Goal: Information Seeking & Learning: Check status

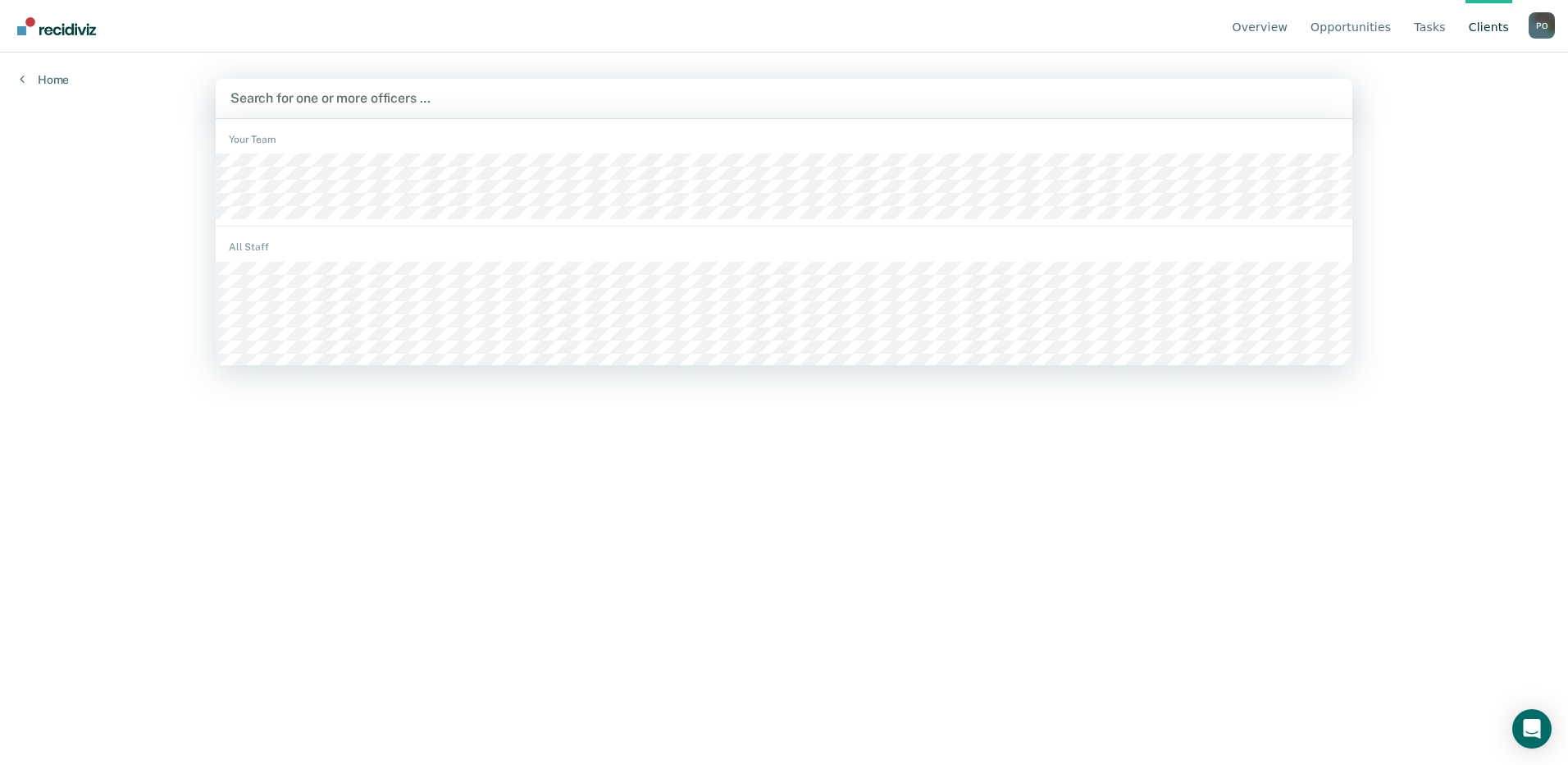
drag, startPoint x: 240, startPoint y: 91, endPoint x: 267, endPoint y: 104, distance: 30.0
click at [242, 91] on div at bounding box center [784, 98] width 1107 height 19
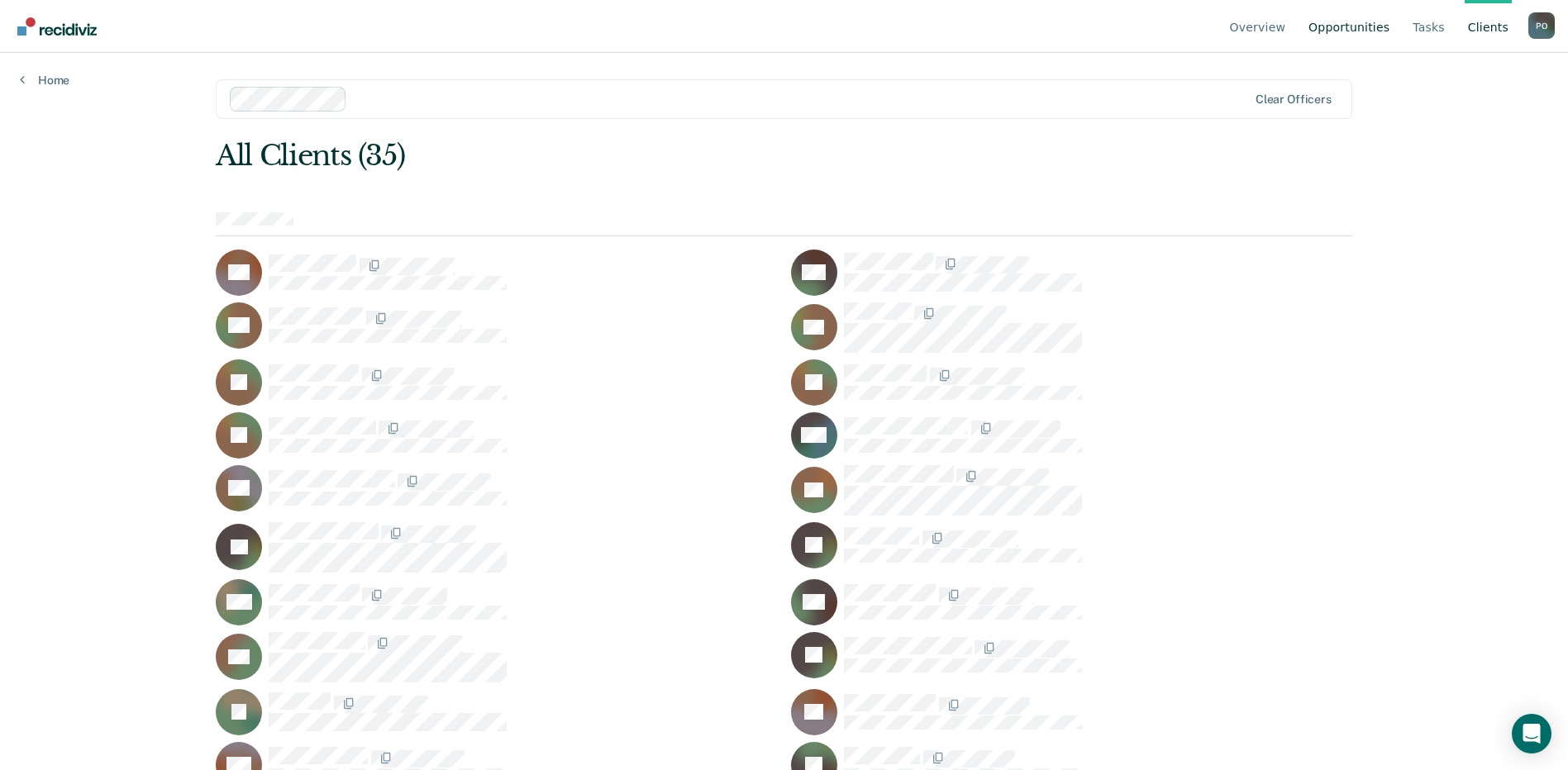
click at [1342, 22] on link "Opportunities" at bounding box center [1349, 26] width 88 height 53
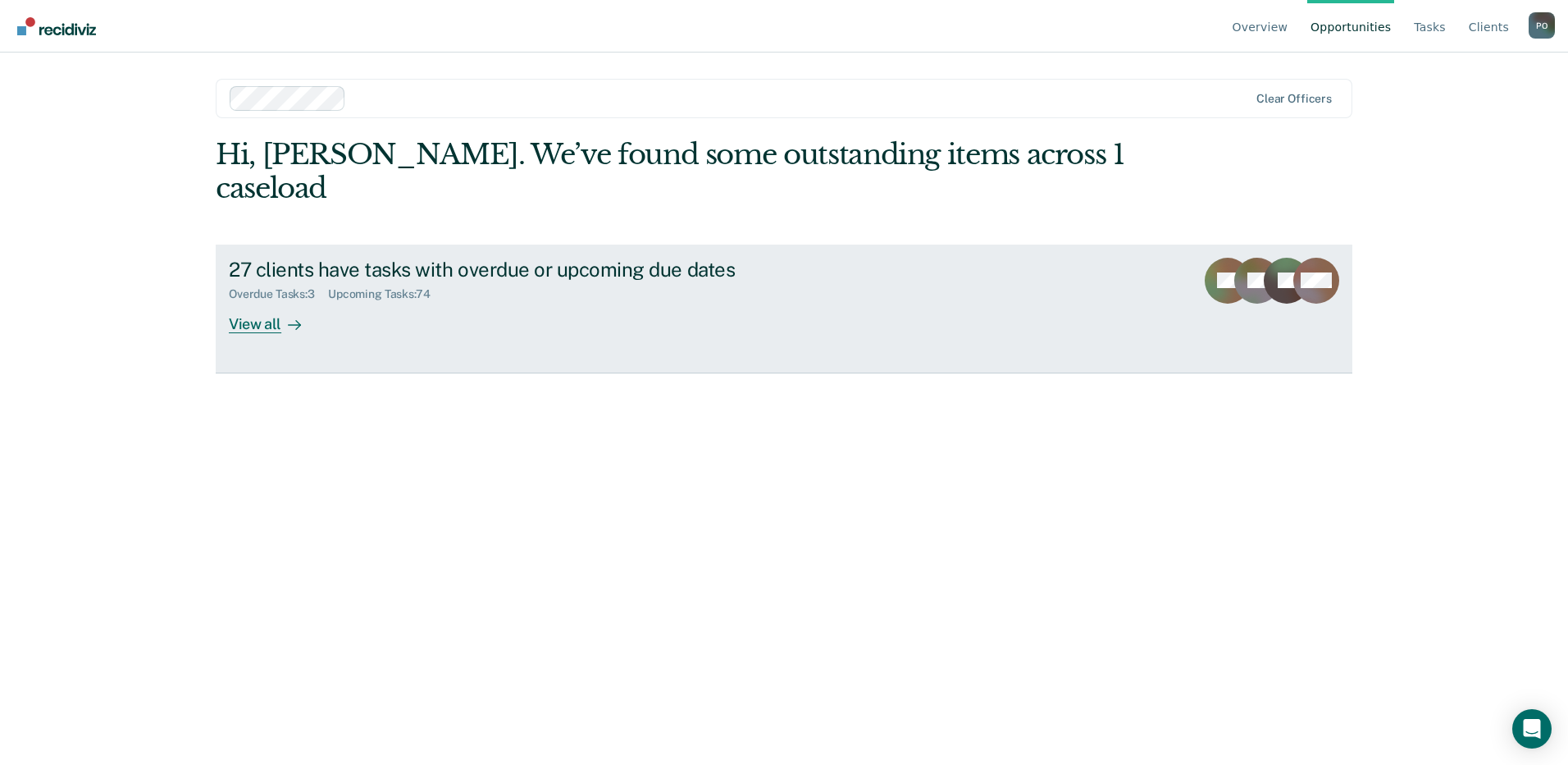
click at [270, 301] on div "View all" at bounding box center [274, 316] width 91 height 32
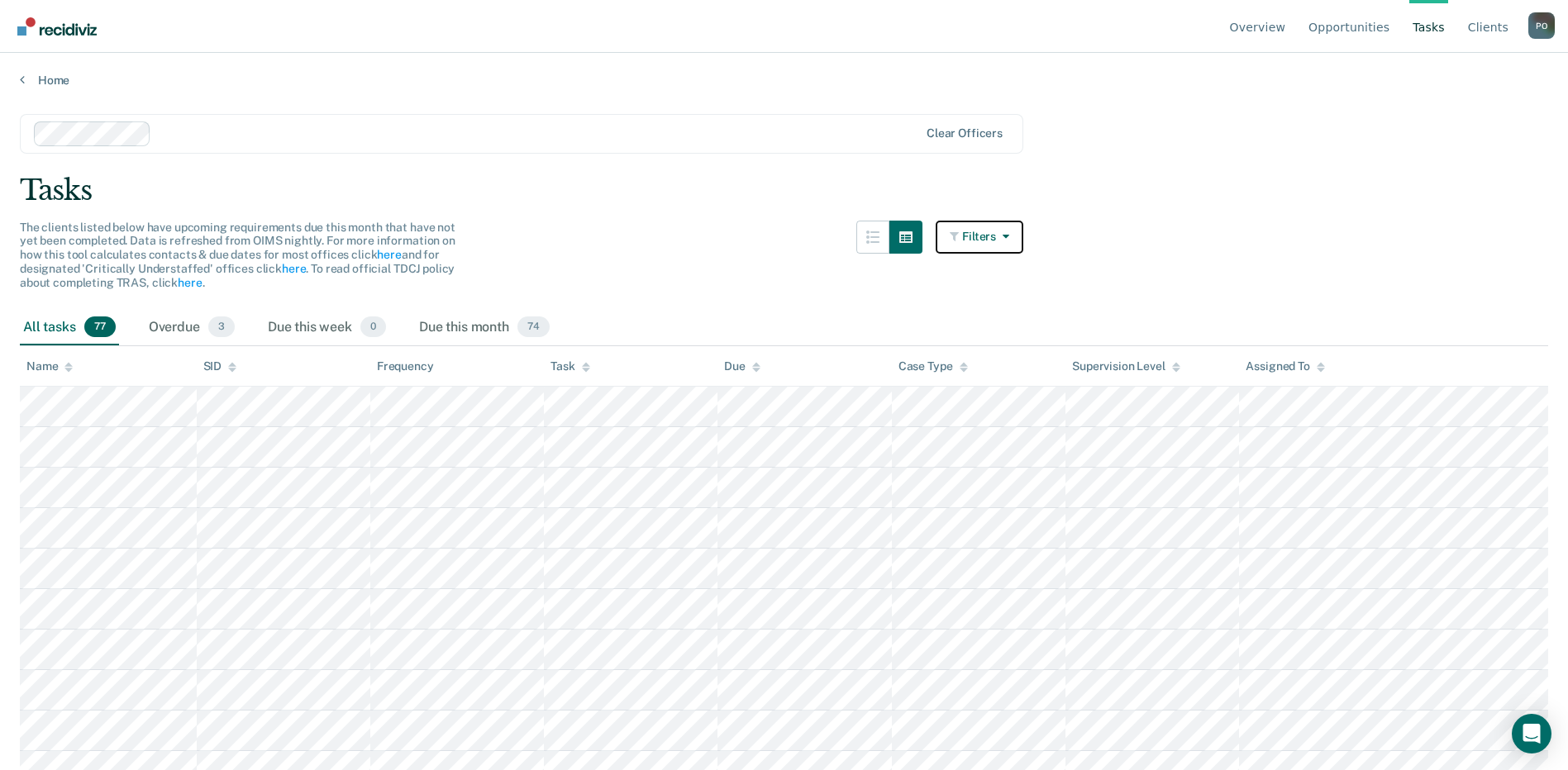
click at [1000, 231] on button "Filters" at bounding box center [979, 237] width 88 height 33
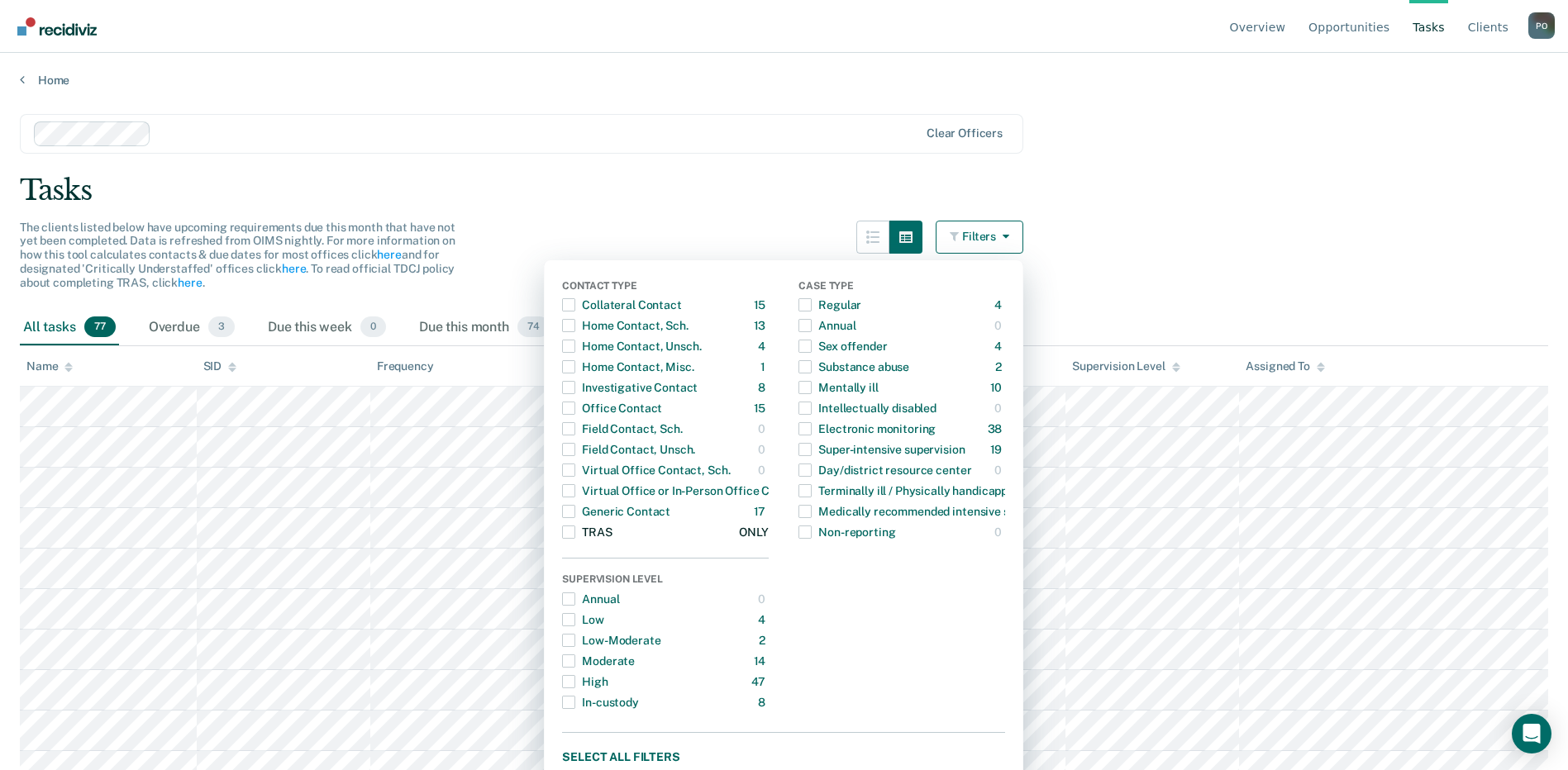
click at [575, 529] on span "Dropdown Menu" at bounding box center [569, 532] width 13 height 13
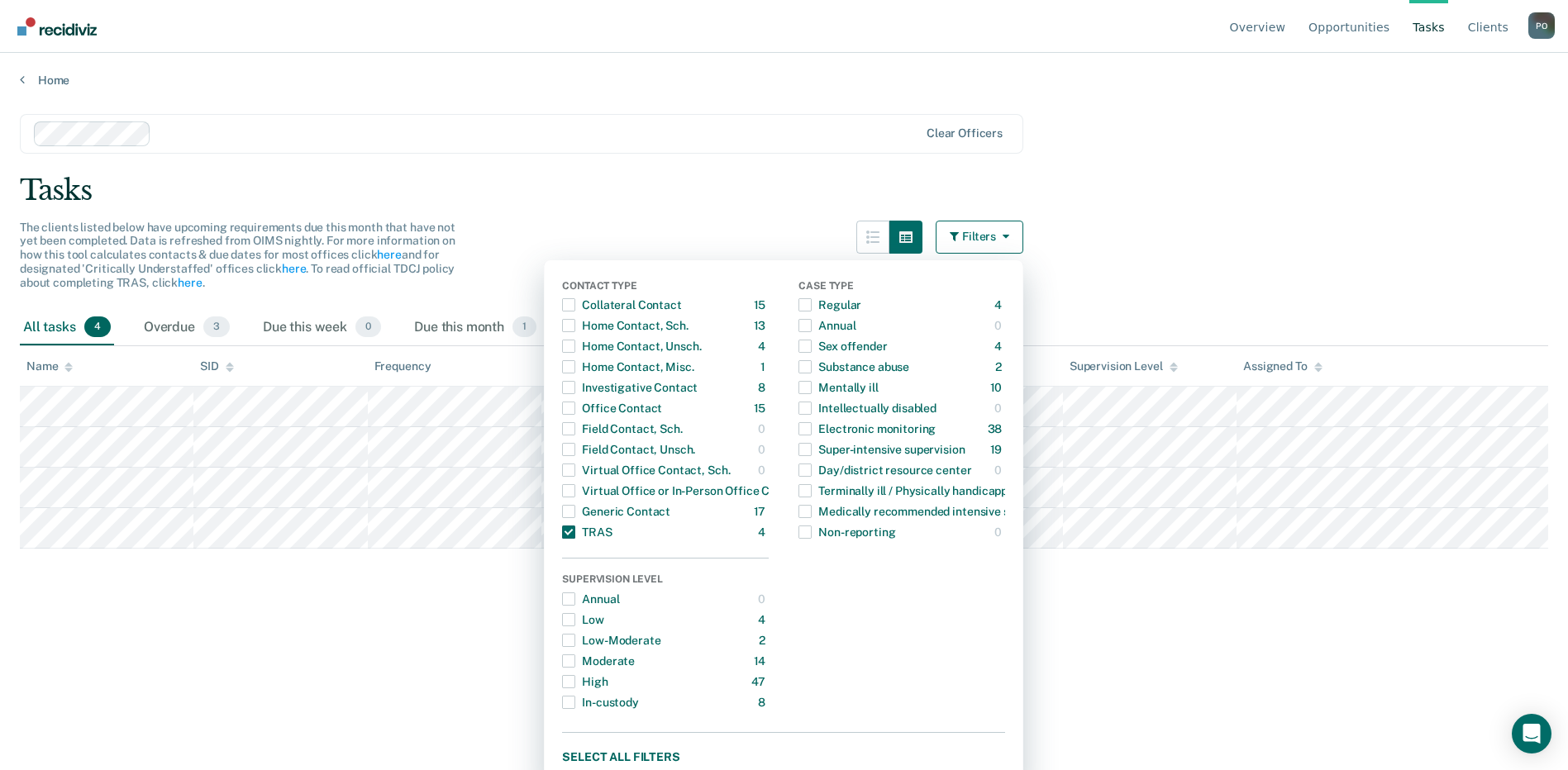
click at [897, 644] on div "Case Type Regular 4 ONLY Annual 0 ONLY Sex offender 4 ONLY Substance abuse 2 ON…" at bounding box center [902, 496] width 206 height 432
click at [1075, 641] on main "Clear officers Tasks The clients listed below have upcoming requirements due th…" at bounding box center [784, 426] width 1568 height 677
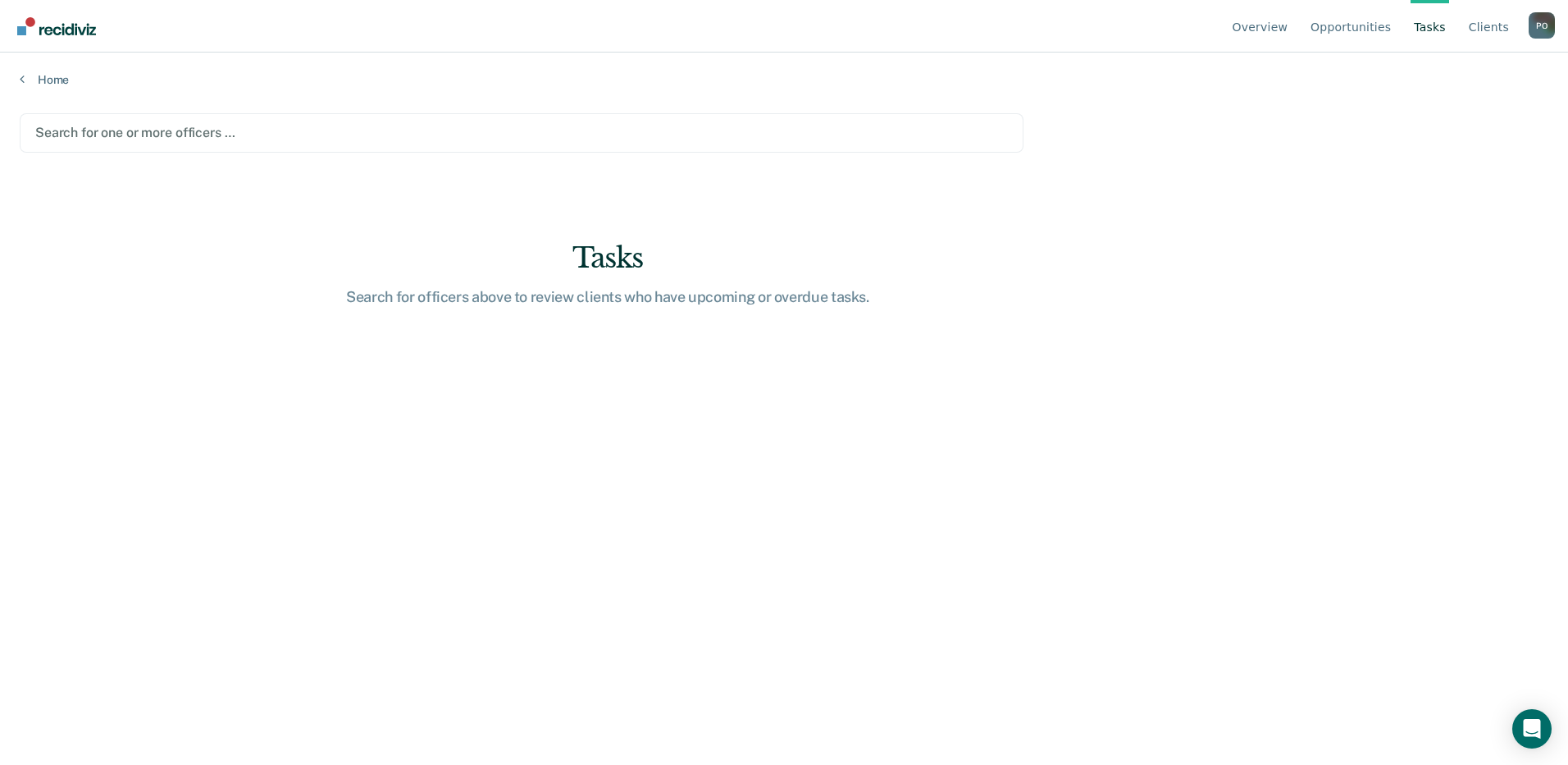
click at [130, 129] on div at bounding box center [522, 132] width 973 height 19
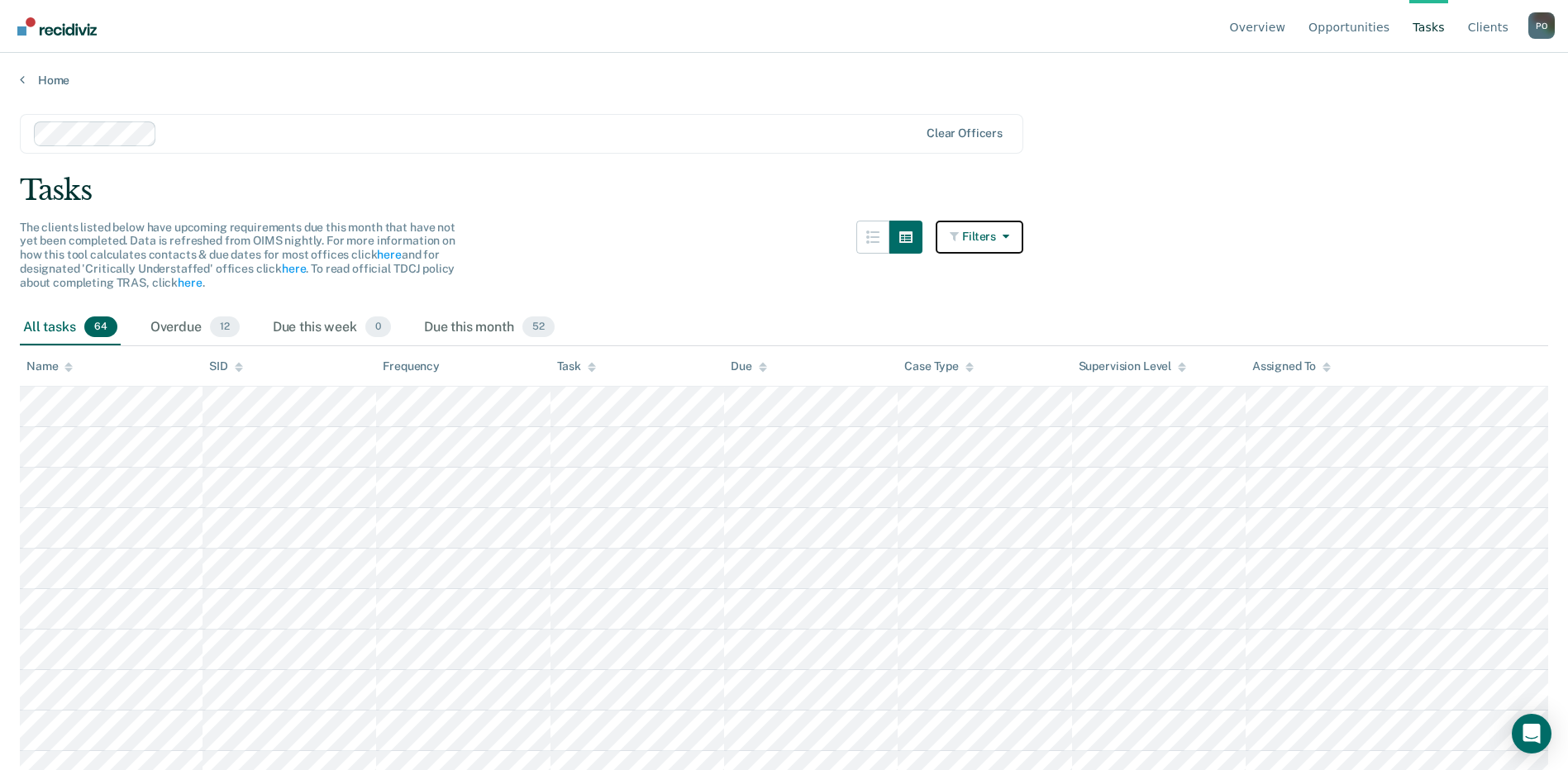
click at [990, 240] on button "Filters" at bounding box center [979, 237] width 88 height 33
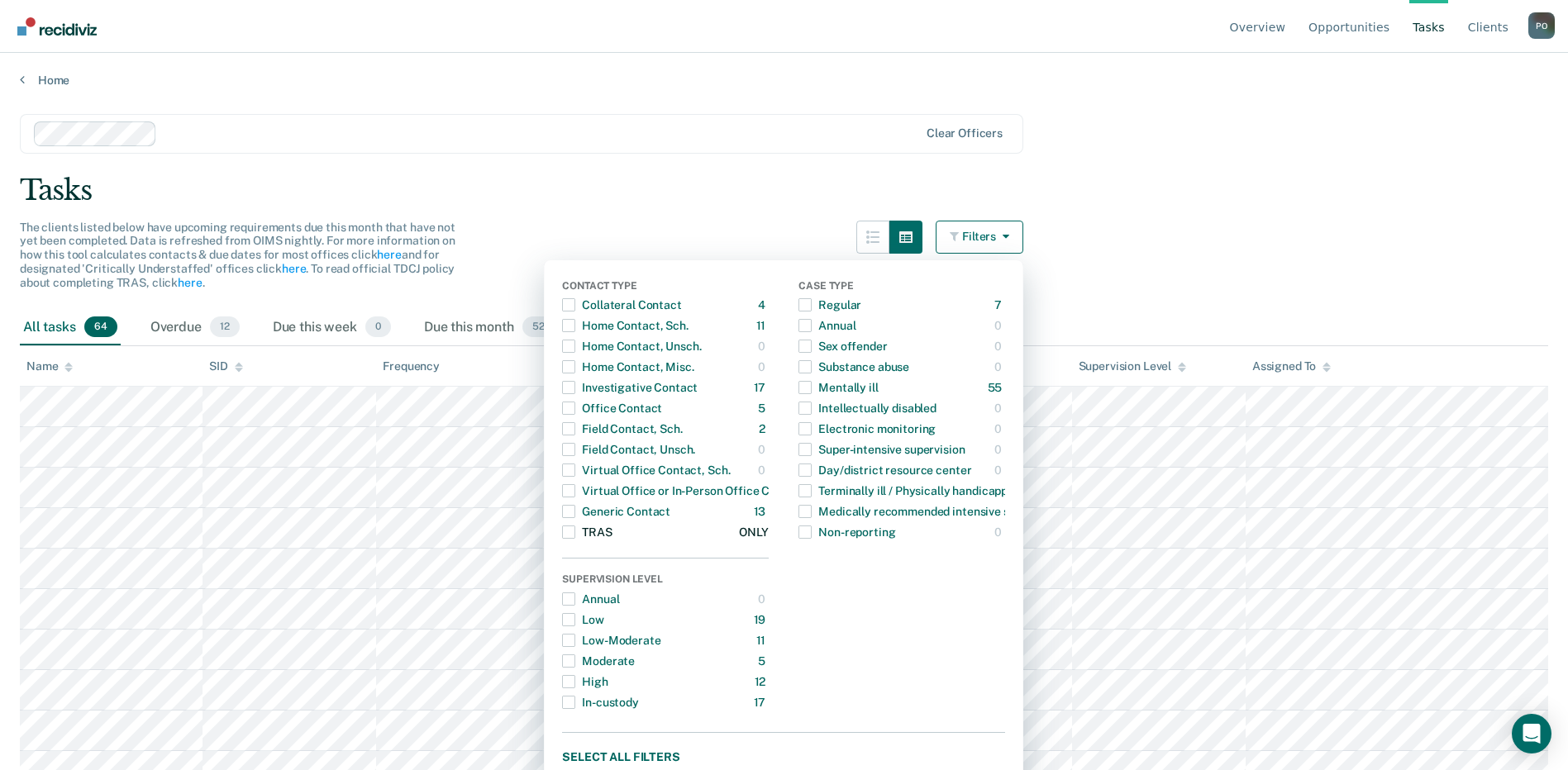
click at [575, 532] on span "Dropdown Menu" at bounding box center [569, 532] width 13 height 13
click at [716, 207] on main "Clear officers Tasks The clients listed below have upcoming requirements due th…" at bounding box center [784, 426] width 1568 height 677
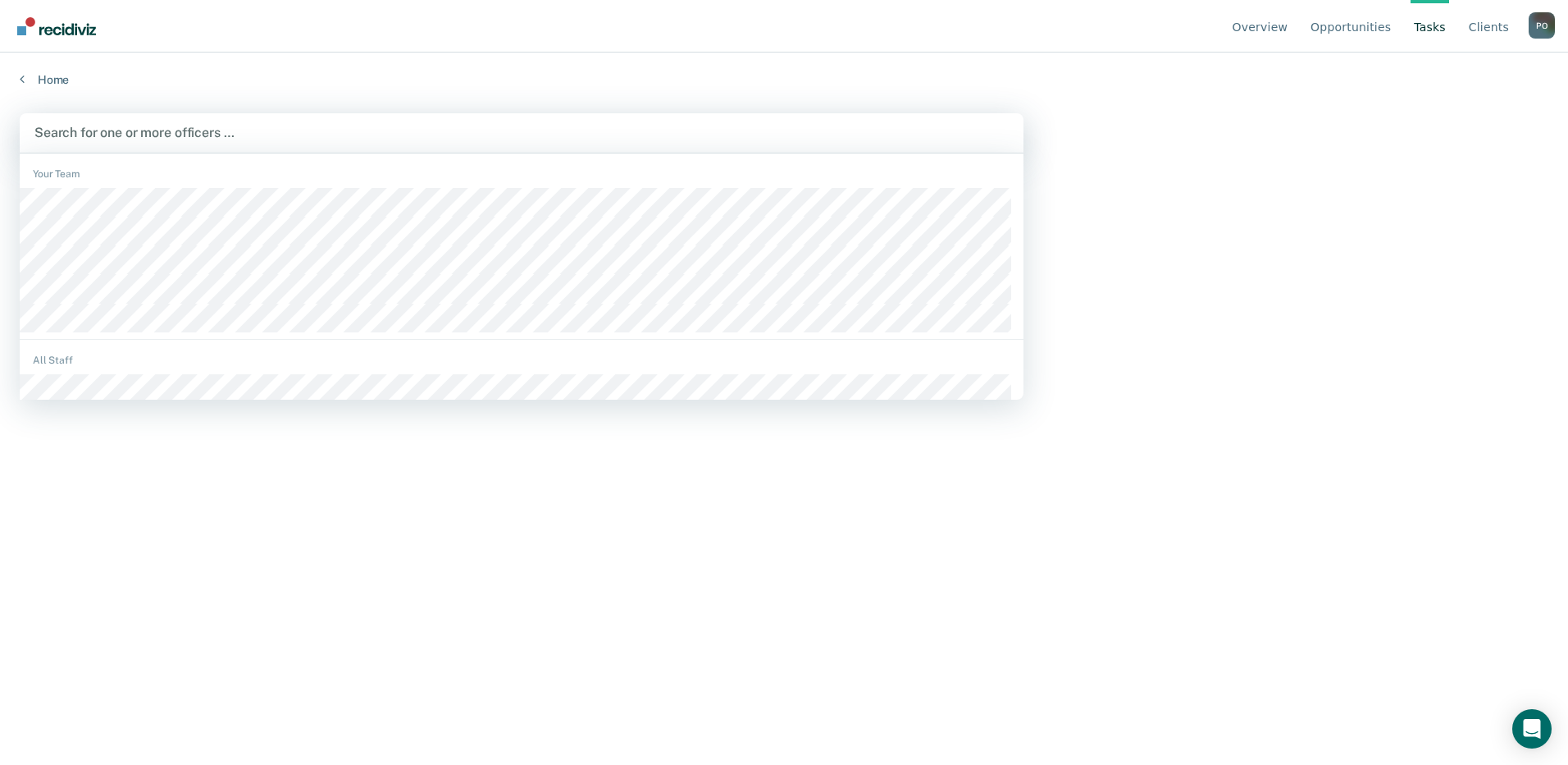
click at [185, 133] on div at bounding box center [522, 132] width 975 height 19
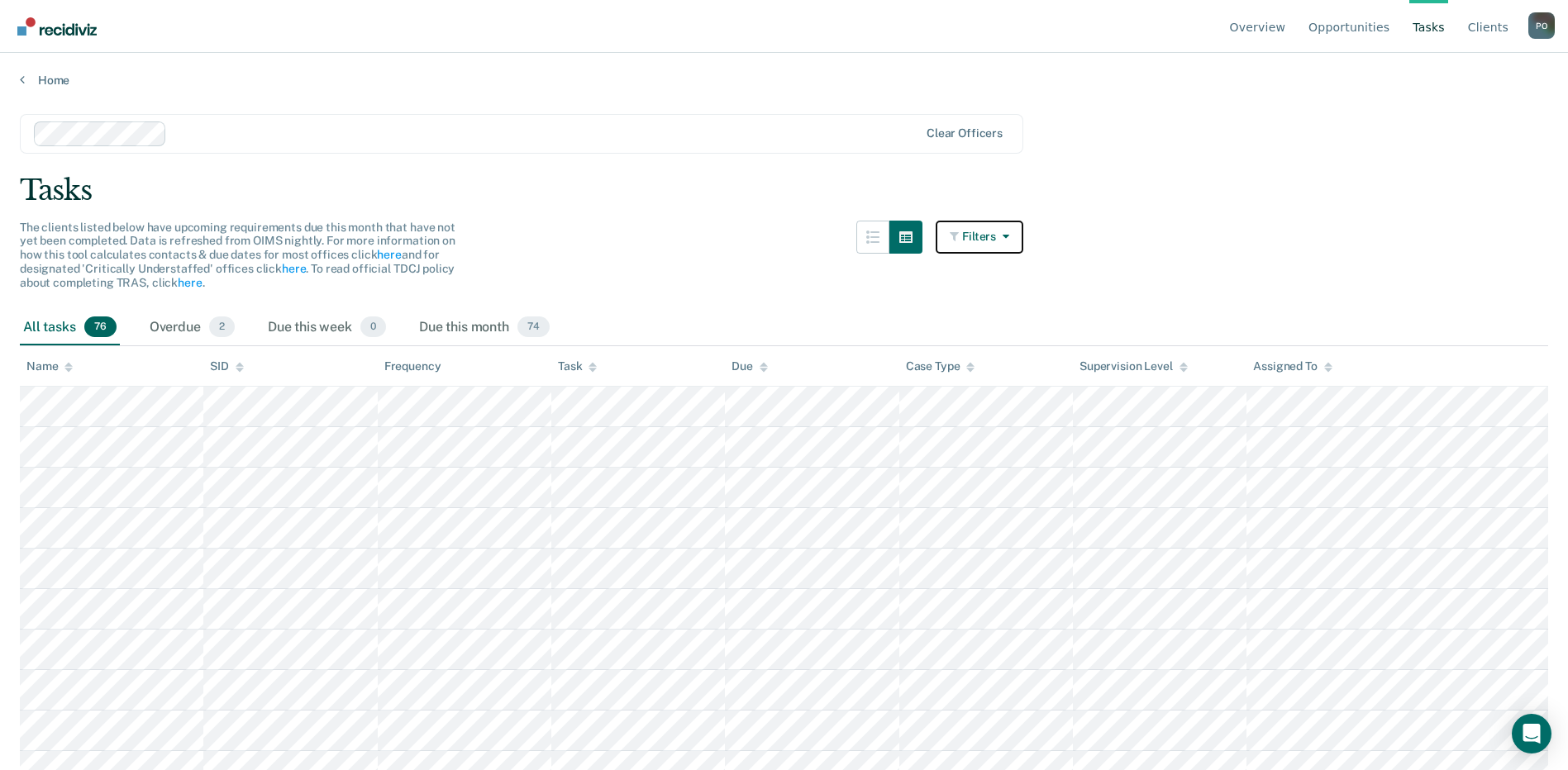
click at [1009, 231] on icon "button" at bounding box center [1002, 236] width 13 height 12
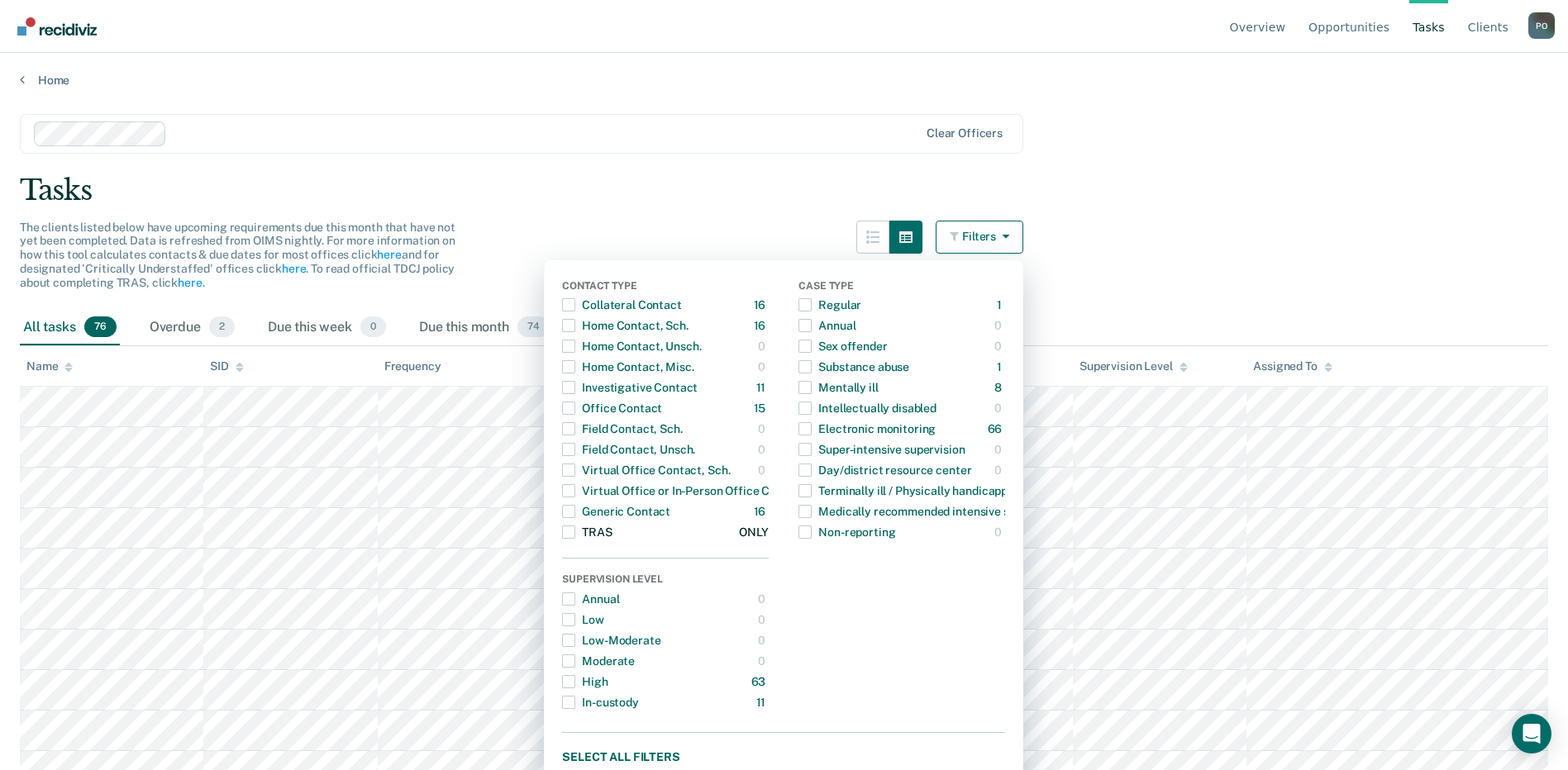
click at [575, 532] on span "Dropdown Menu" at bounding box center [569, 532] width 13 height 13
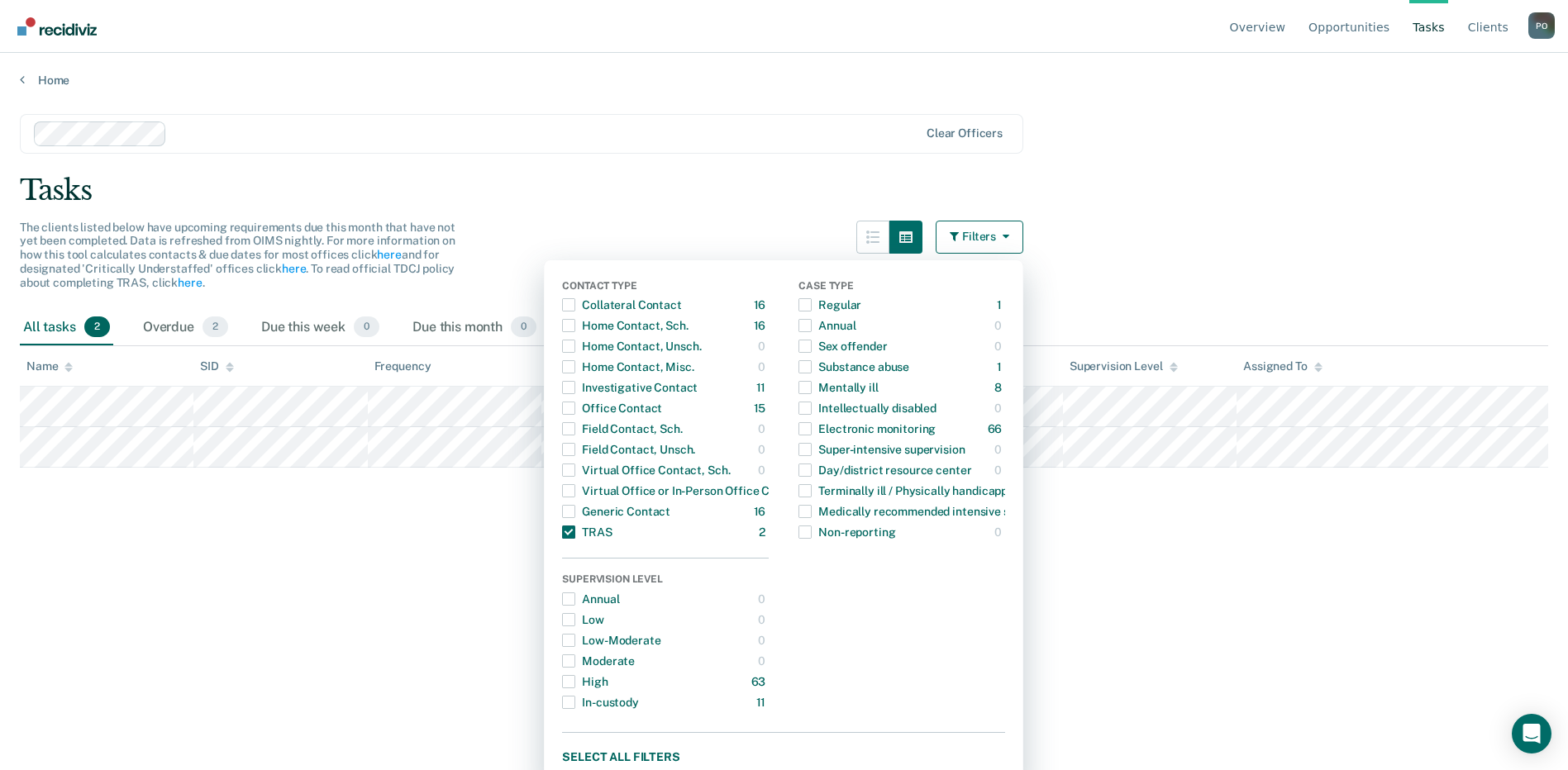
click at [248, 161] on main "Clear officers Tasks The clients listed below have upcoming requirements due th…" at bounding box center [784, 426] width 1568 height 677
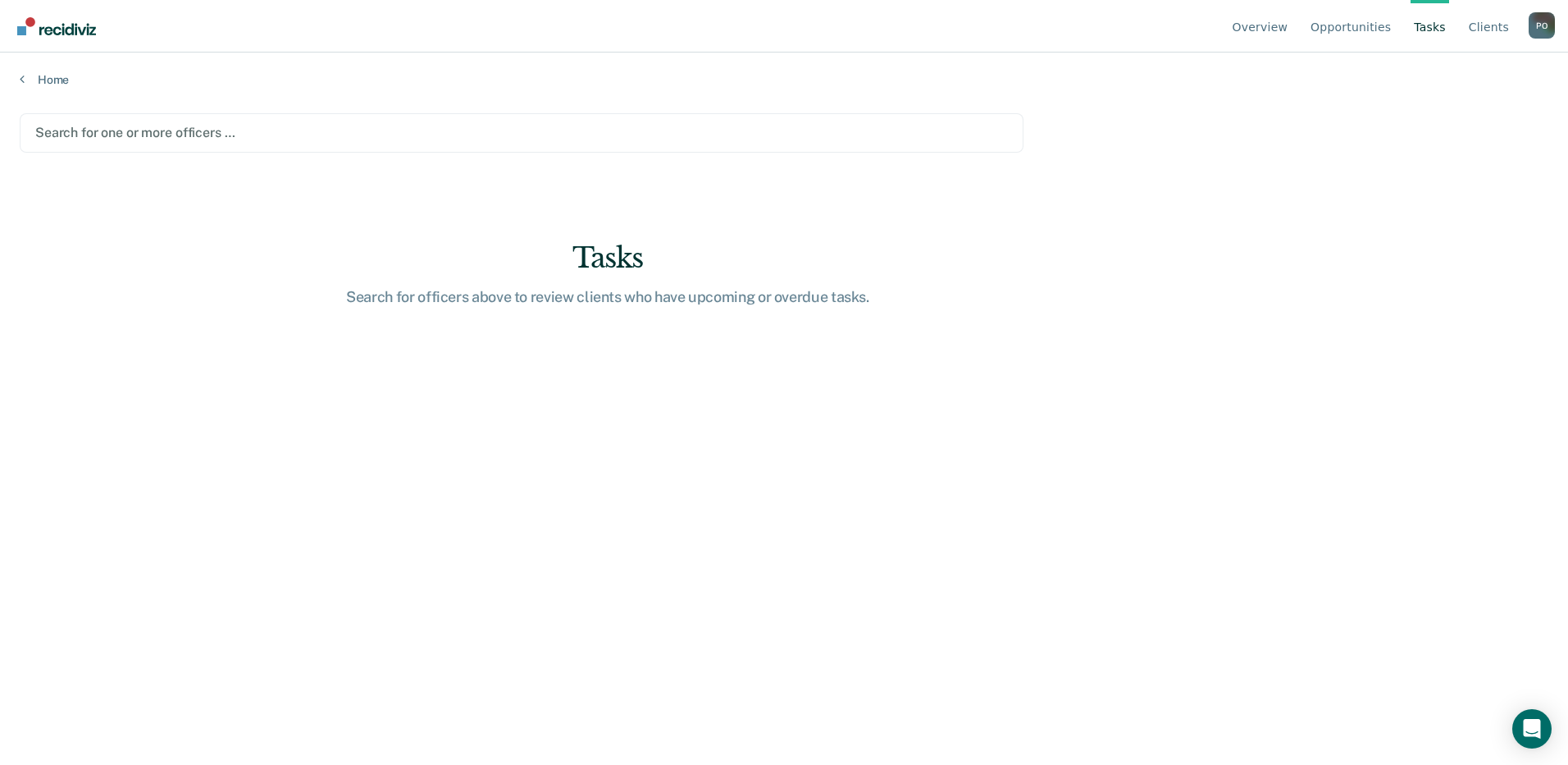
click at [123, 131] on div at bounding box center [522, 132] width 973 height 19
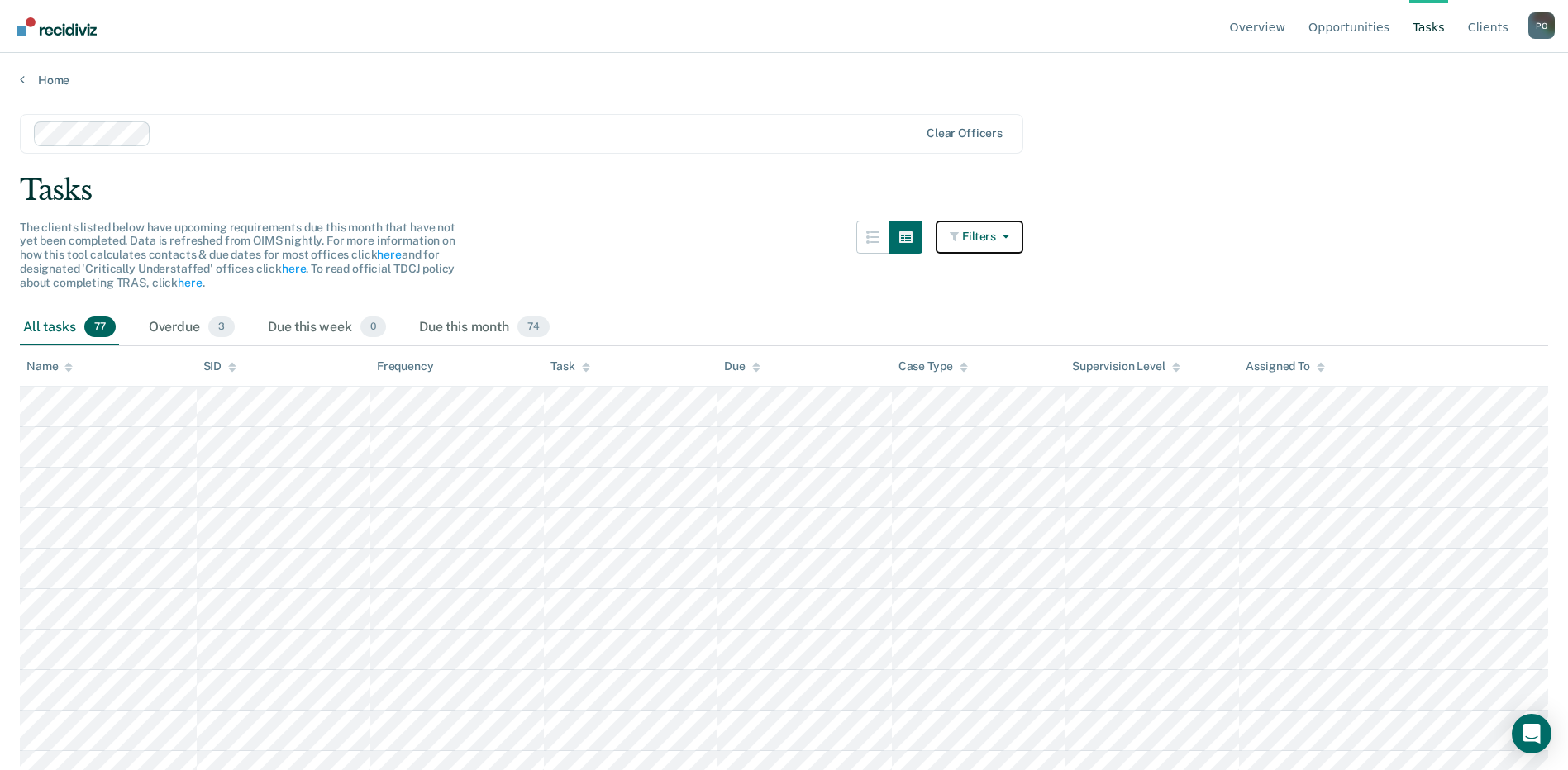
click at [980, 234] on button "Filters" at bounding box center [979, 237] width 88 height 33
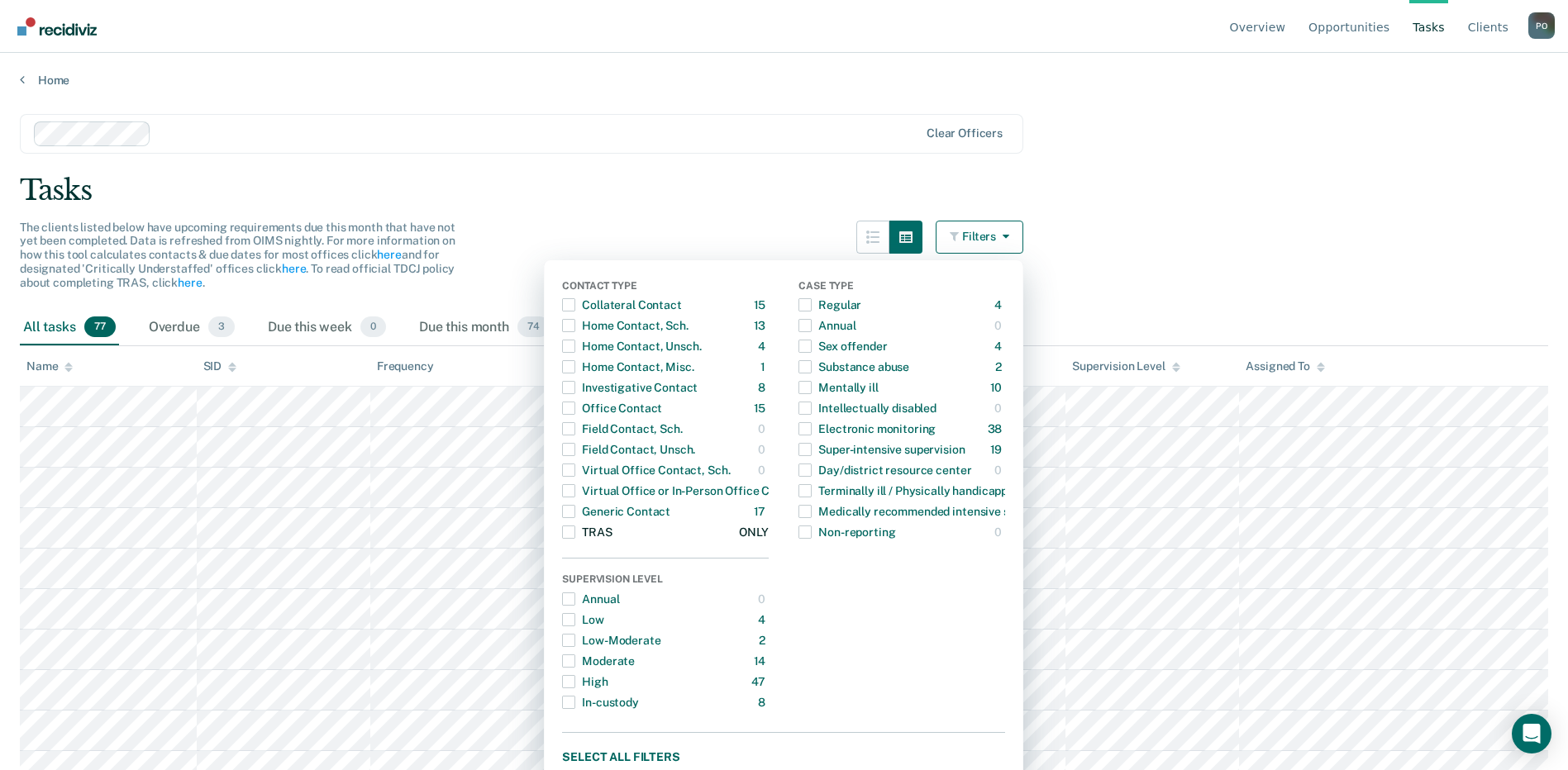
click at [575, 534] on span "Dropdown Menu" at bounding box center [569, 532] width 13 height 13
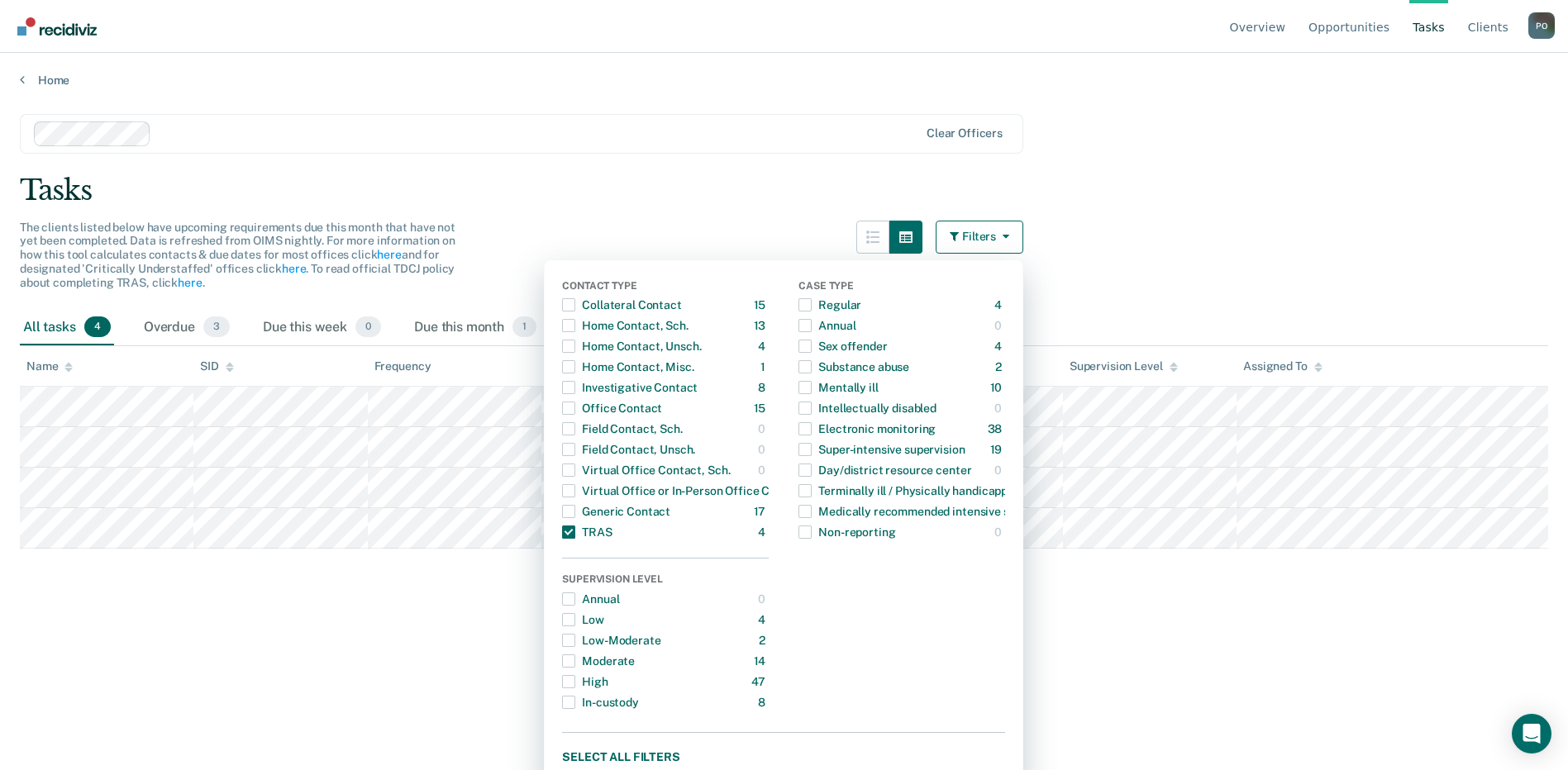
drag, startPoint x: 513, startPoint y: 192, endPoint x: 487, endPoint y: 598, distance: 406.8
click at [487, 598] on main "Clear officers Tasks The clients listed below have upcoming requirements due th…" at bounding box center [784, 426] width 1568 height 677
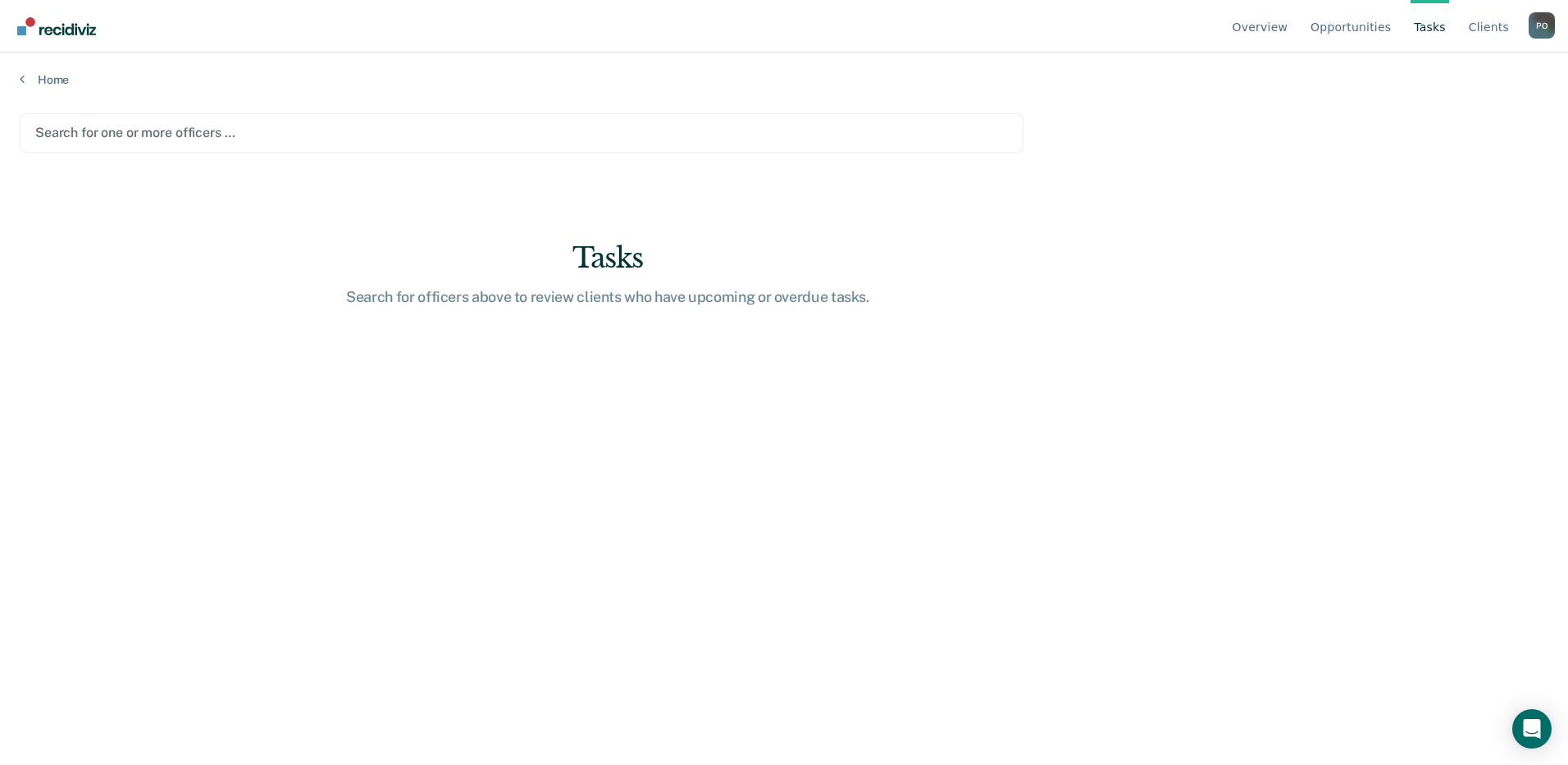
click at [229, 134] on div at bounding box center [522, 132] width 973 height 19
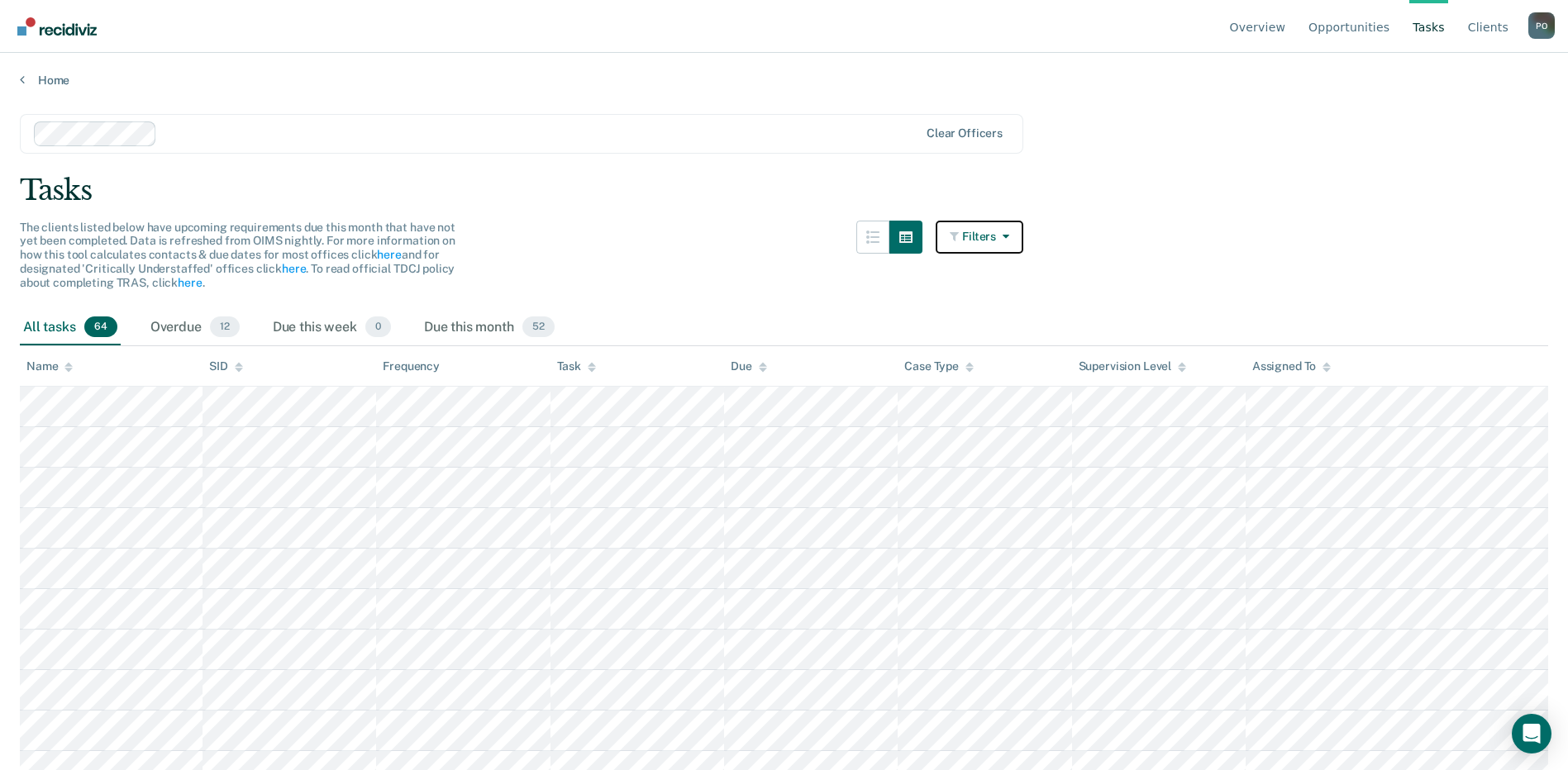
click at [956, 232] on button "Filters" at bounding box center [979, 237] width 88 height 33
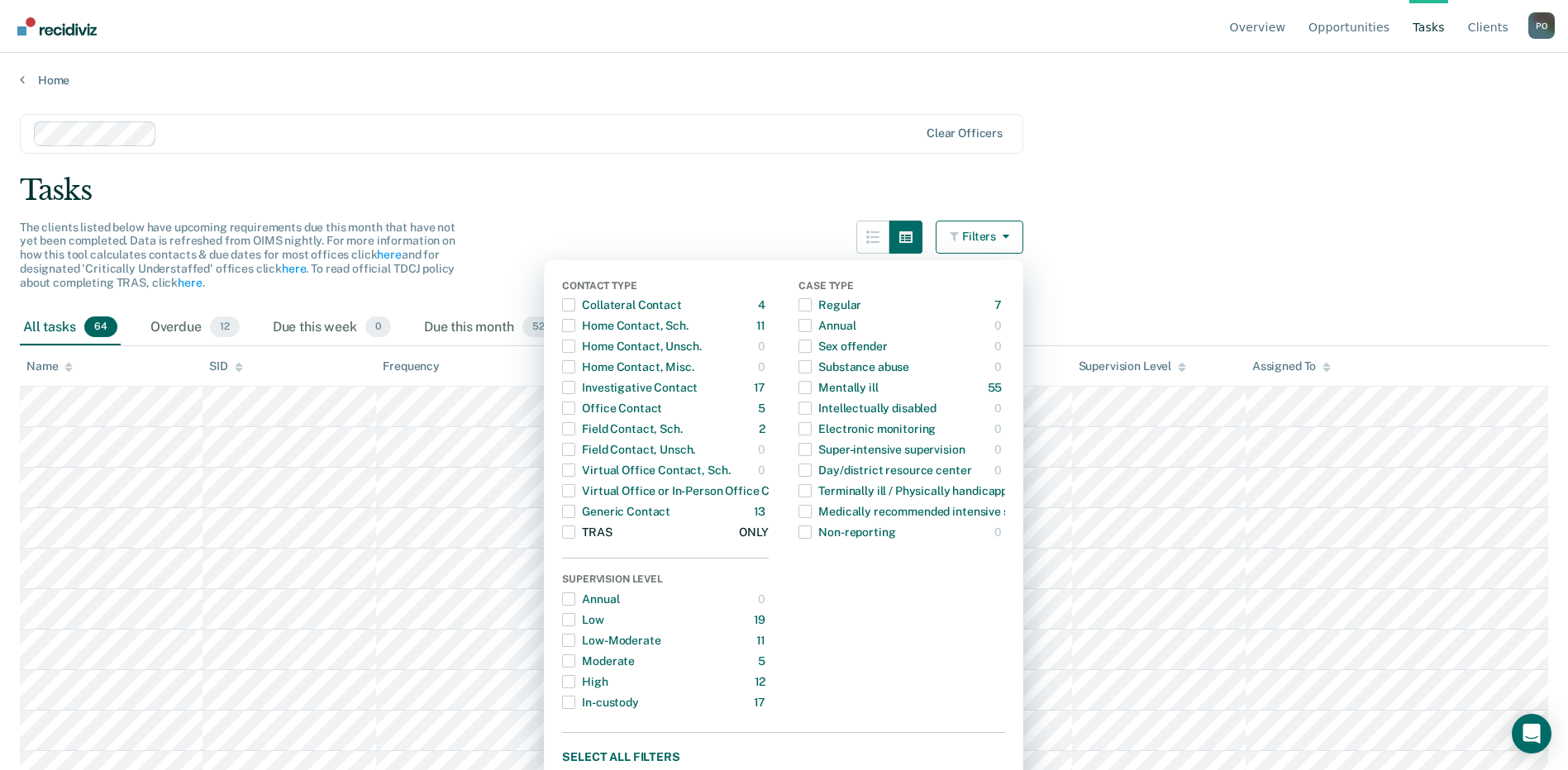
click at [575, 526] on span "Dropdown Menu" at bounding box center [569, 532] width 13 height 13
click at [519, 203] on div "Tasks" at bounding box center [784, 190] width 1528 height 34
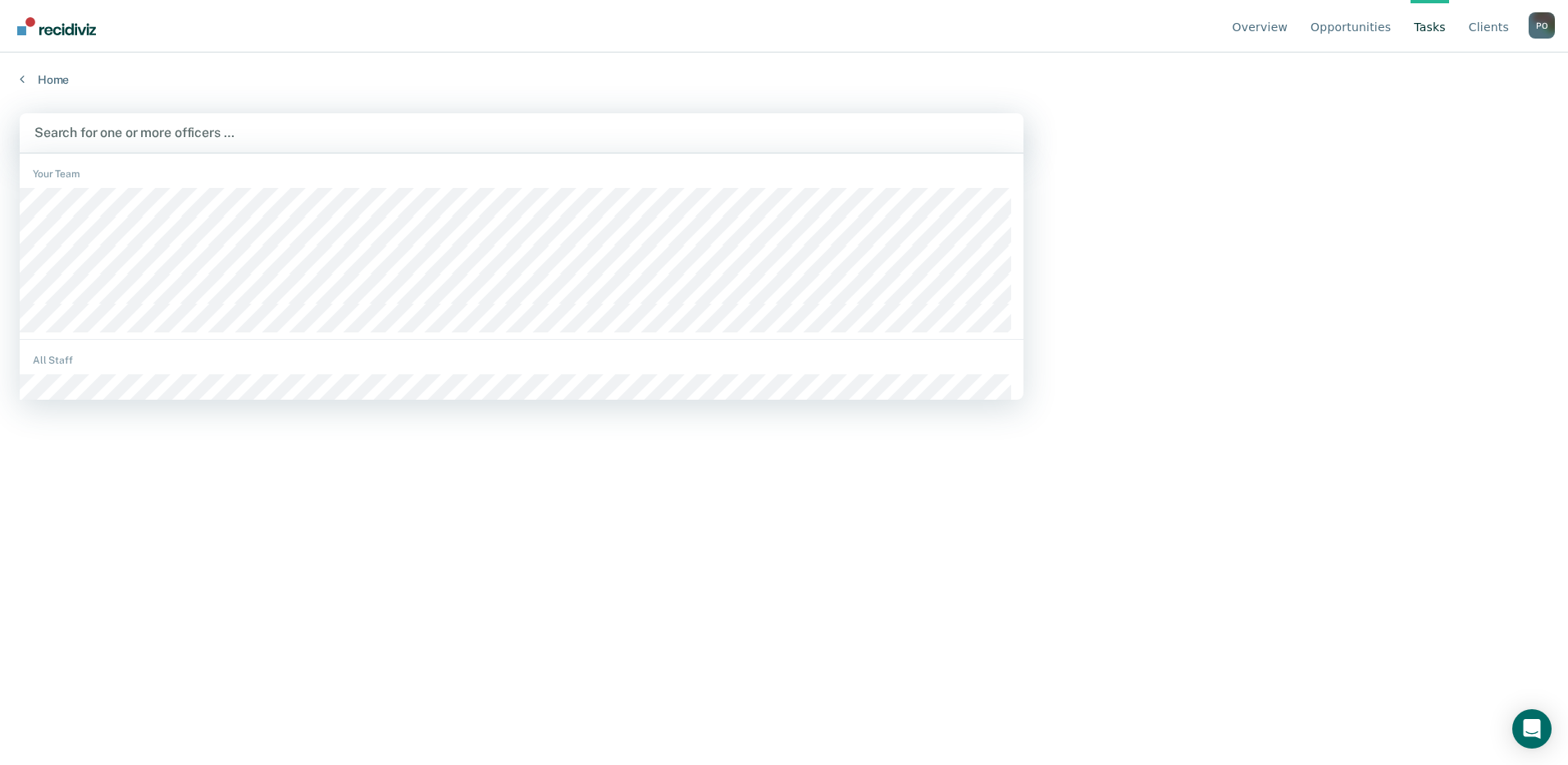
click at [186, 133] on div at bounding box center [522, 132] width 975 height 19
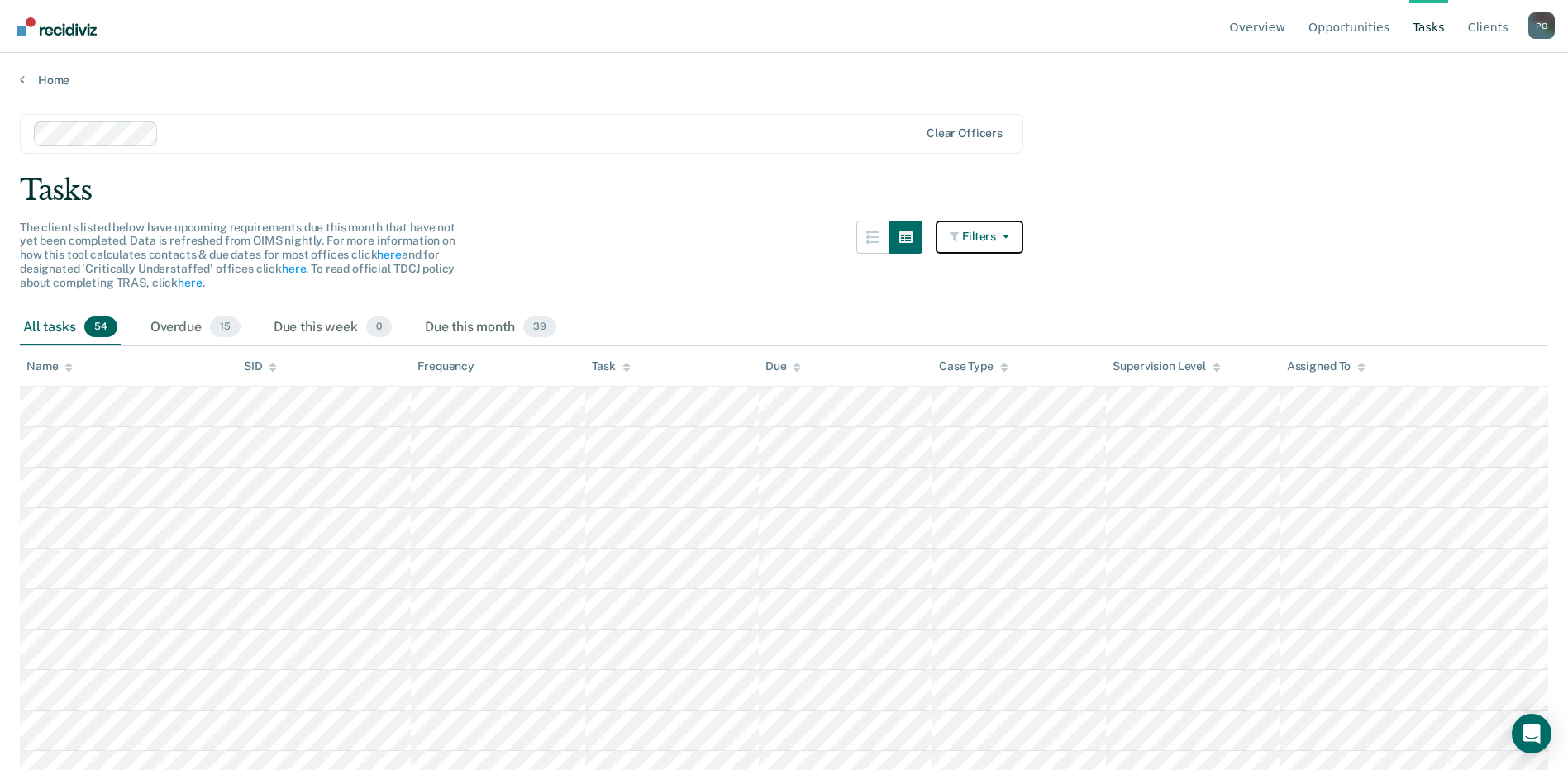
click at [962, 236] on icon "button" at bounding box center [956, 236] width 13 height 12
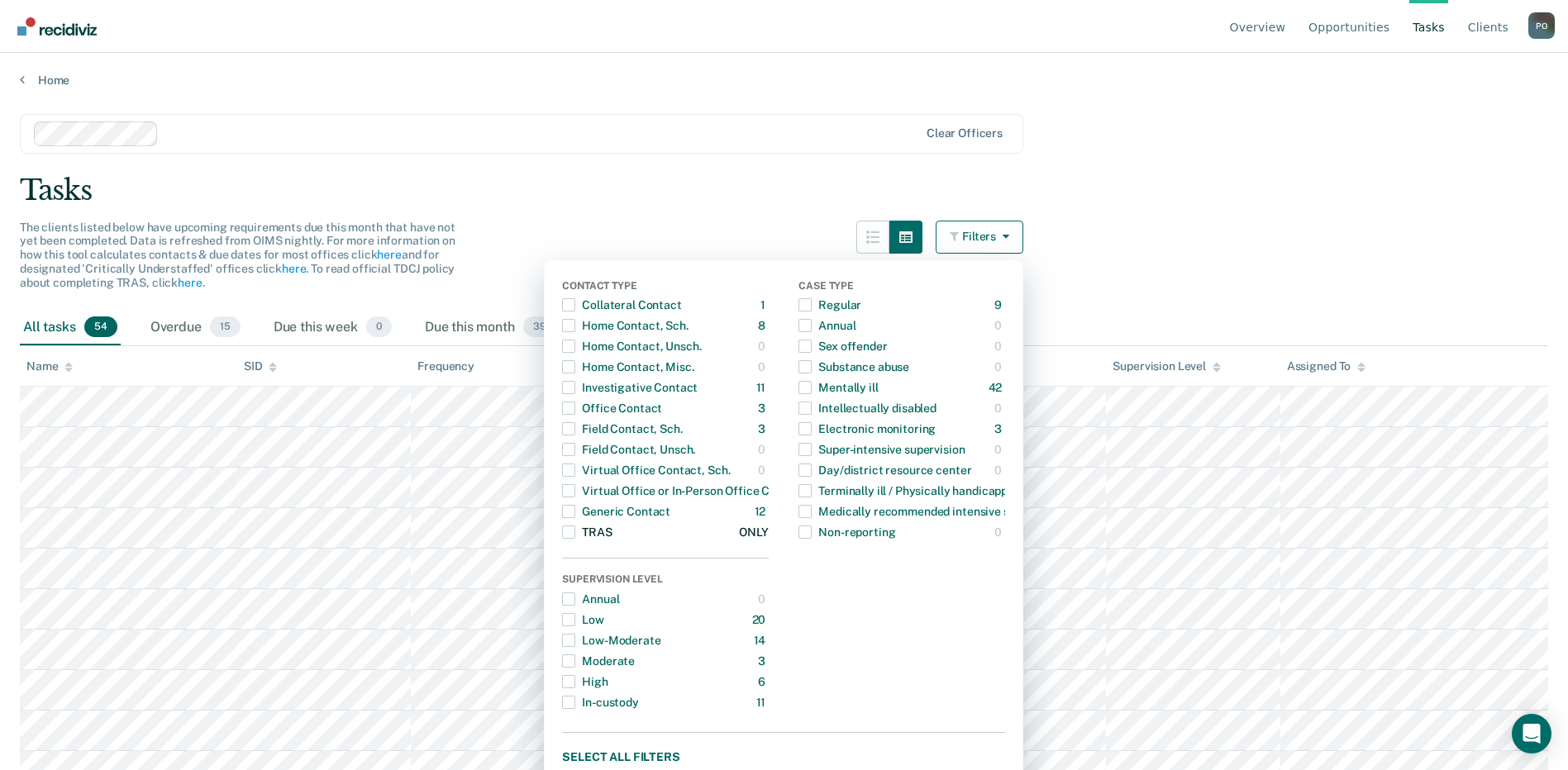
click at [575, 532] on span "Dropdown Menu" at bounding box center [569, 532] width 13 height 13
click at [538, 234] on div "The clients listed below have upcoming requirements due this month that have no…" at bounding box center [521, 265] width 1003 height 89
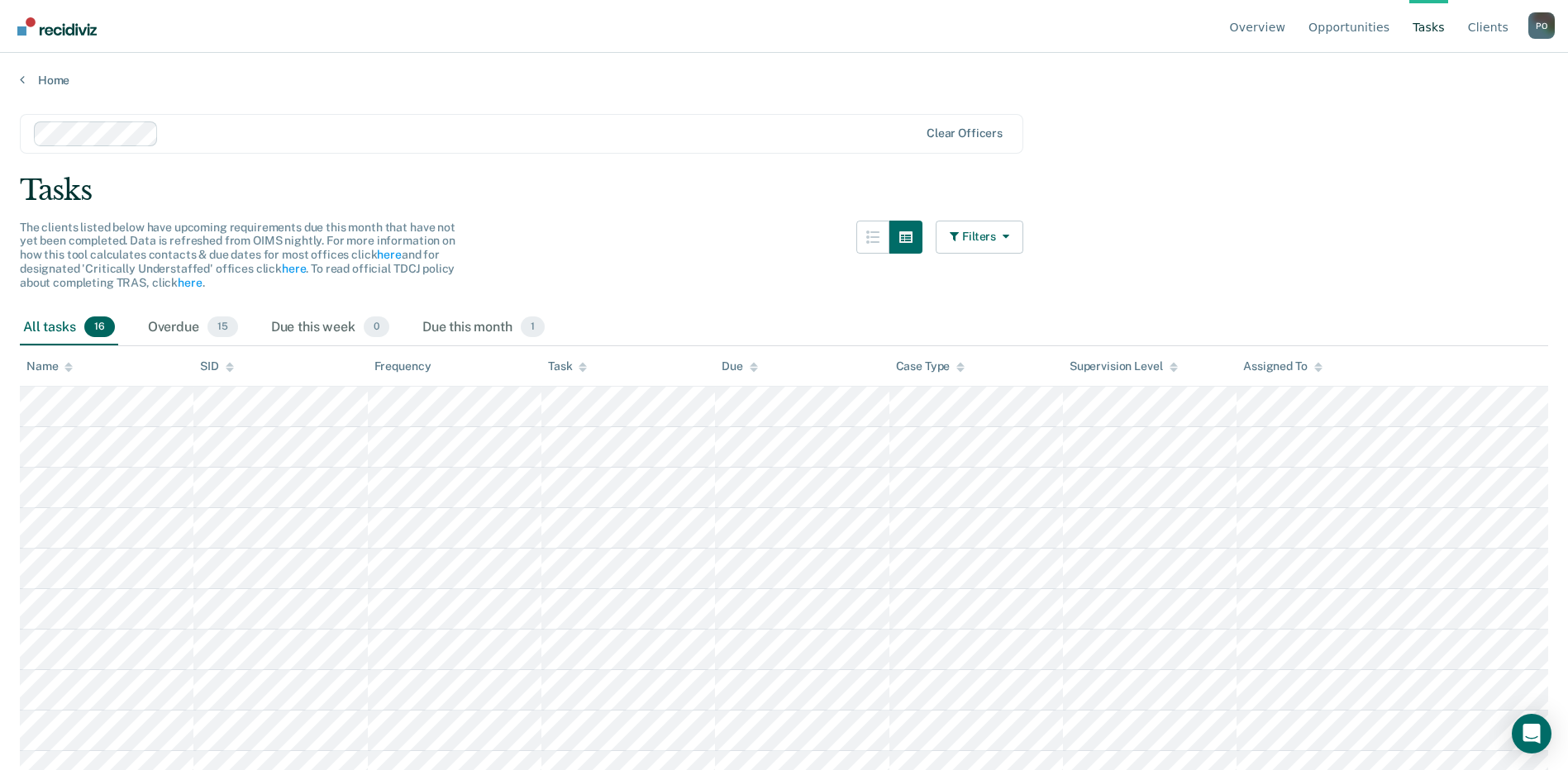
click at [621, 236] on div "The clients listed below have upcoming requirements due this month that have no…" at bounding box center [521, 265] width 1003 height 89
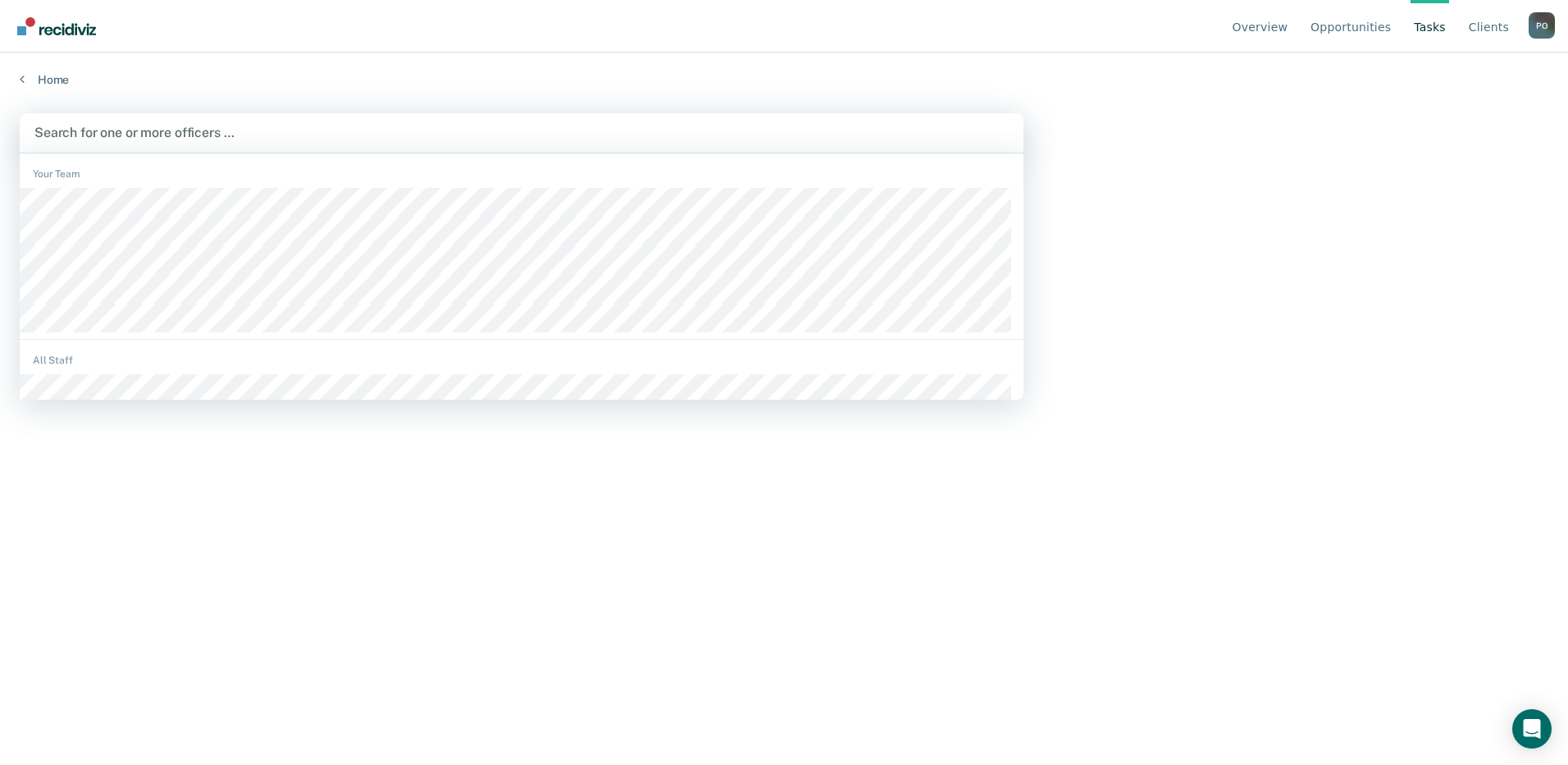
click at [132, 144] on div "Search for one or more officers …" at bounding box center [522, 132] width 1004 height 39
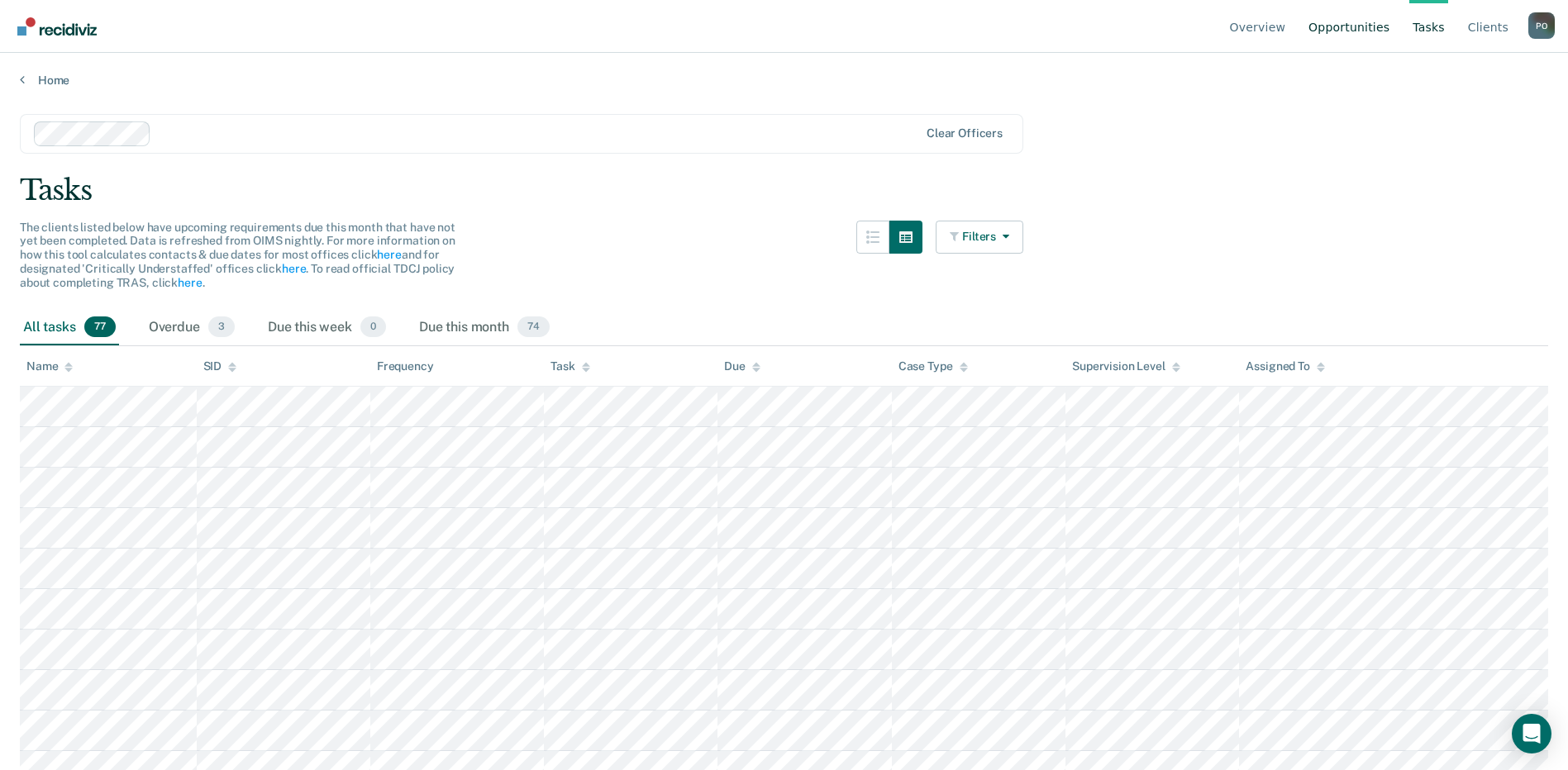
click at [1340, 33] on link "Opportunities" at bounding box center [1349, 26] width 88 height 53
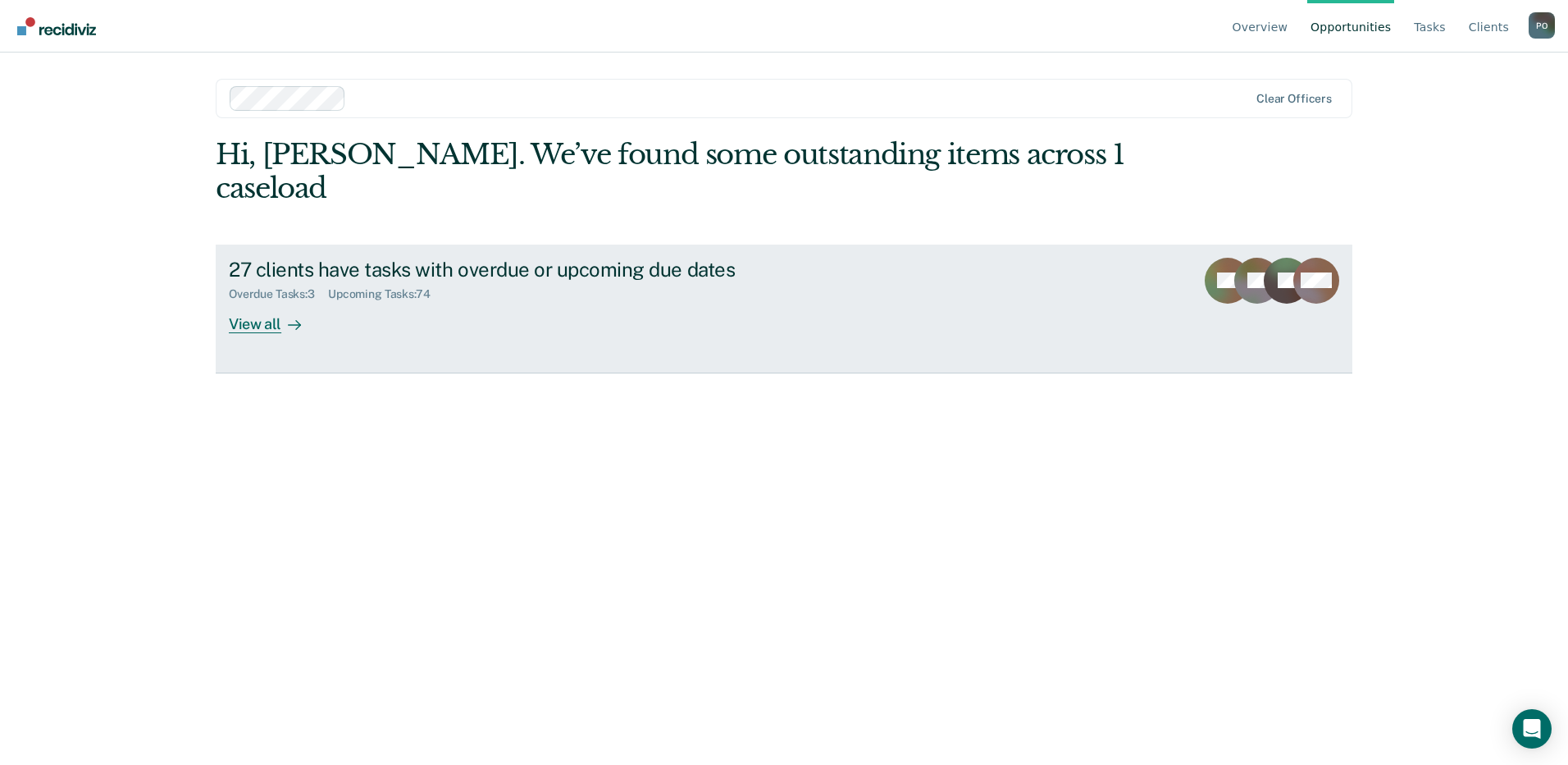
click at [265, 301] on div "View all" at bounding box center [274, 316] width 91 height 32
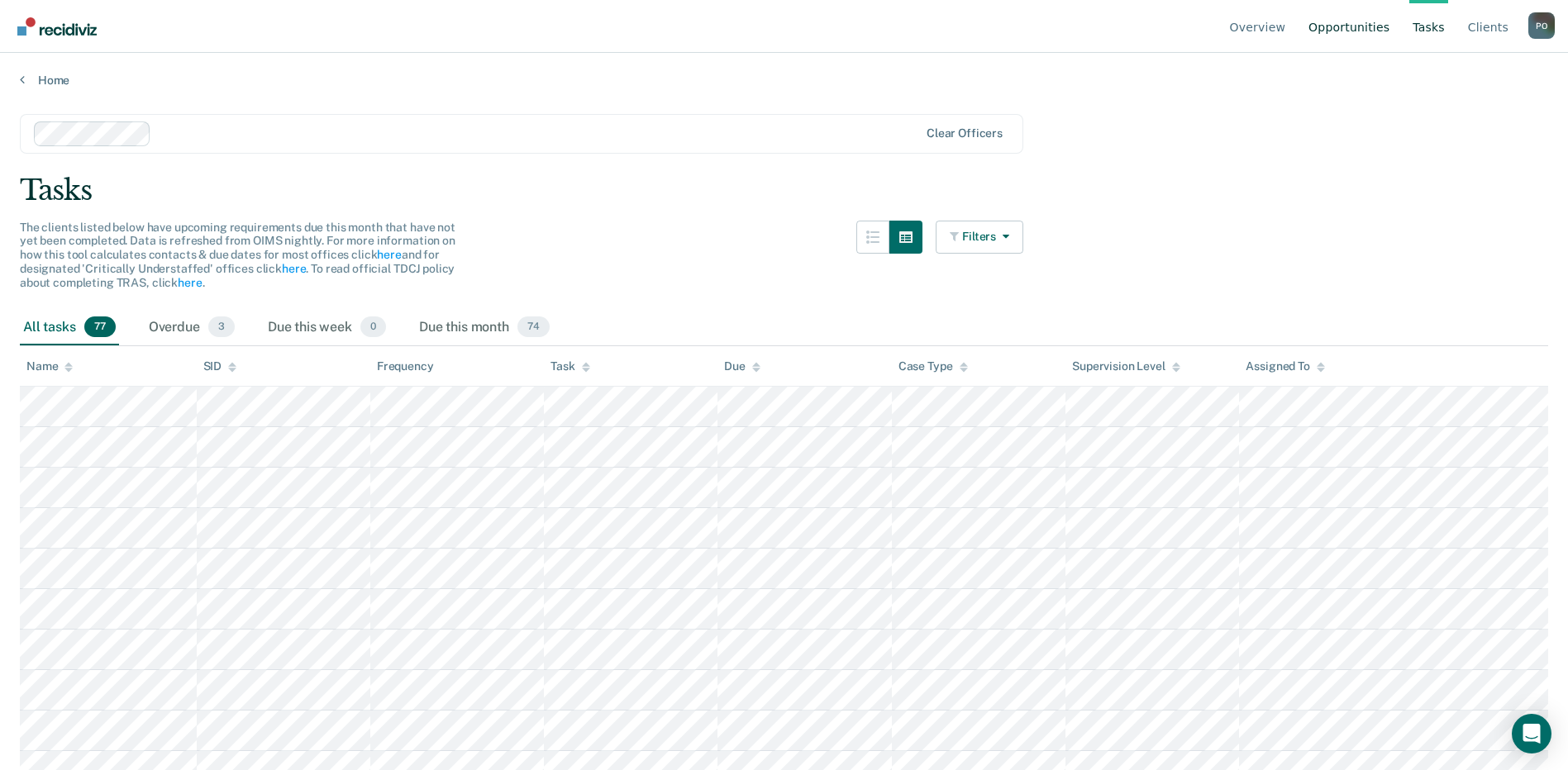
click at [1380, 24] on link "Opportunities" at bounding box center [1349, 26] width 88 height 53
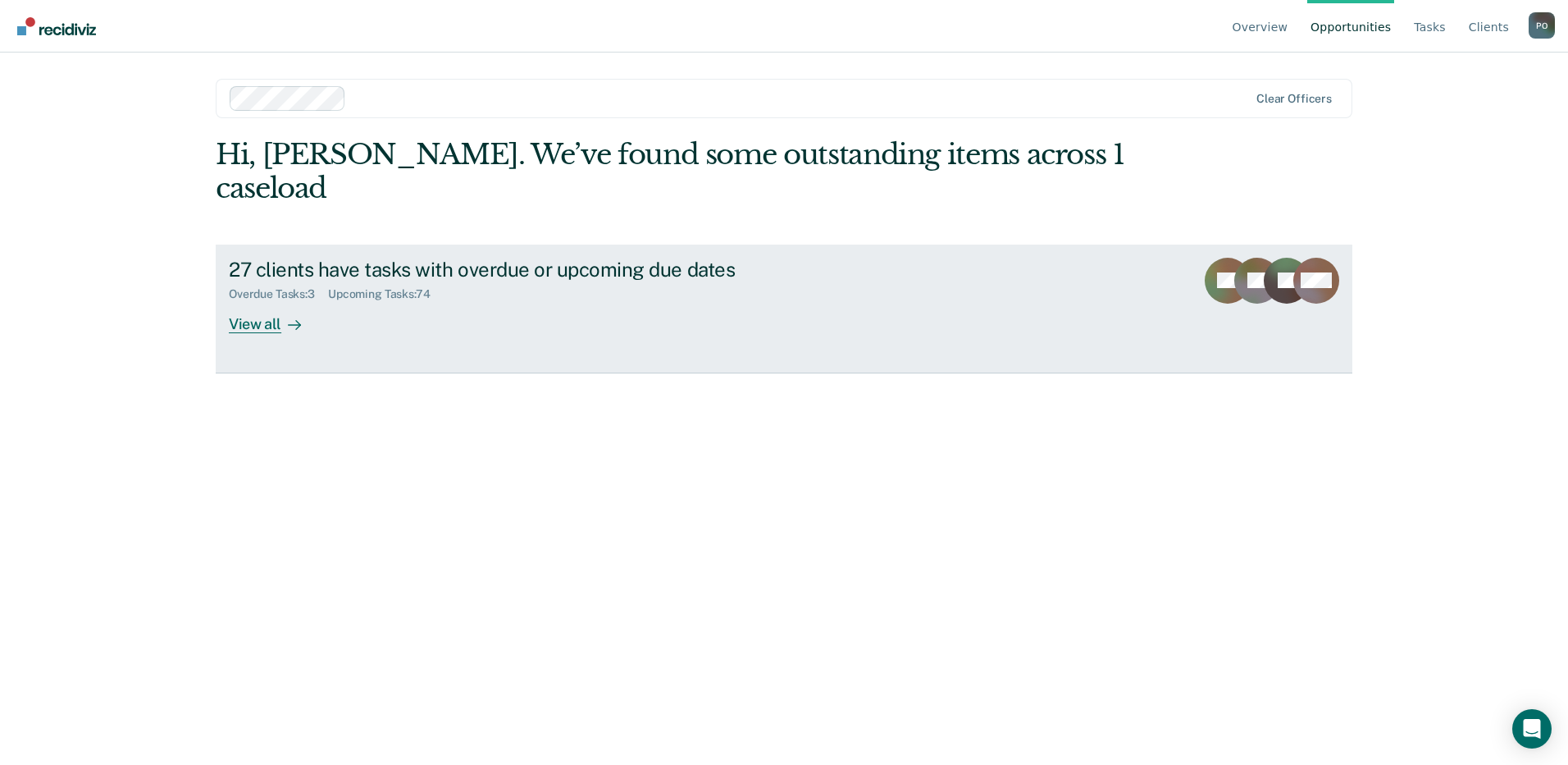
click at [273, 301] on div "View all" at bounding box center [274, 316] width 91 height 32
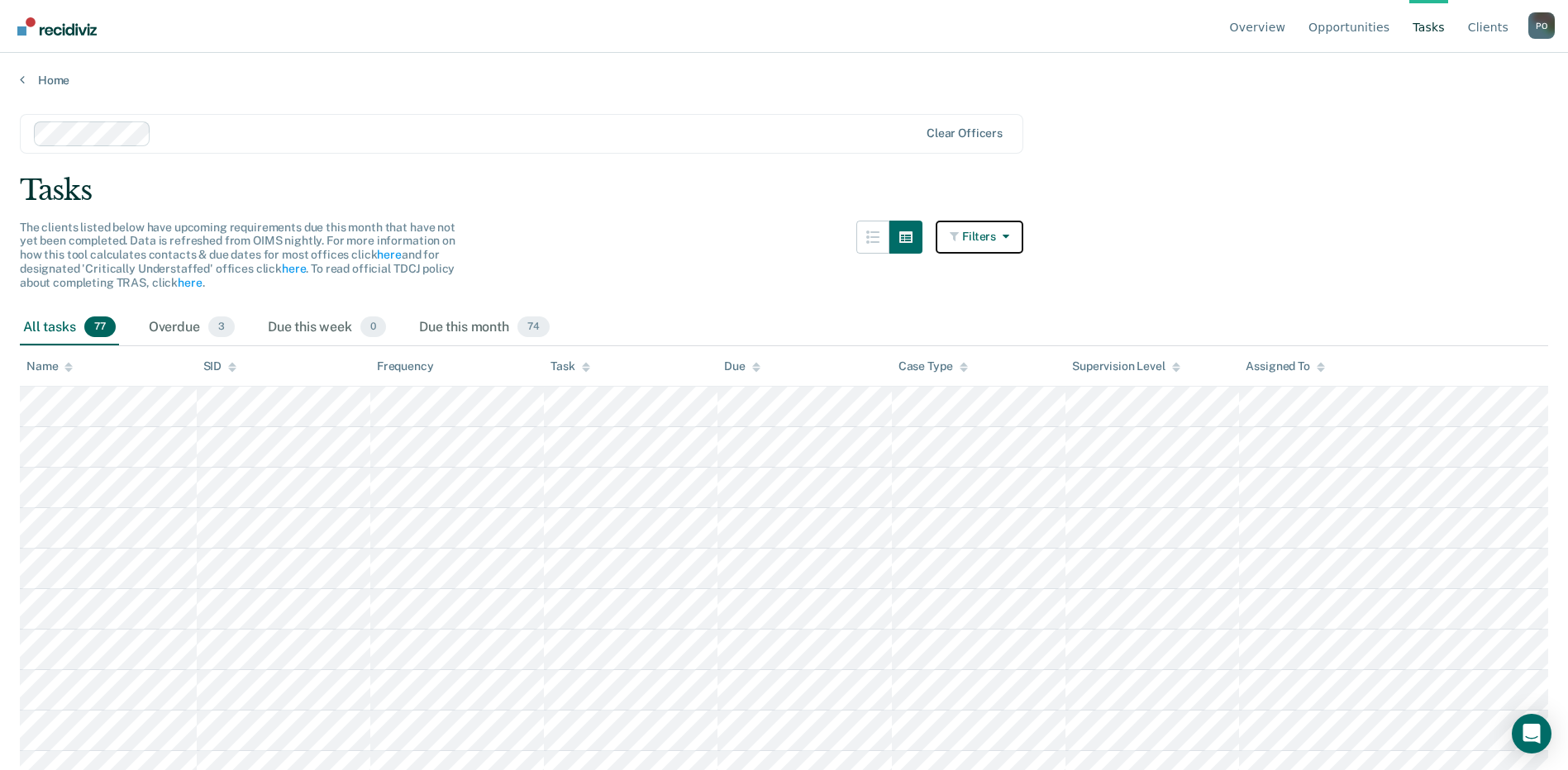
click at [991, 239] on button "Filters" at bounding box center [979, 237] width 88 height 33
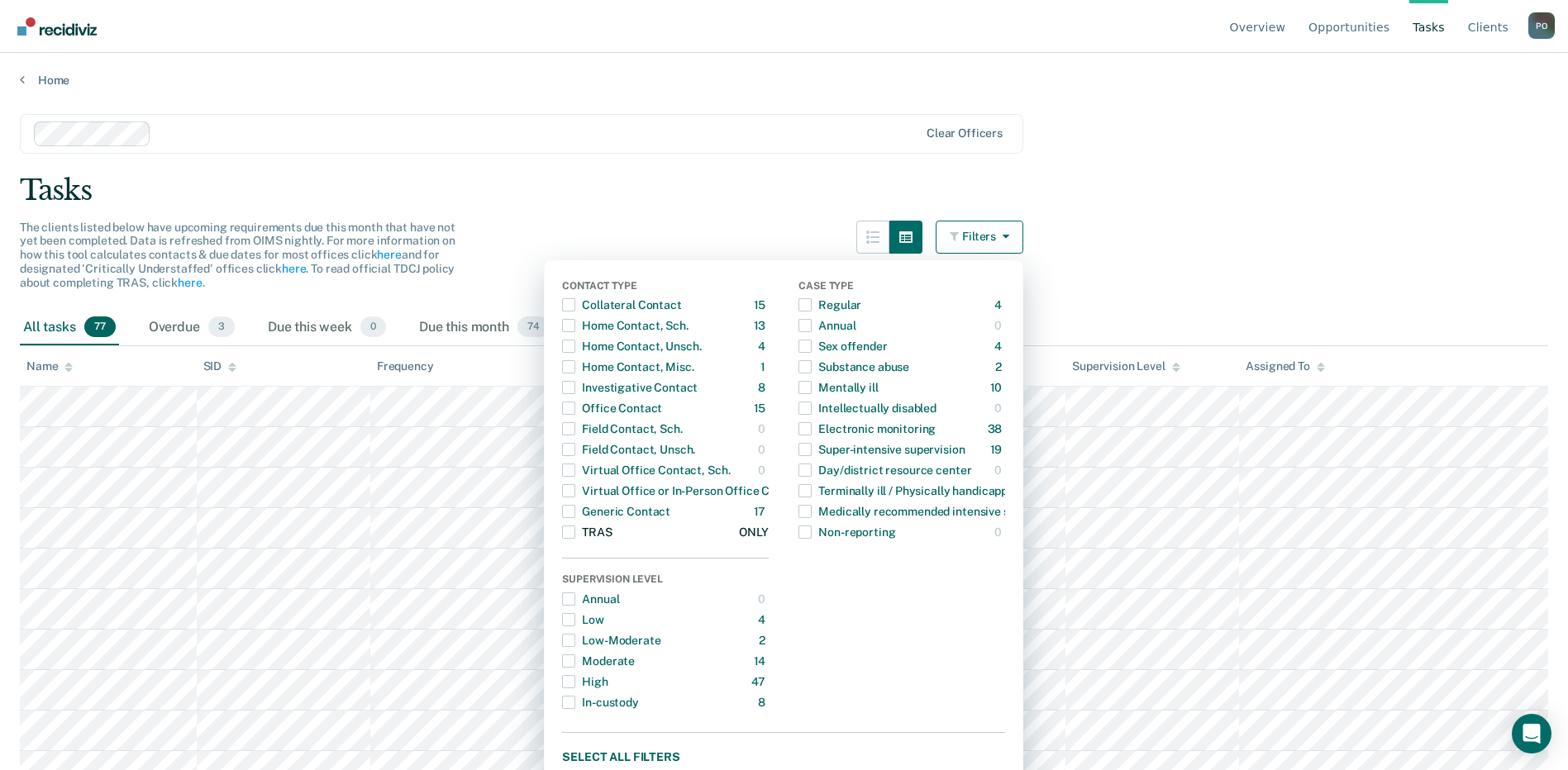
click at [575, 532] on span "Dropdown Menu" at bounding box center [569, 532] width 13 height 13
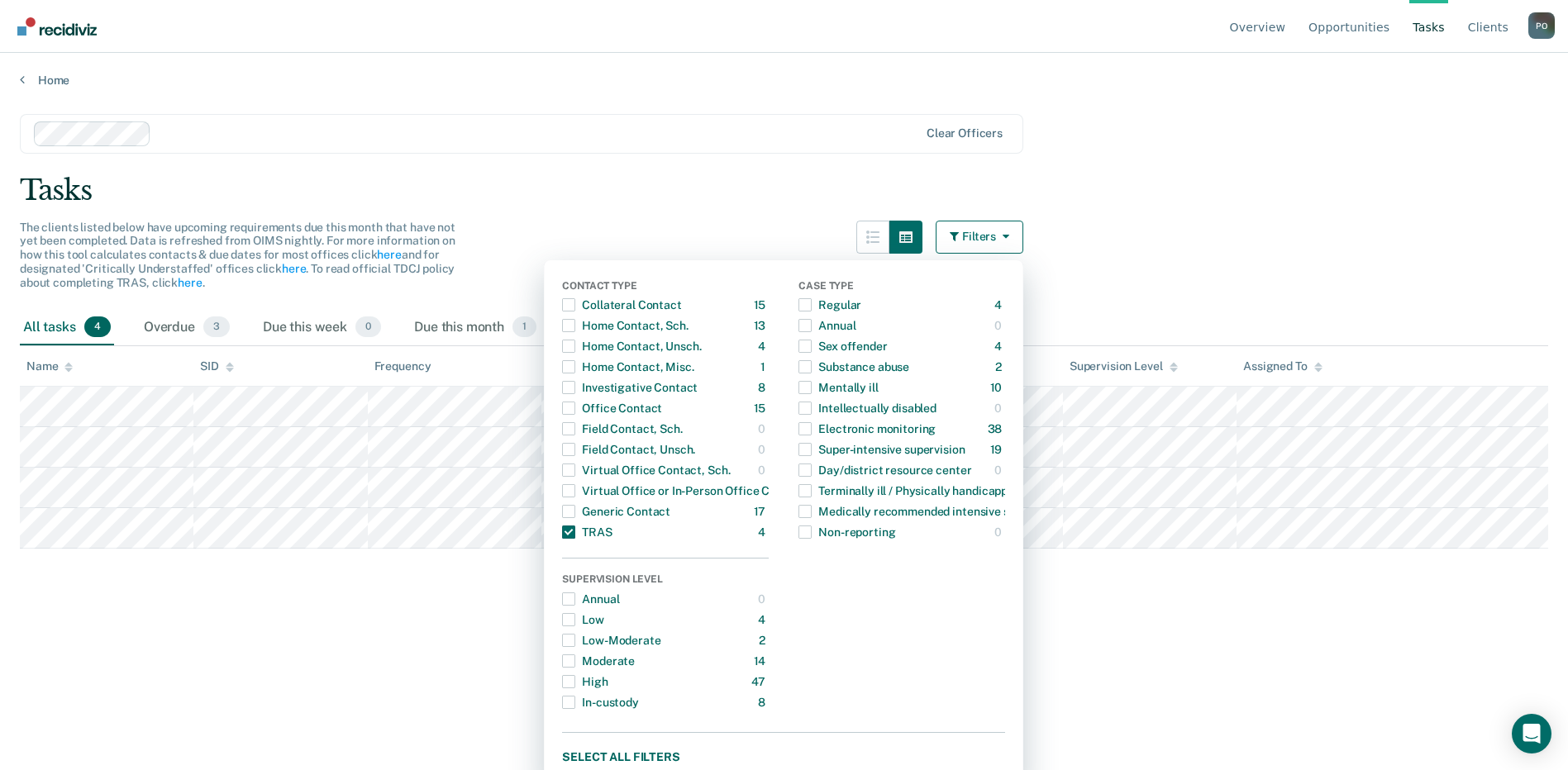
click at [757, 196] on div "Tasks" at bounding box center [784, 190] width 1528 height 34
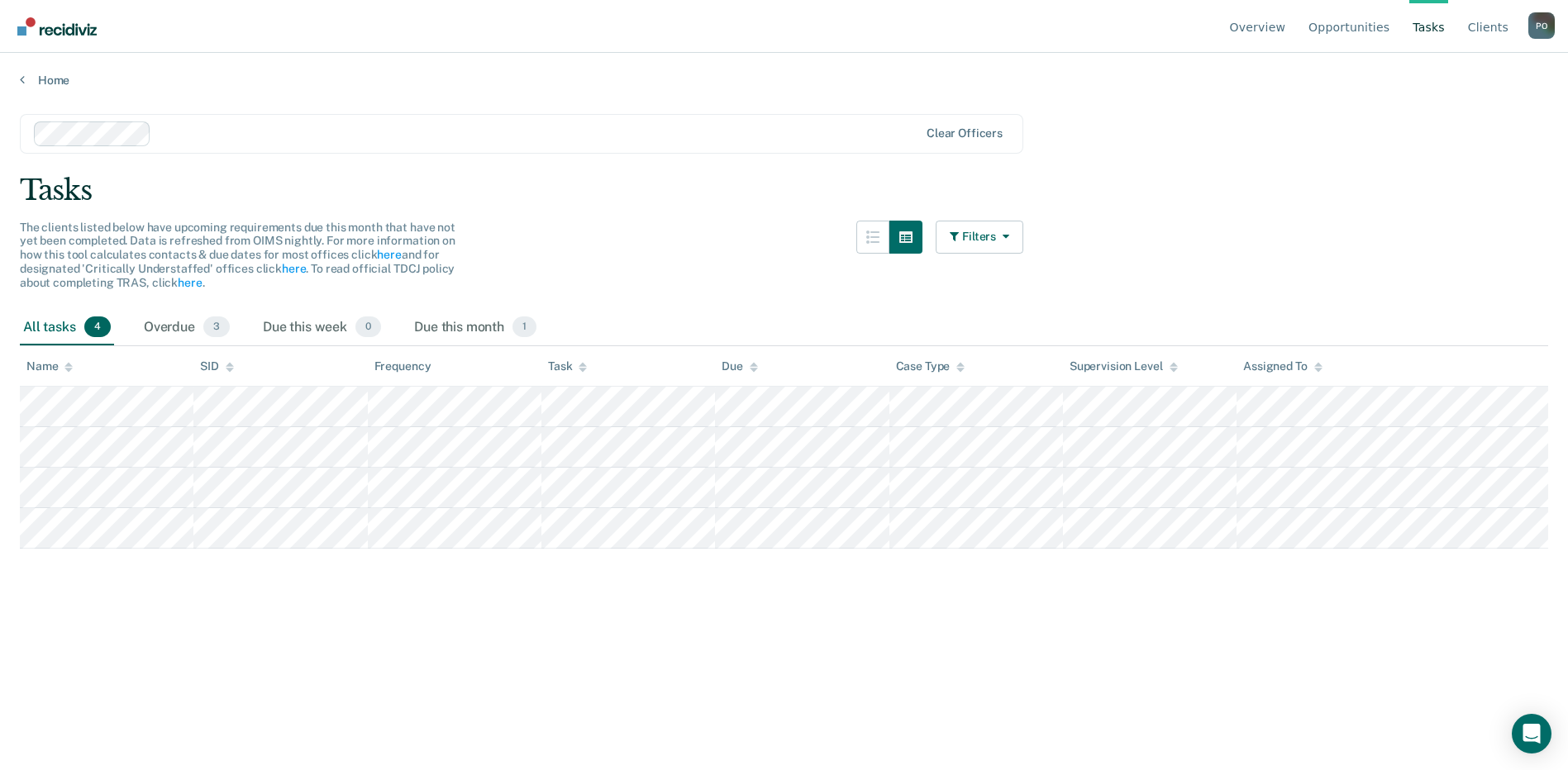
drag, startPoint x: 169, startPoint y: 551, endPoint x: 123, endPoint y: 600, distance: 67.2
click at [127, 619] on main "Clear officers Tasks The clients listed below have upcoming requirements due th…" at bounding box center [784, 426] width 1568 height 677
click at [1366, 27] on link "Opportunities" at bounding box center [1349, 26] width 88 height 53
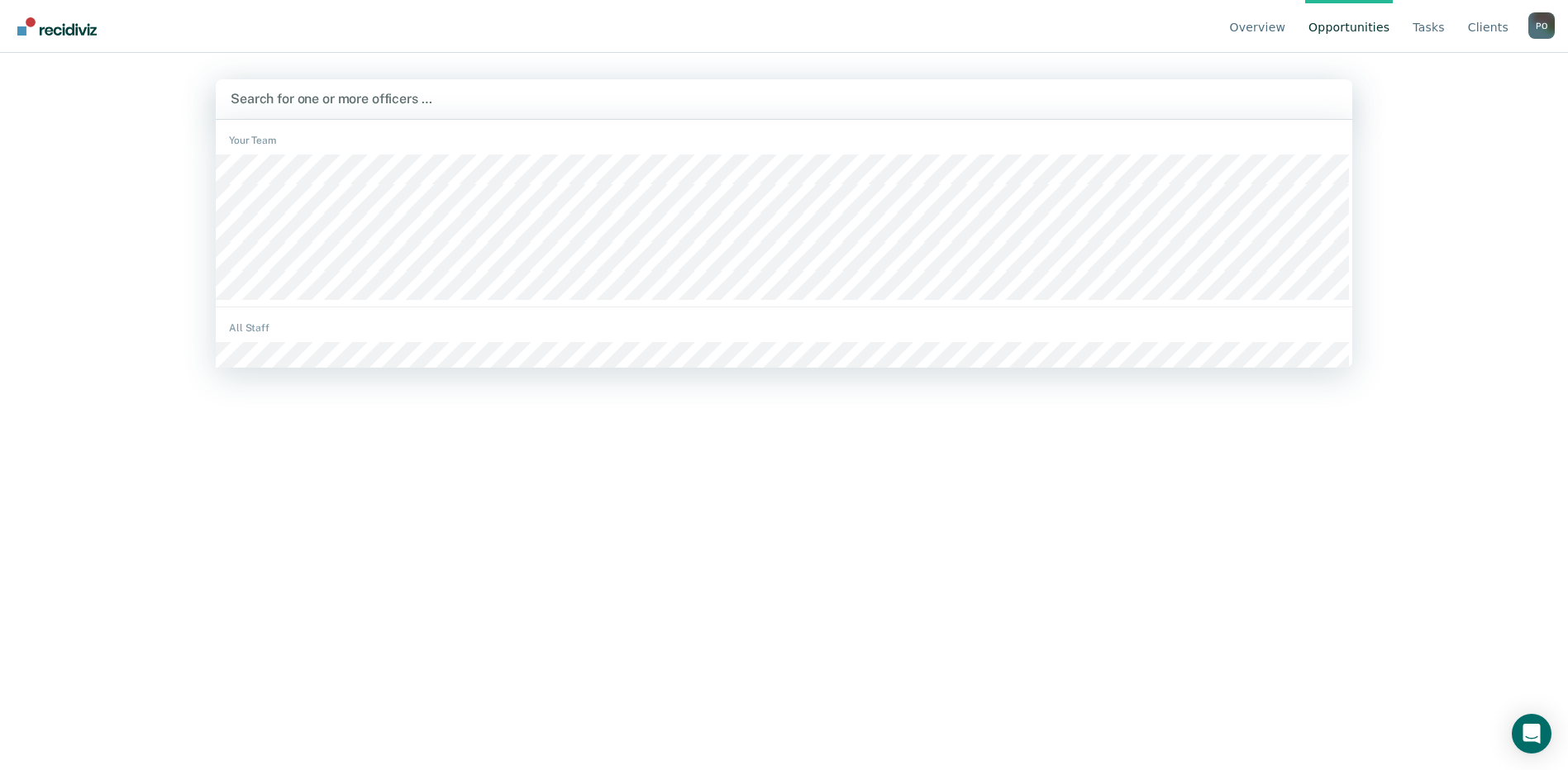
click at [275, 101] on div at bounding box center [784, 99] width 1106 height 19
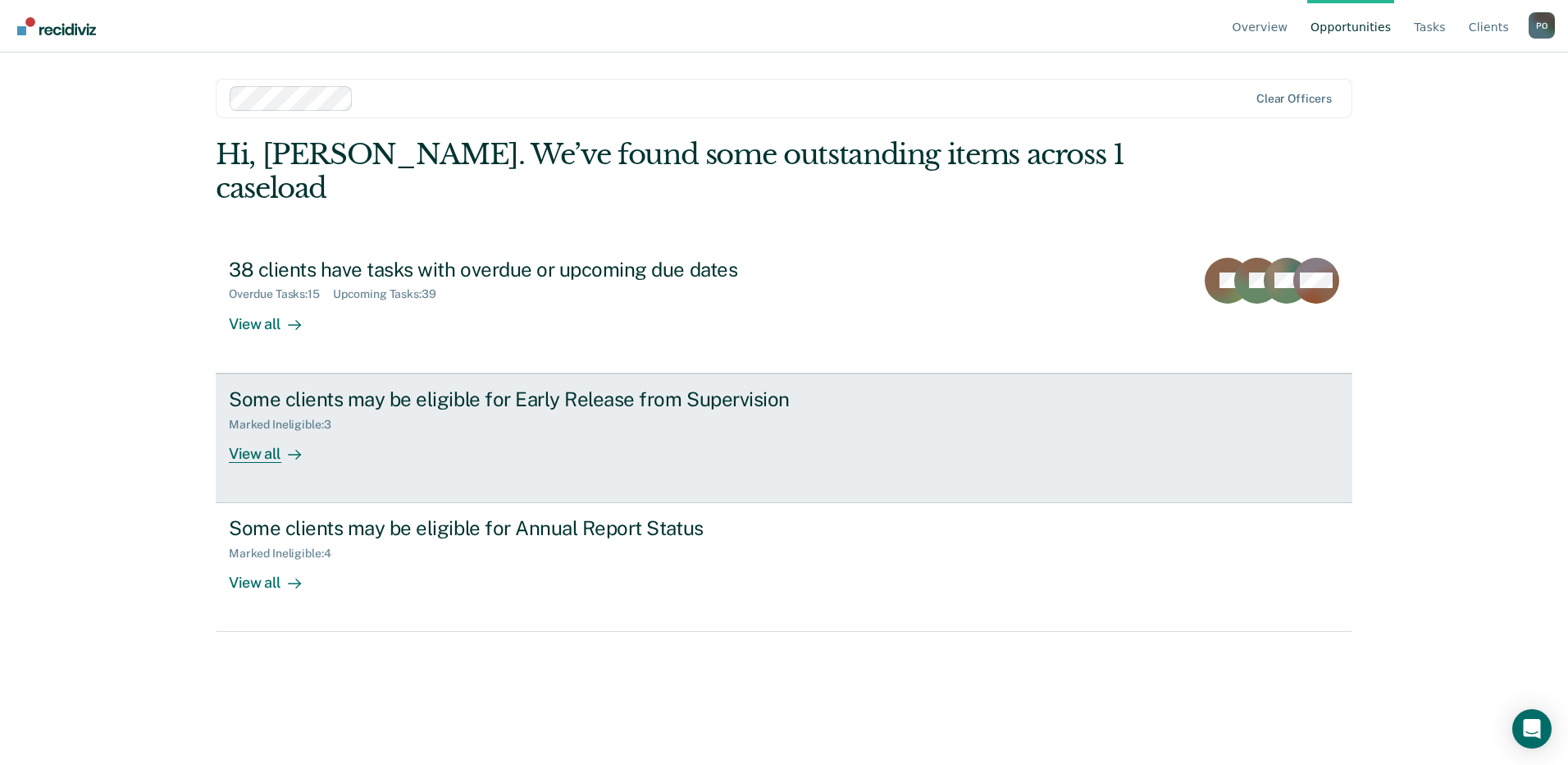
click at [274, 431] on div "View all" at bounding box center [274, 446] width 91 height 32
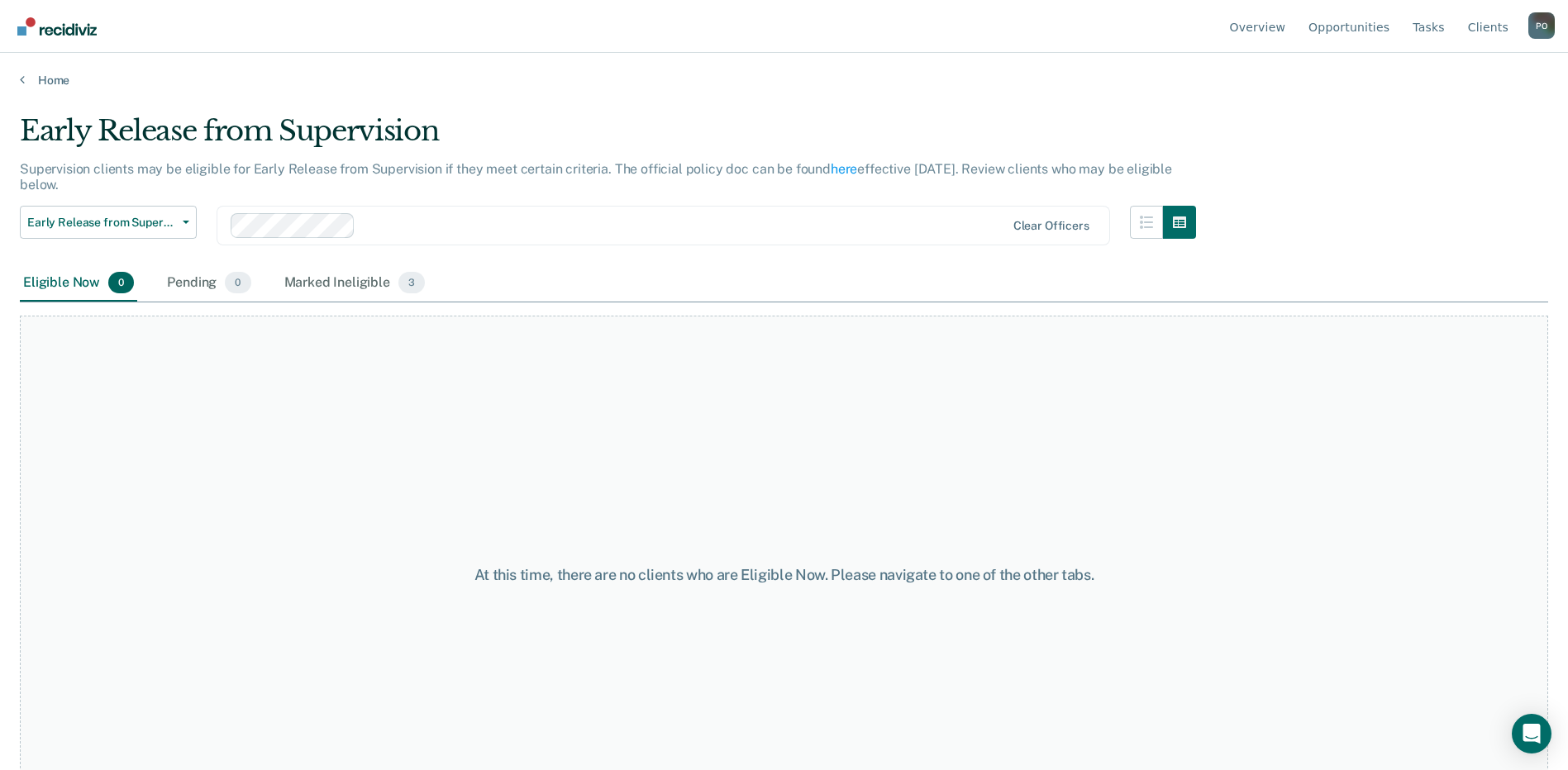
drag, startPoint x: 275, startPoint y: 422, endPoint x: 478, endPoint y: 258, distance: 261.0
click at [478, 258] on div "Early Release from Supervision Early Release from Supervision Annual Report Sta…" at bounding box center [608, 234] width 1176 height 59
click at [353, 280] on div "Marked Ineligible 3" at bounding box center [355, 284] width 148 height 36
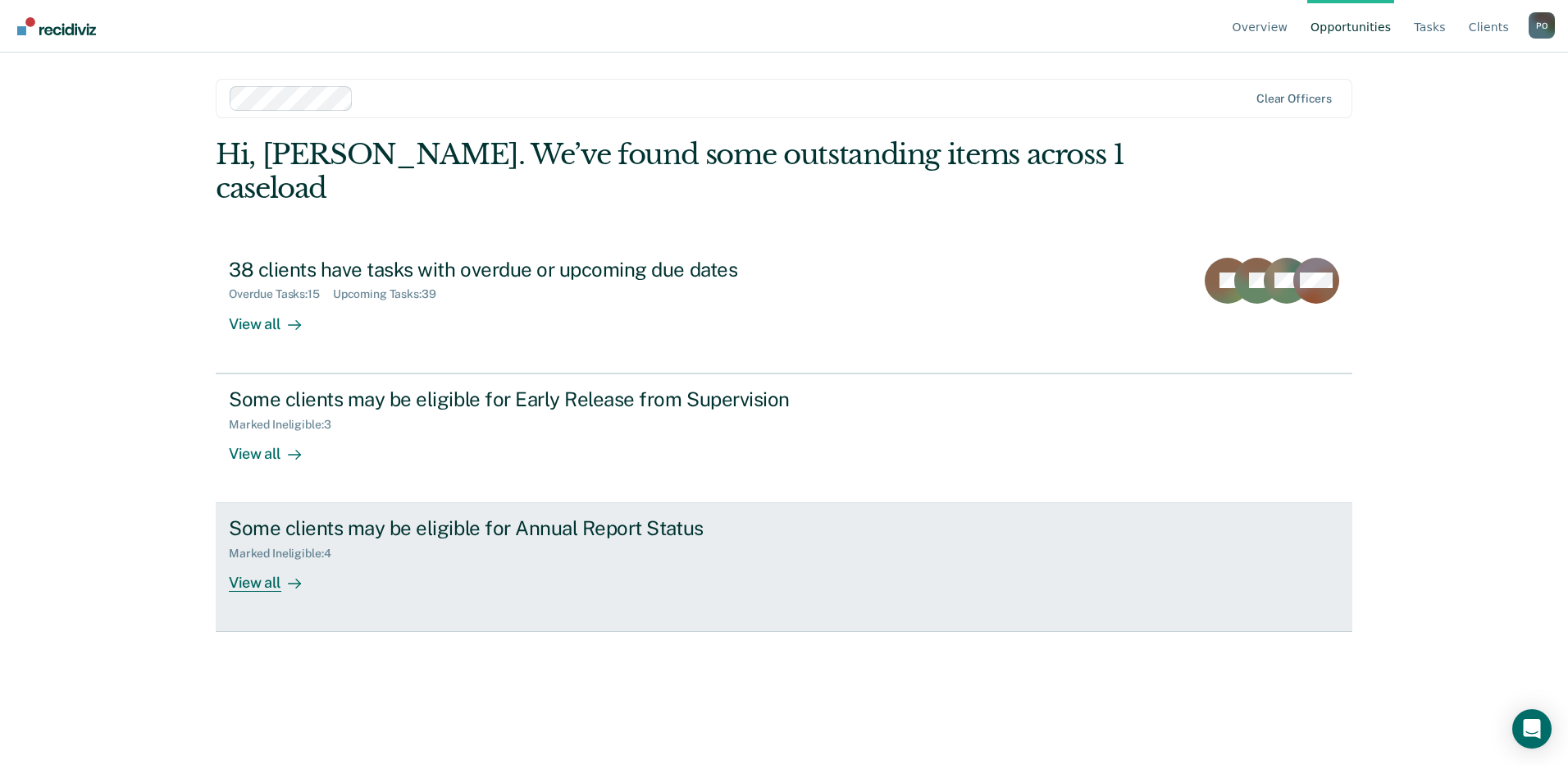
click at [249, 560] on div "View all" at bounding box center [274, 576] width 91 height 32
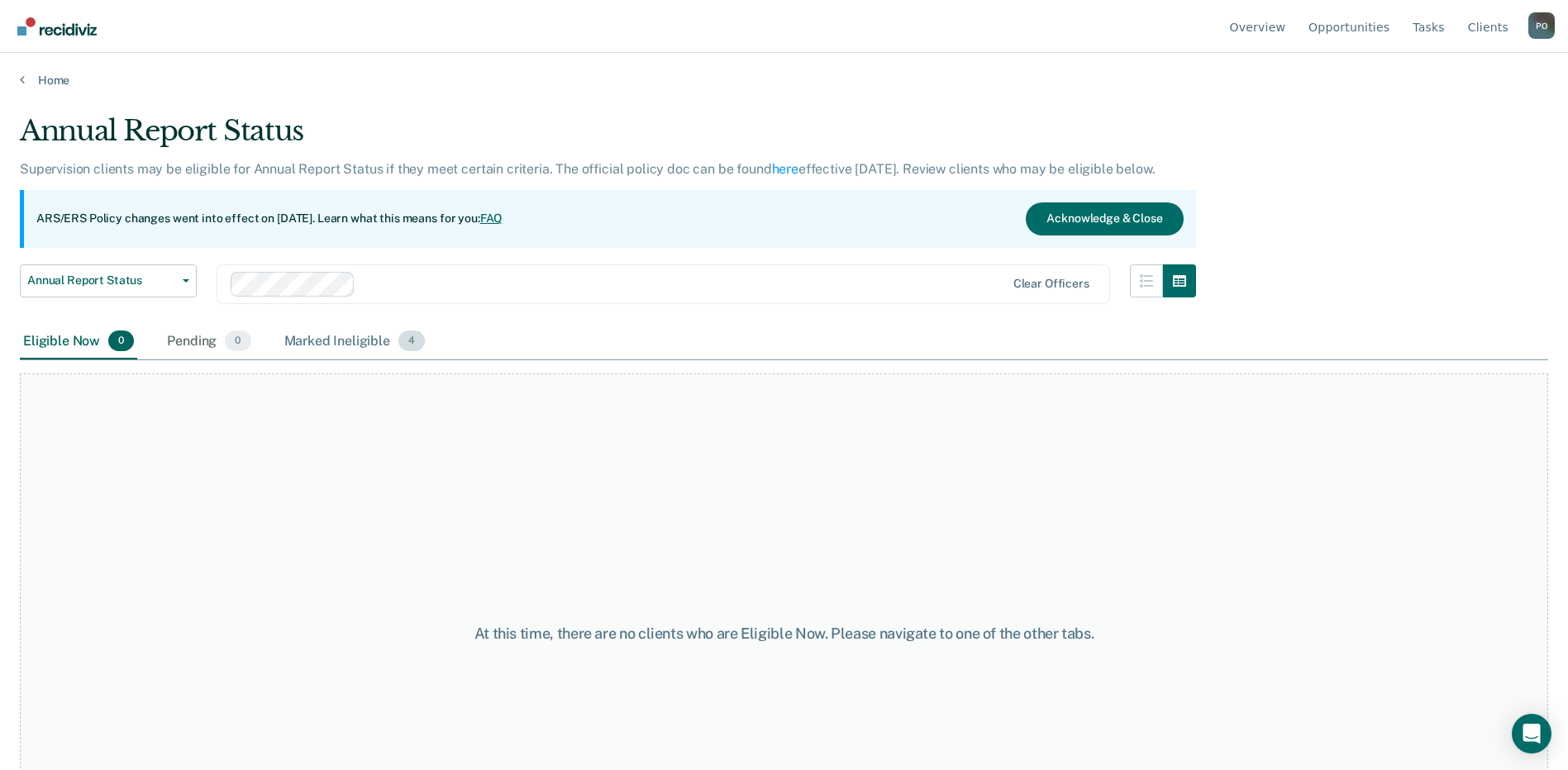
click at [415, 350] on span "4" at bounding box center [411, 341] width 26 height 22
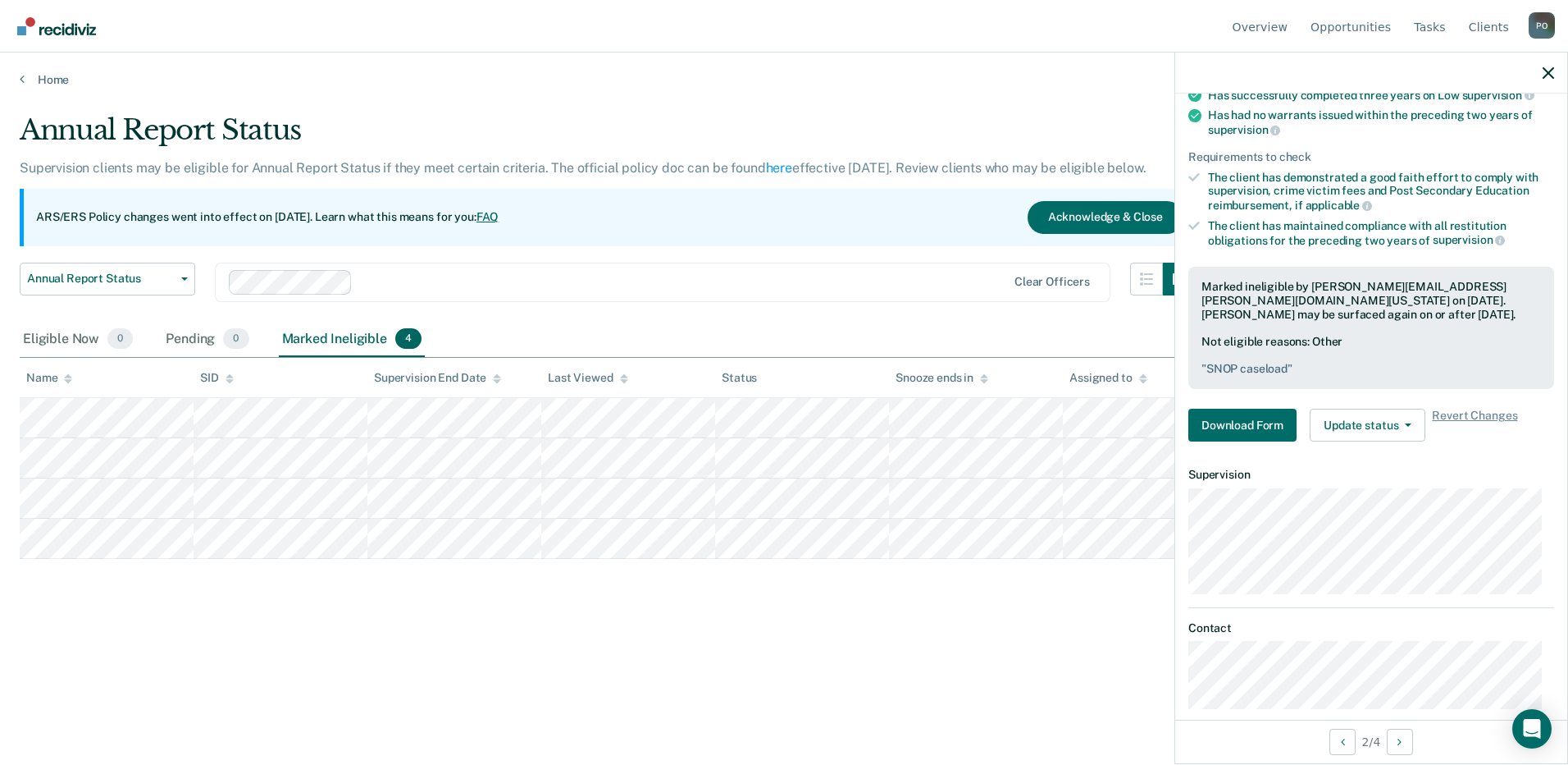
scroll to position [173, 0]
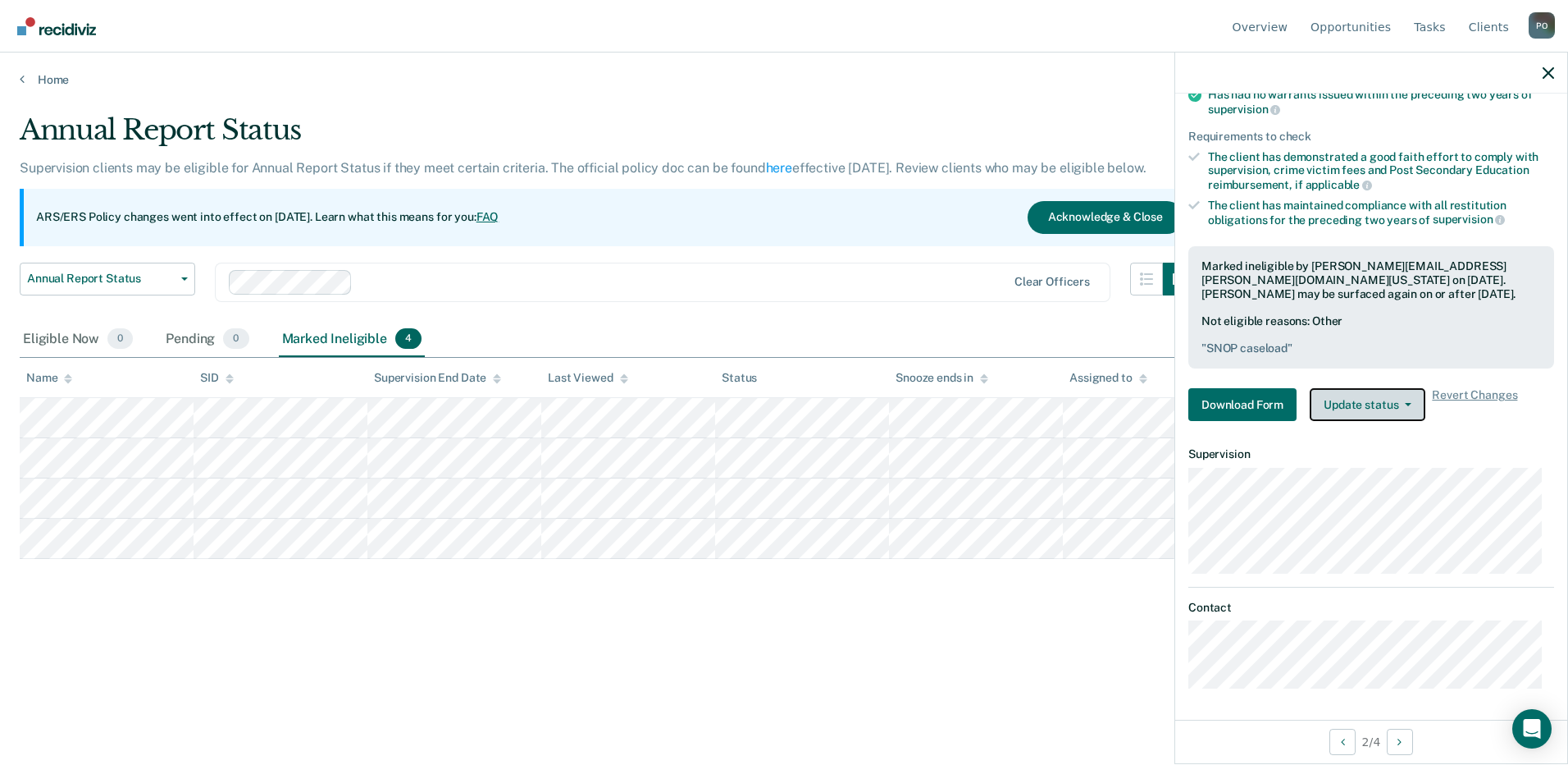
click at [1405, 398] on button "Update status" at bounding box center [1368, 404] width 116 height 33
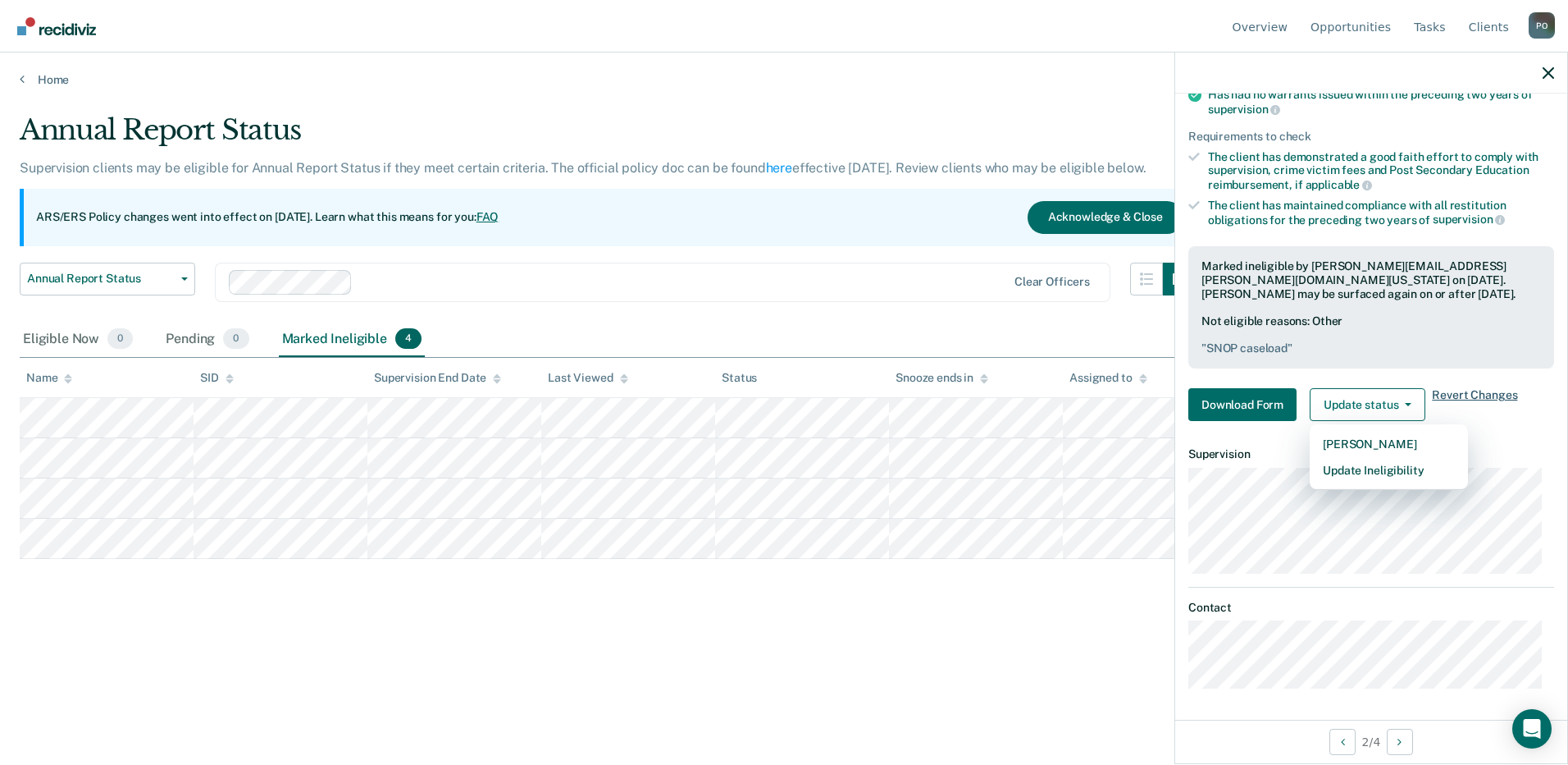
click at [1468, 395] on span "Revert Changes" at bounding box center [1475, 404] width 85 height 33
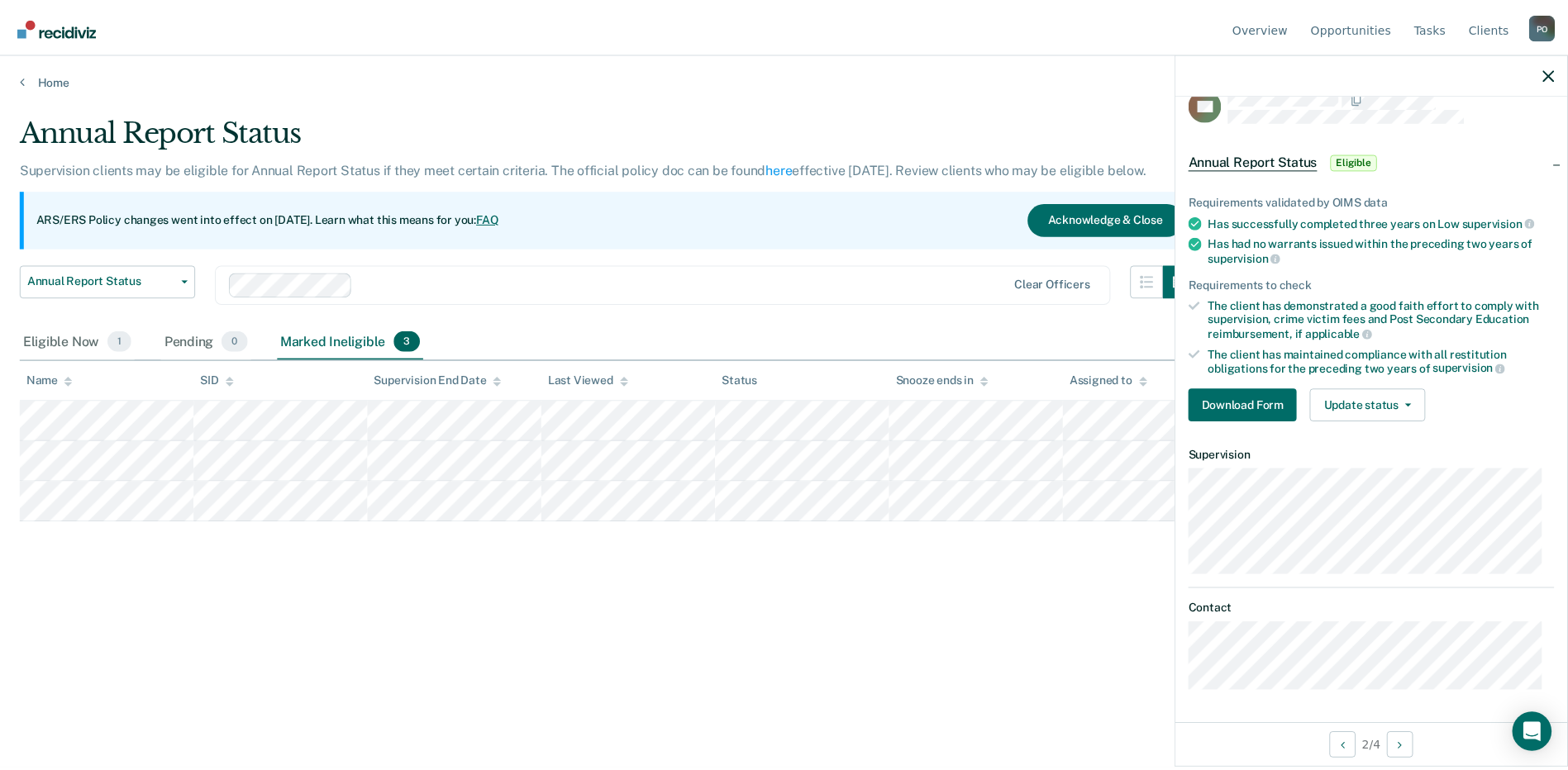
scroll to position [26, 0]
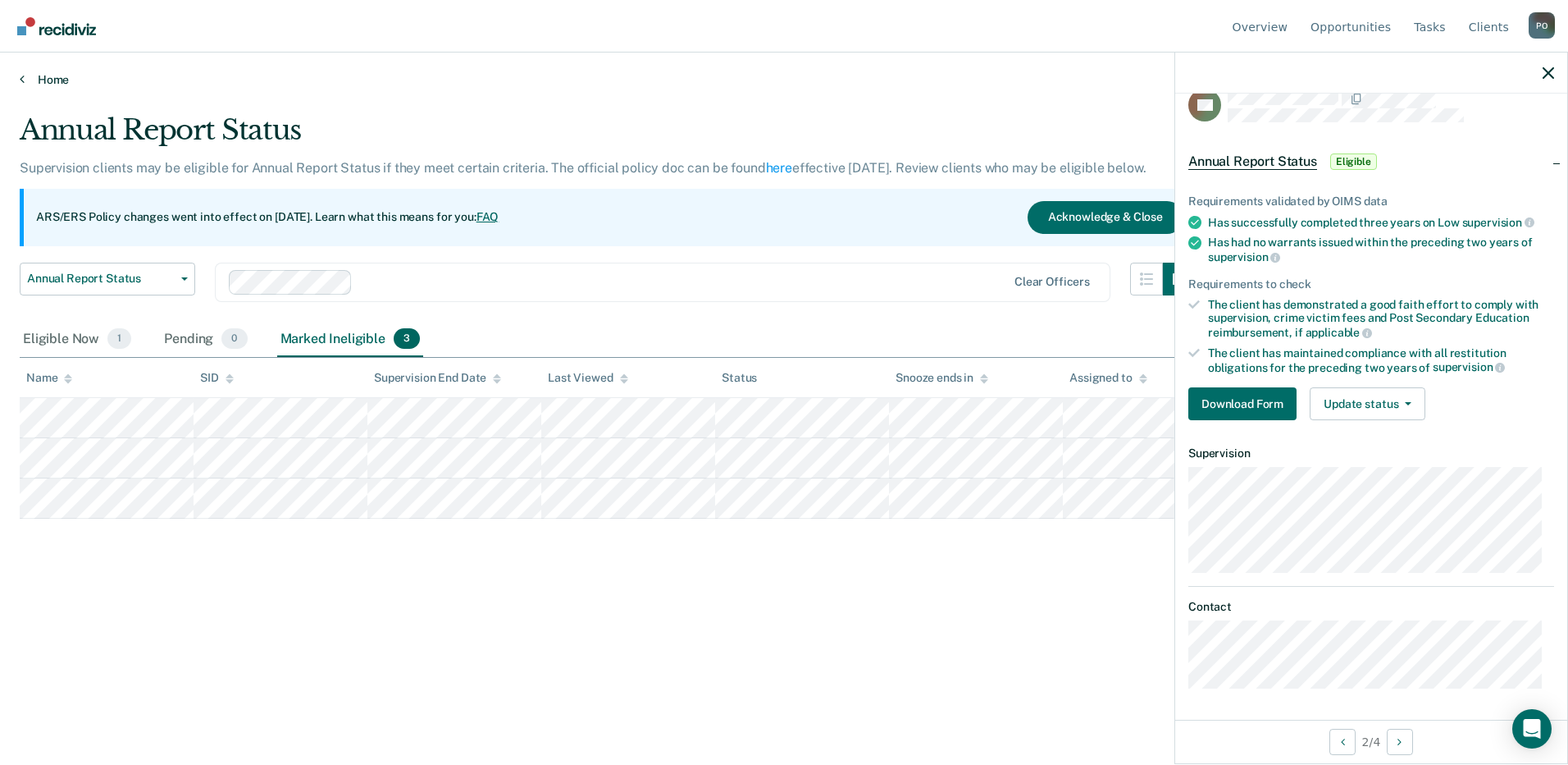
click at [22, 80] on icon at bounding box center [22, 79] width 5 height 13
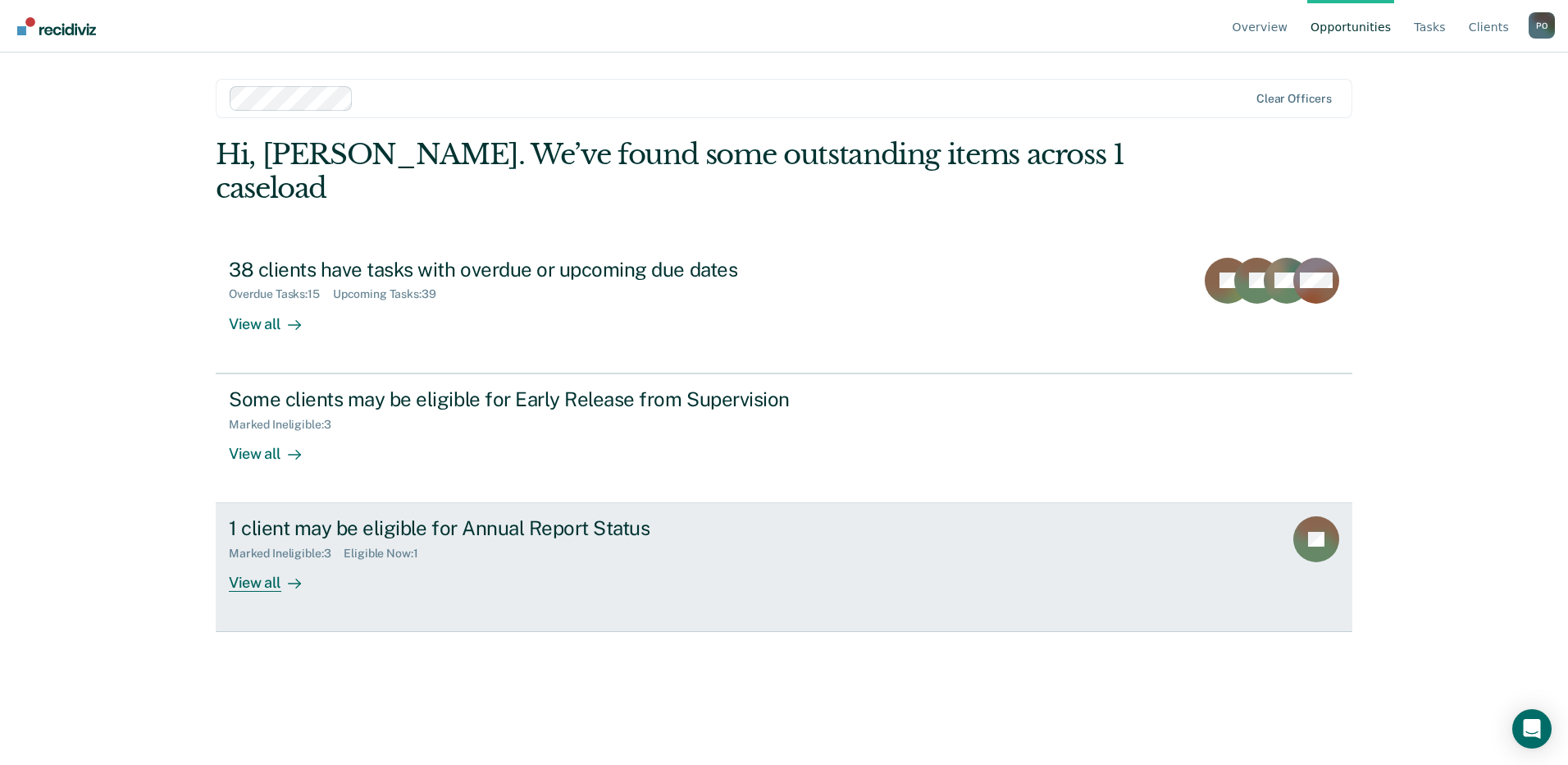
click at [249, 560] on div "View all" at bounding box center [274, 576] width 91 height 32
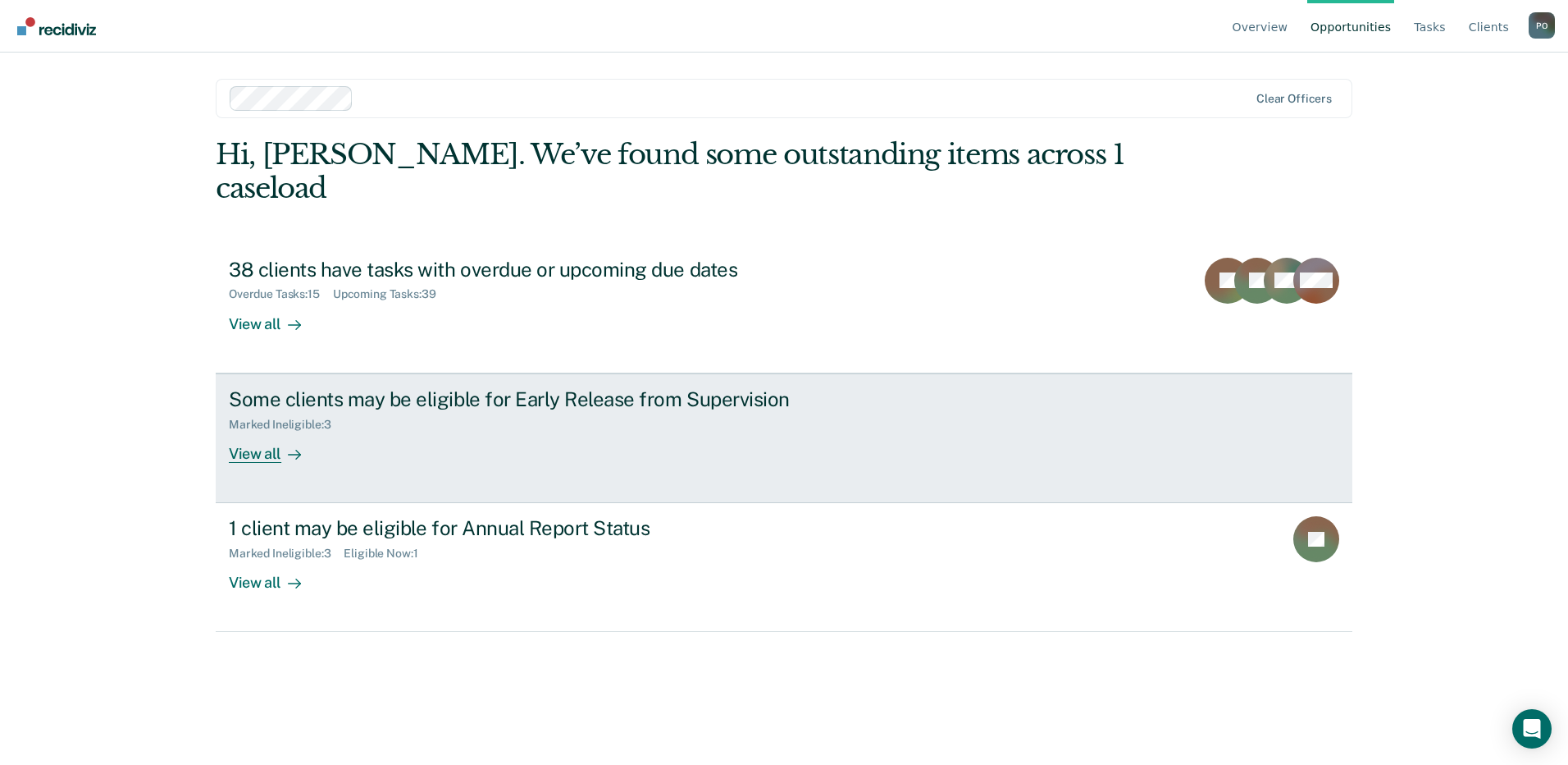
click at [252, 431] on div "View all" at bounding box center [274, 446] width 91 height 32
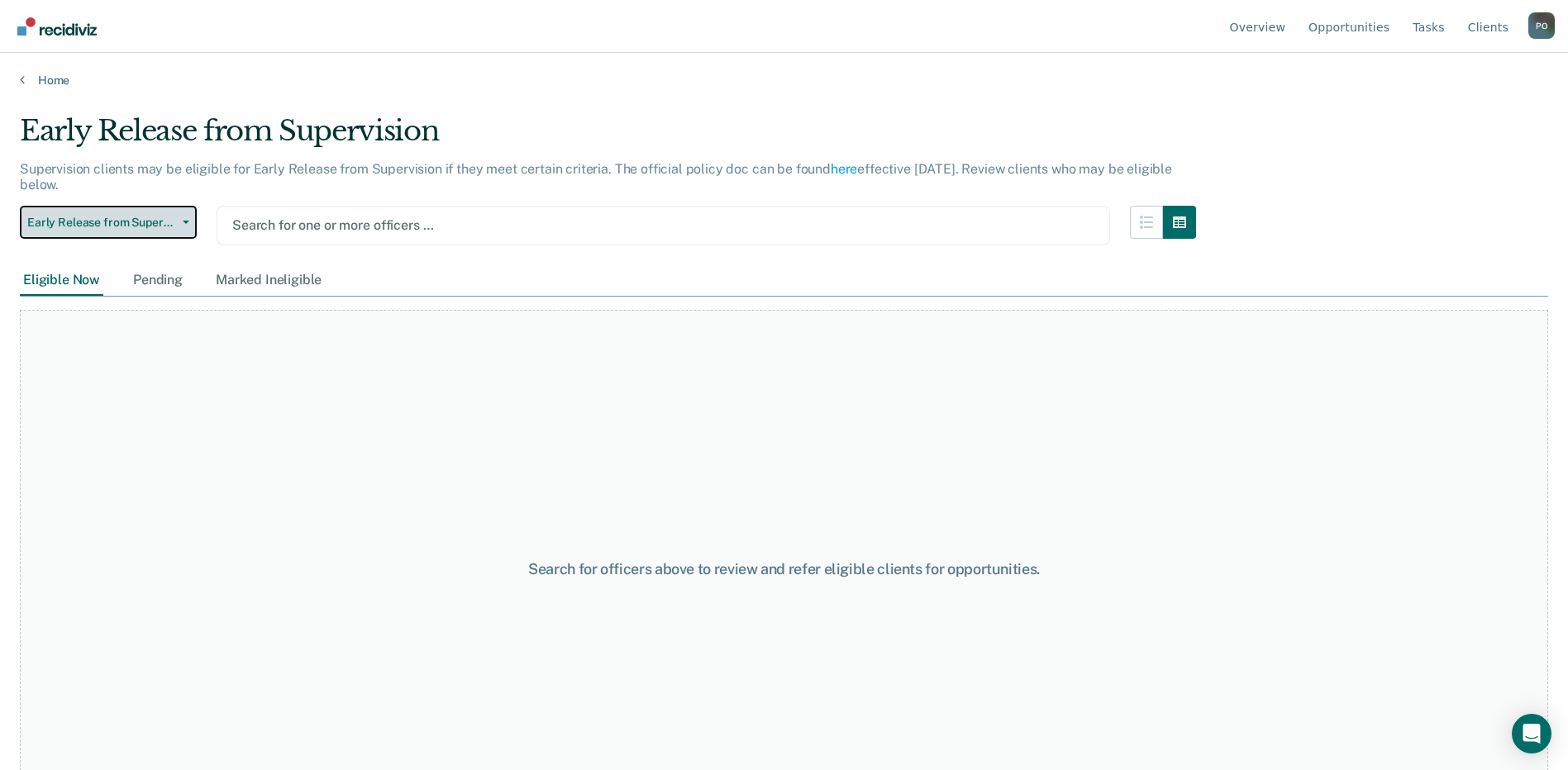
click at [188, 224] on button "Early Release from Supervision" at bounding box center [109, 222] width 177 height 33
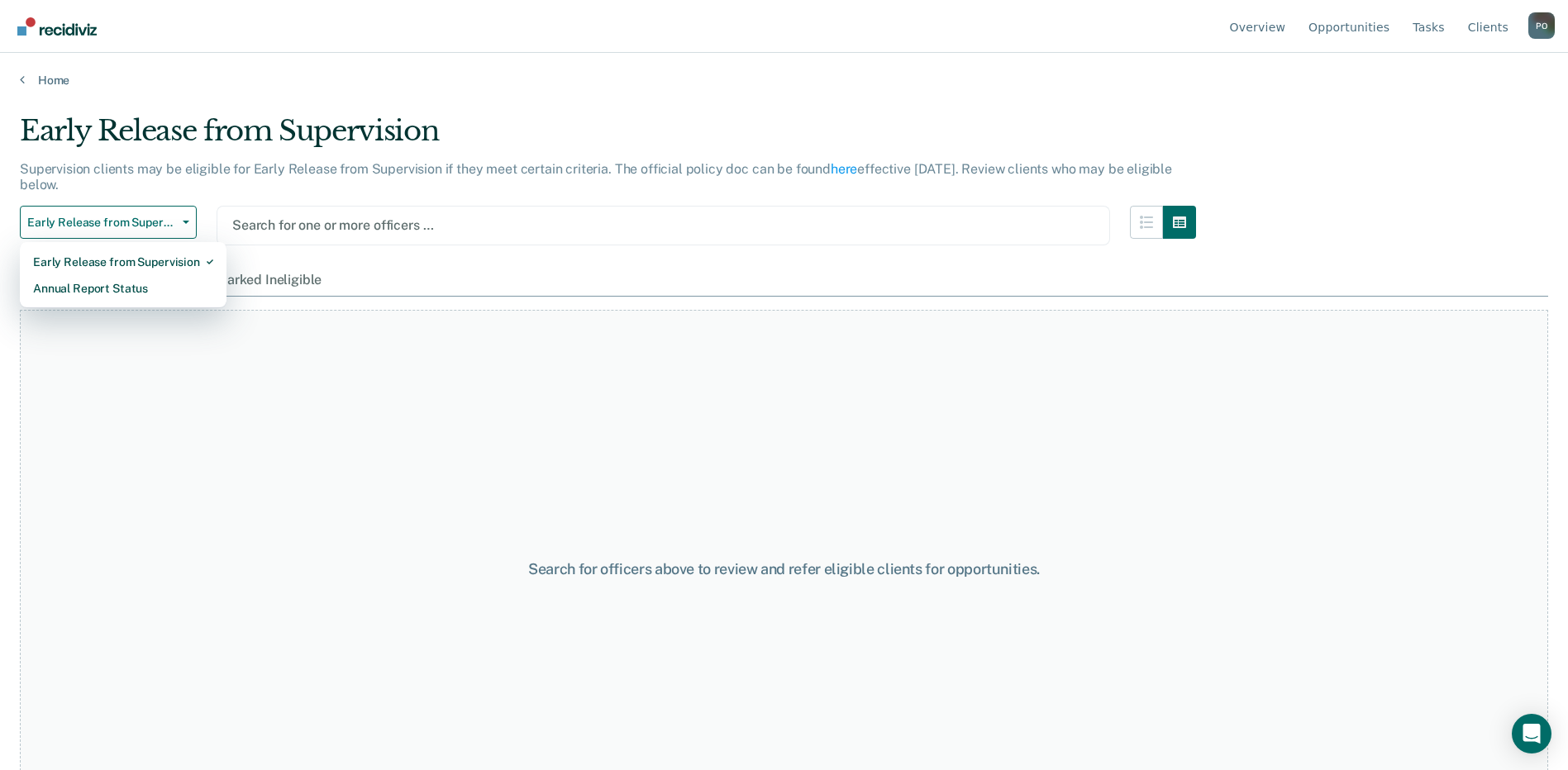
click at [551, 110] on main "Early Release from Supervision Supervision clients may be eligible for Early Re…" at bounding box center [784, 426] width 1568 height 677
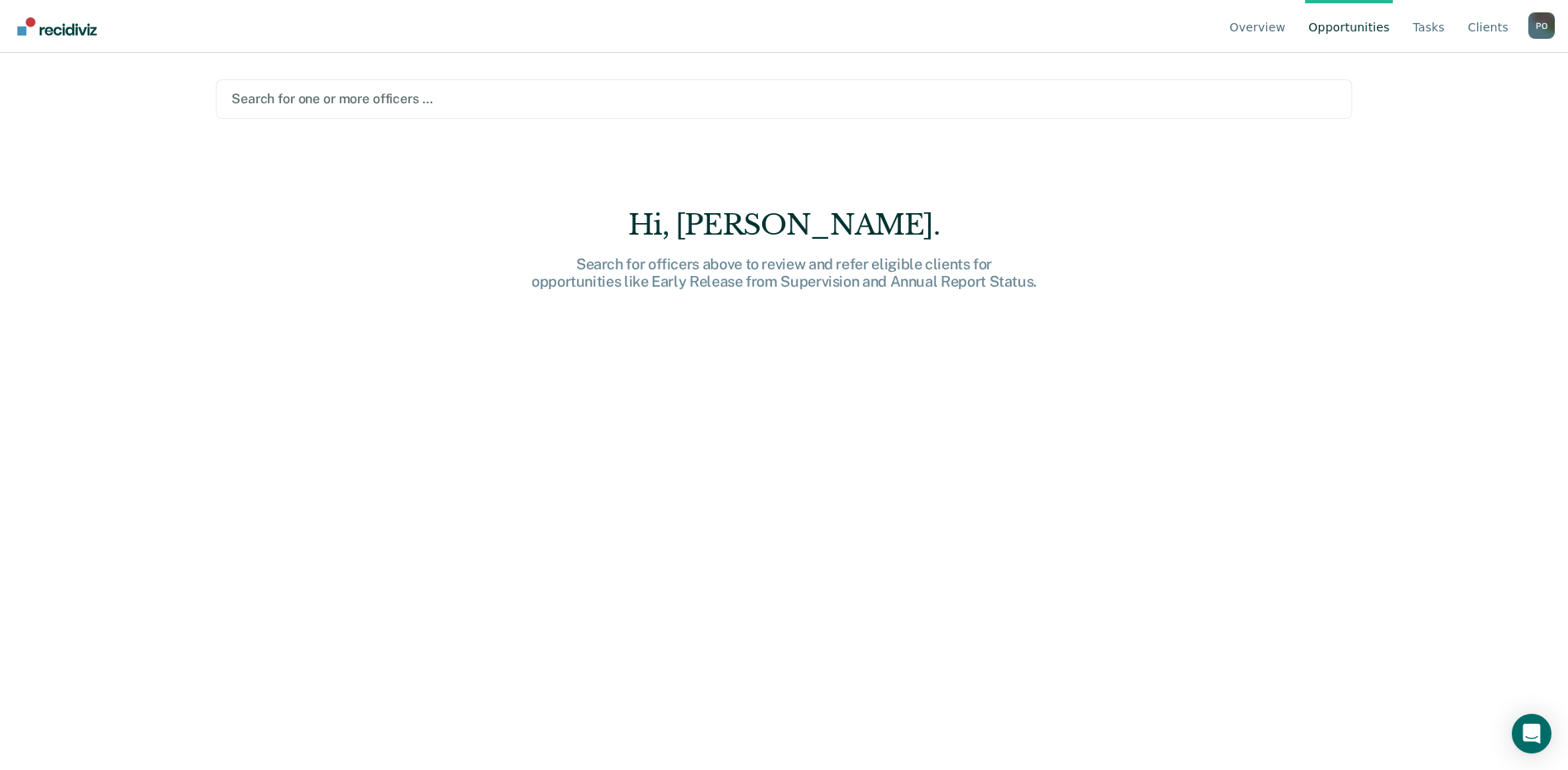
click at [479, 101] on div at bounding box center [784, 99] width 1105 height 19
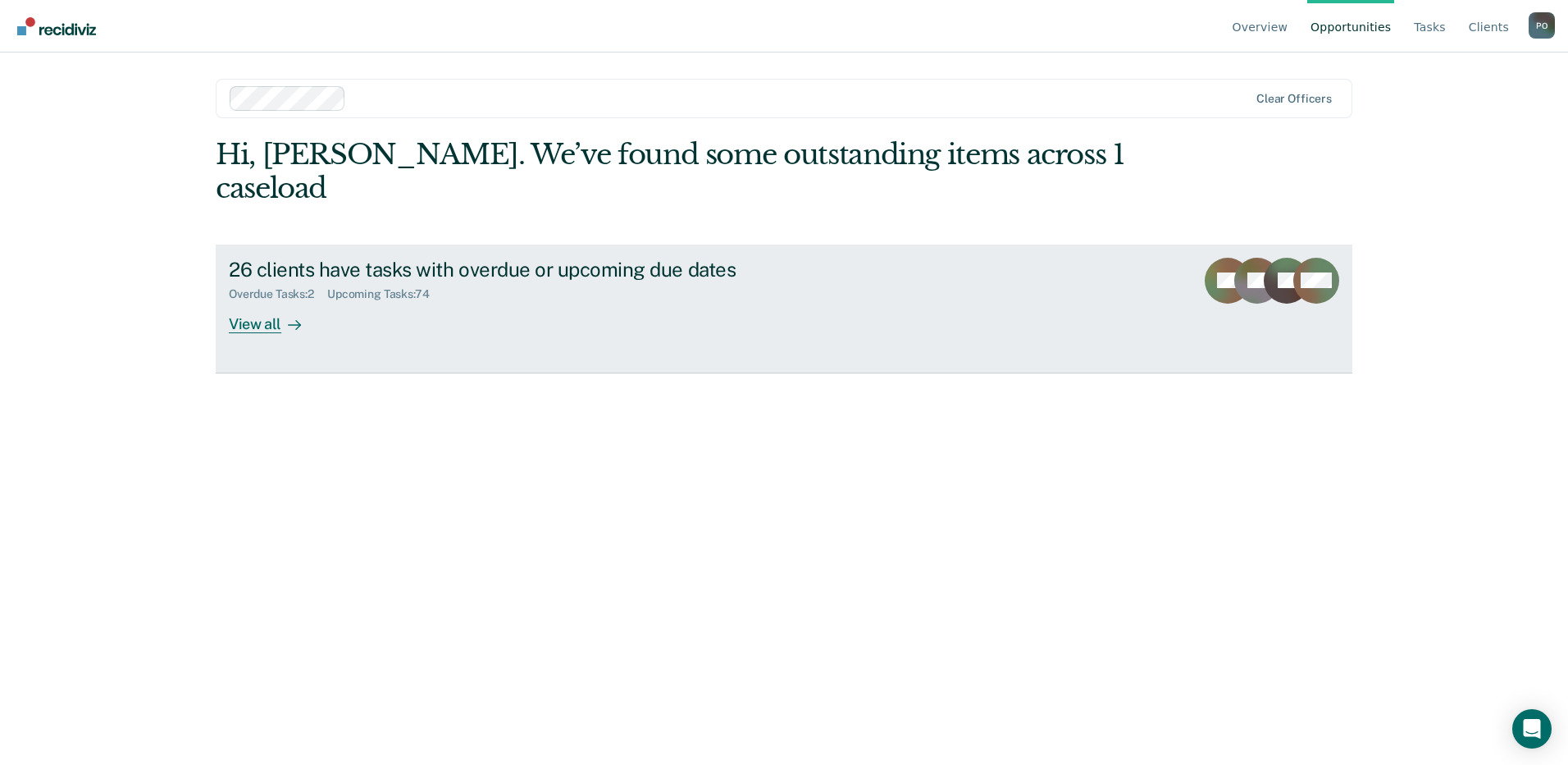
click at [249, 301] on div "View all" at bounding box center [274, 316] width 91 height 32
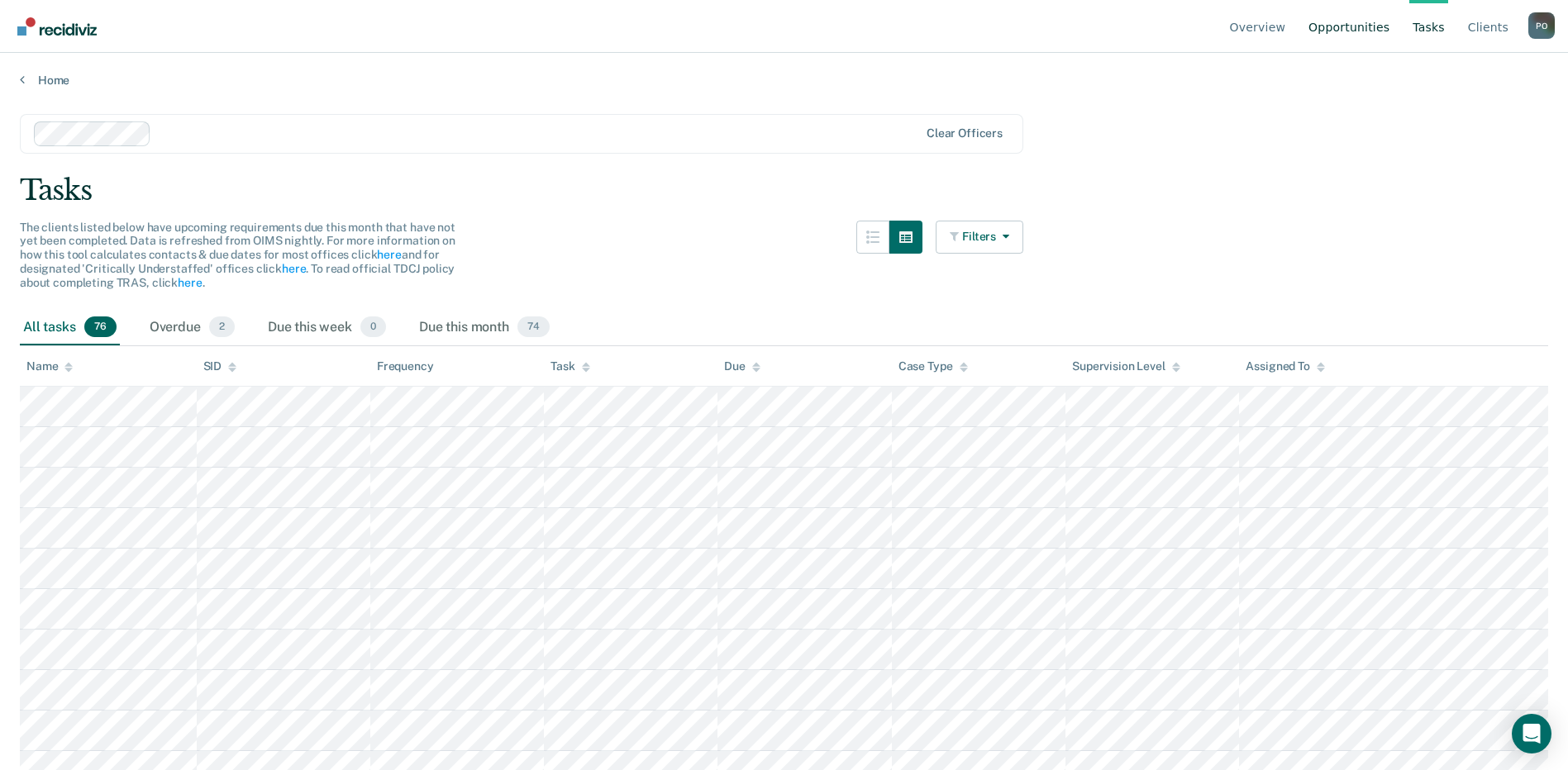
click at [1370, 29] on link "Opportunities" at bounding box center [1349, 26] width 88 height 53
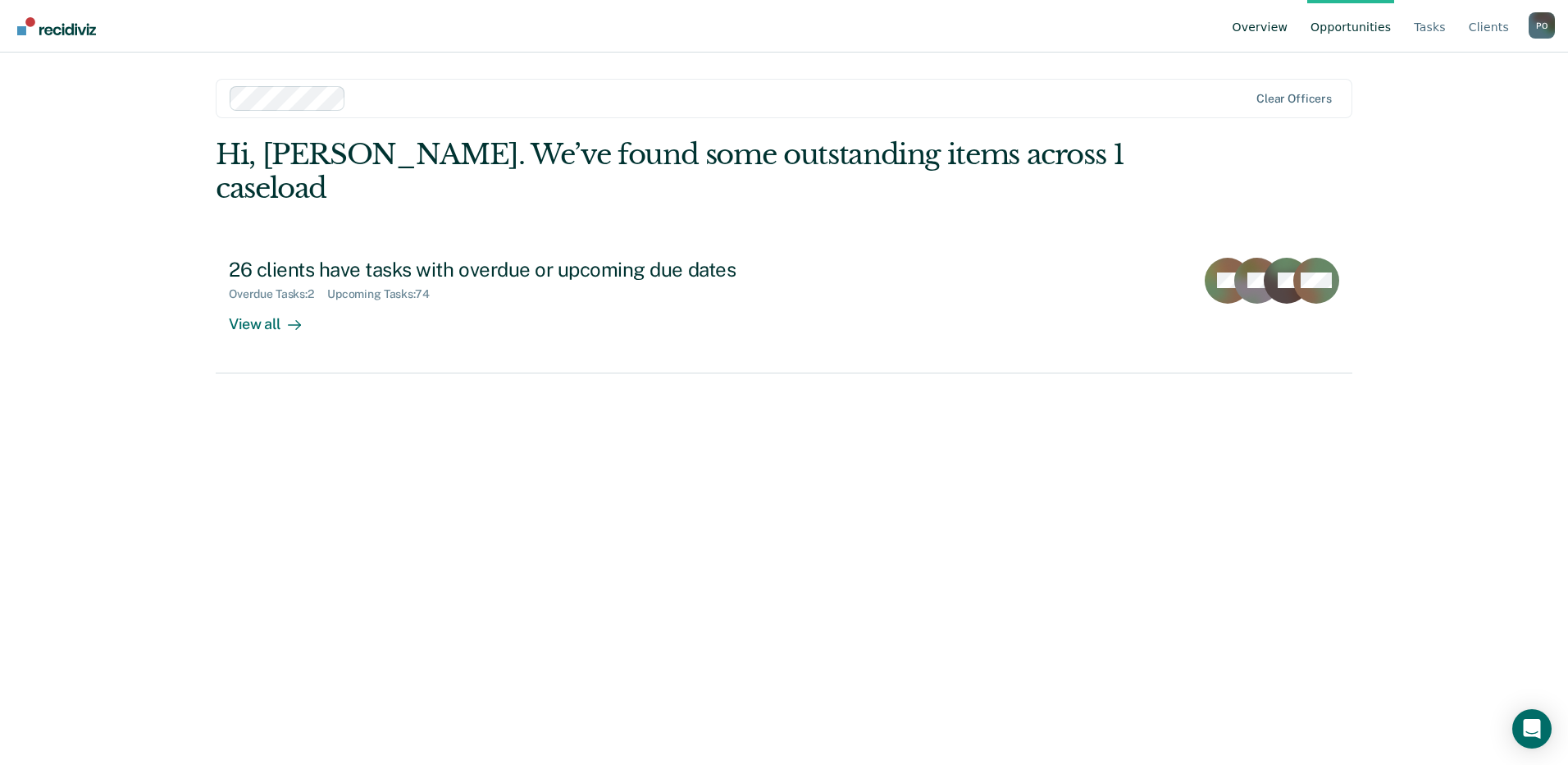
click at [1275, 31] on link "Overview" at bounding box center [1260, 26] width 63 height 53
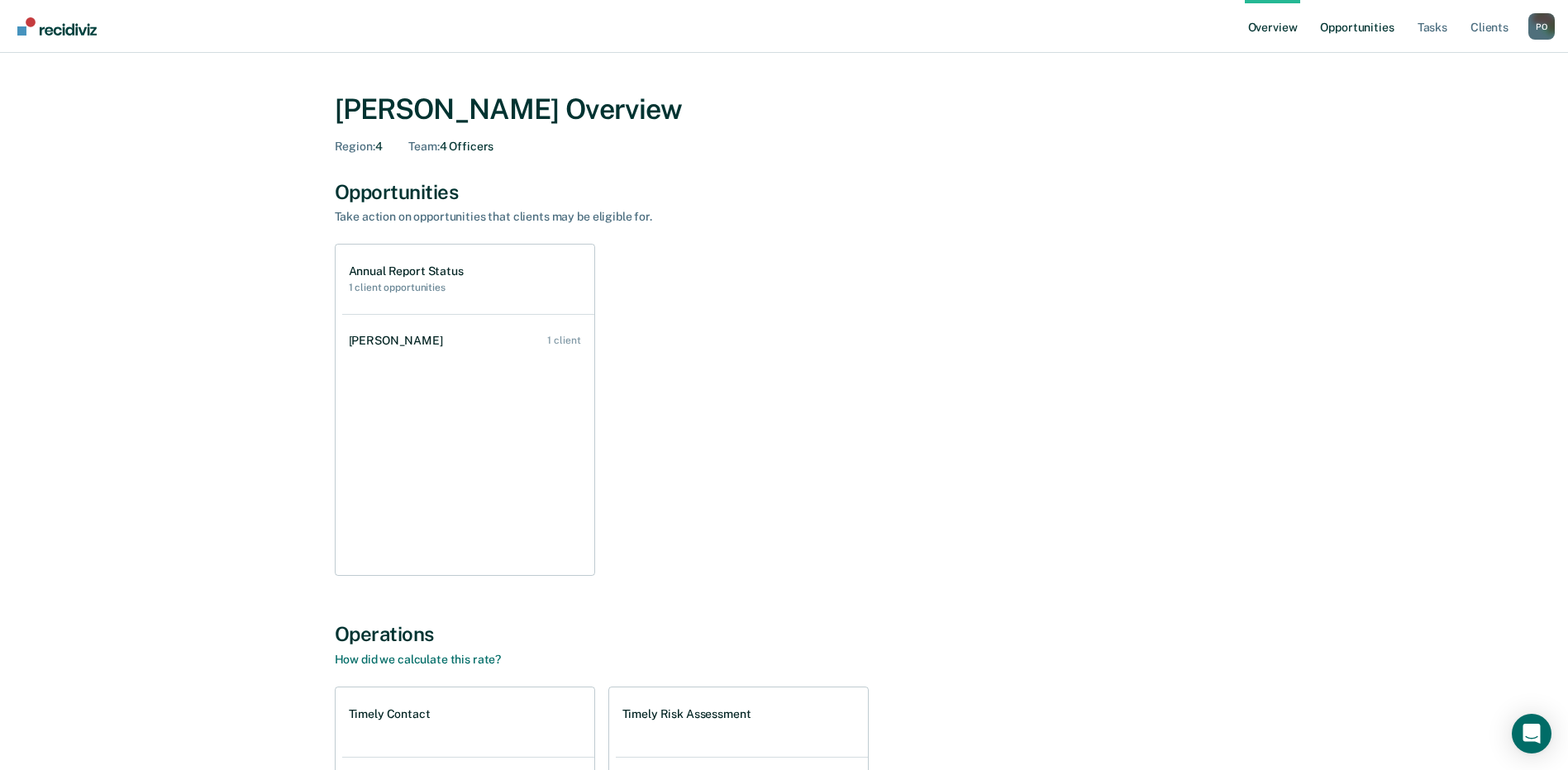
click at [1367, 30] on link "Opportunities" at bounding box center [1356, 26] width 80 height 53
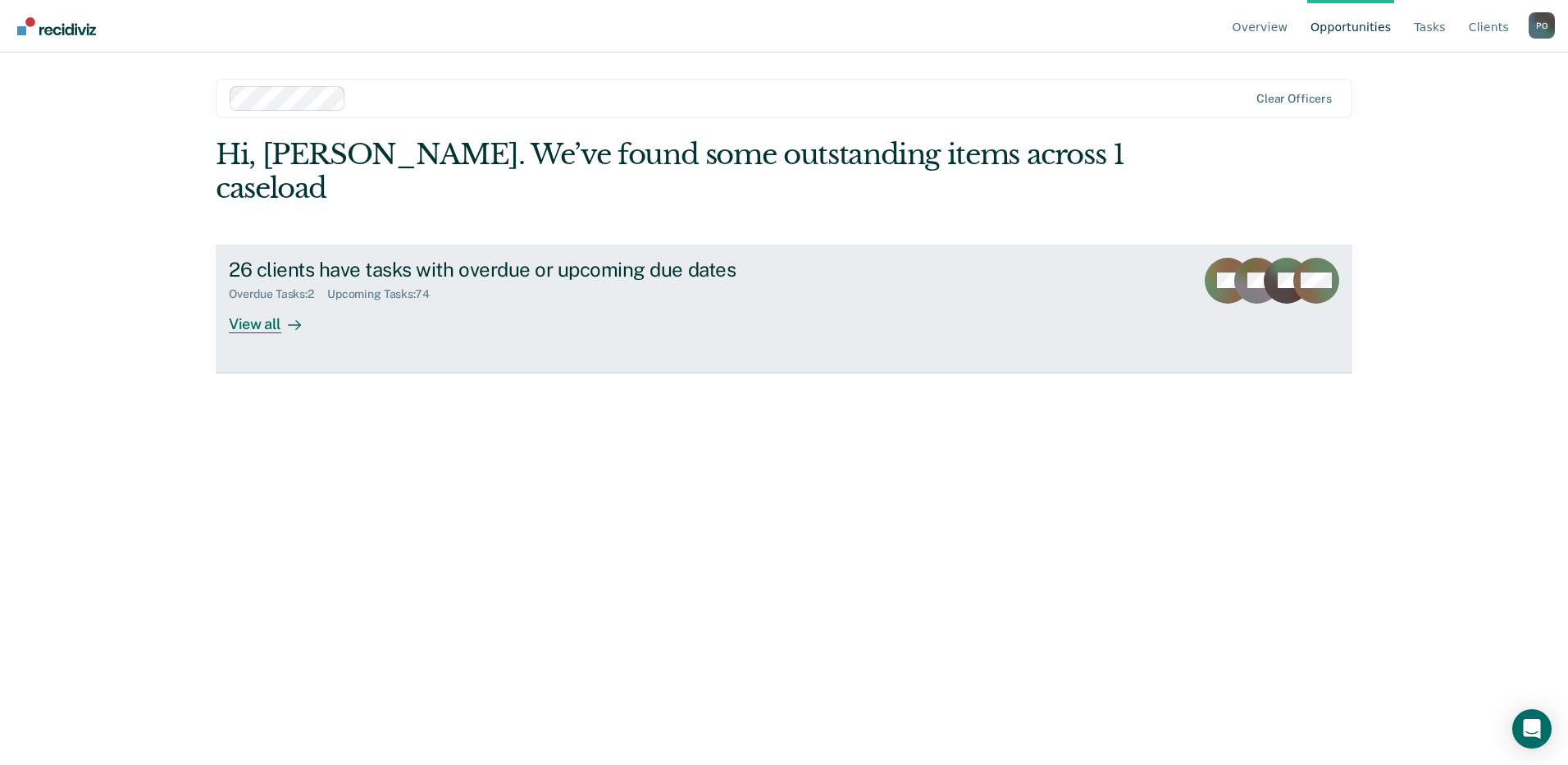
click at [271, 301] on div "View all" at bounding box center [274, 316] width 91 height 32
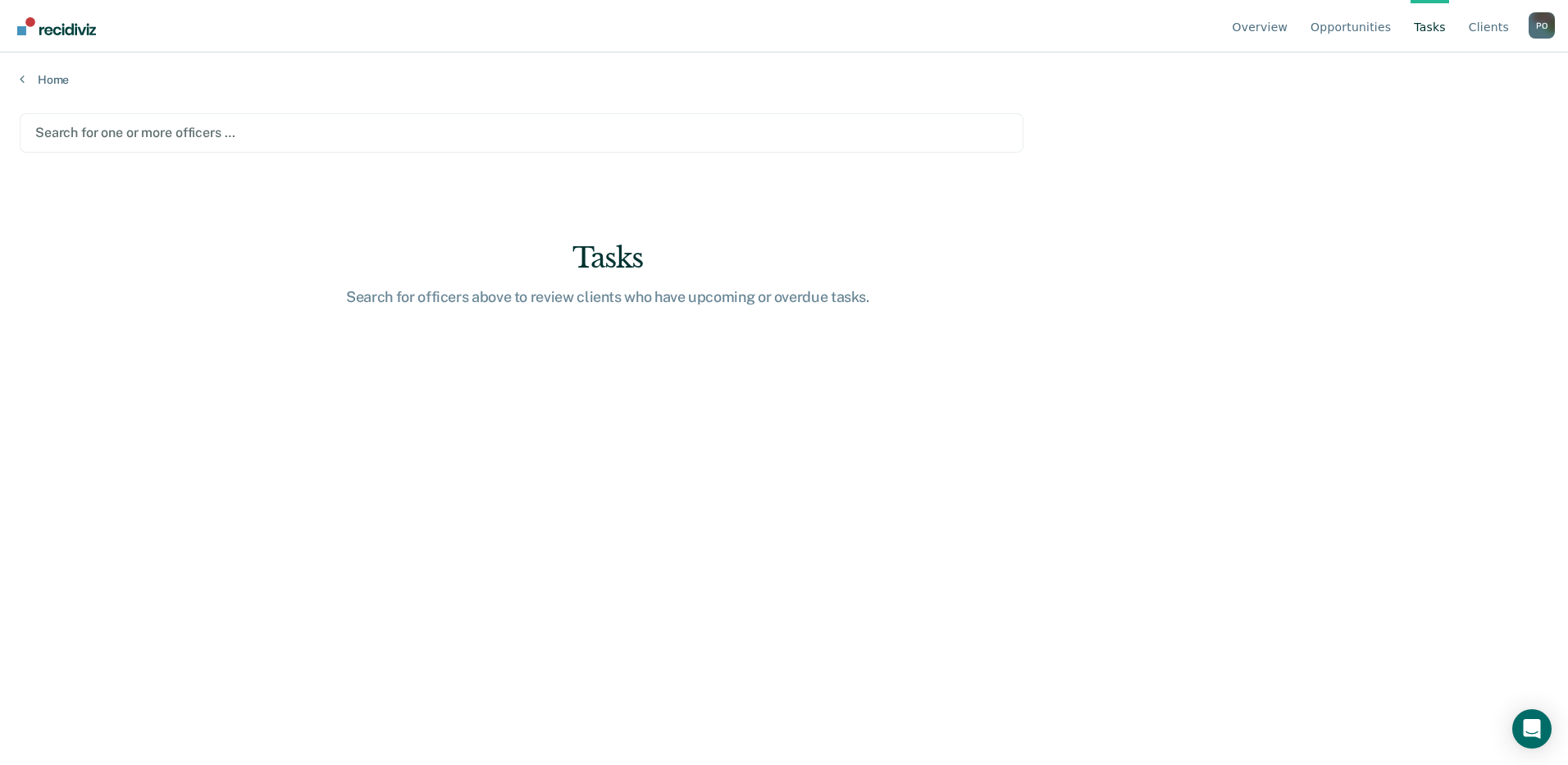
click at [140, 134] on div at bounding box center [522, 132] width 973 height 19
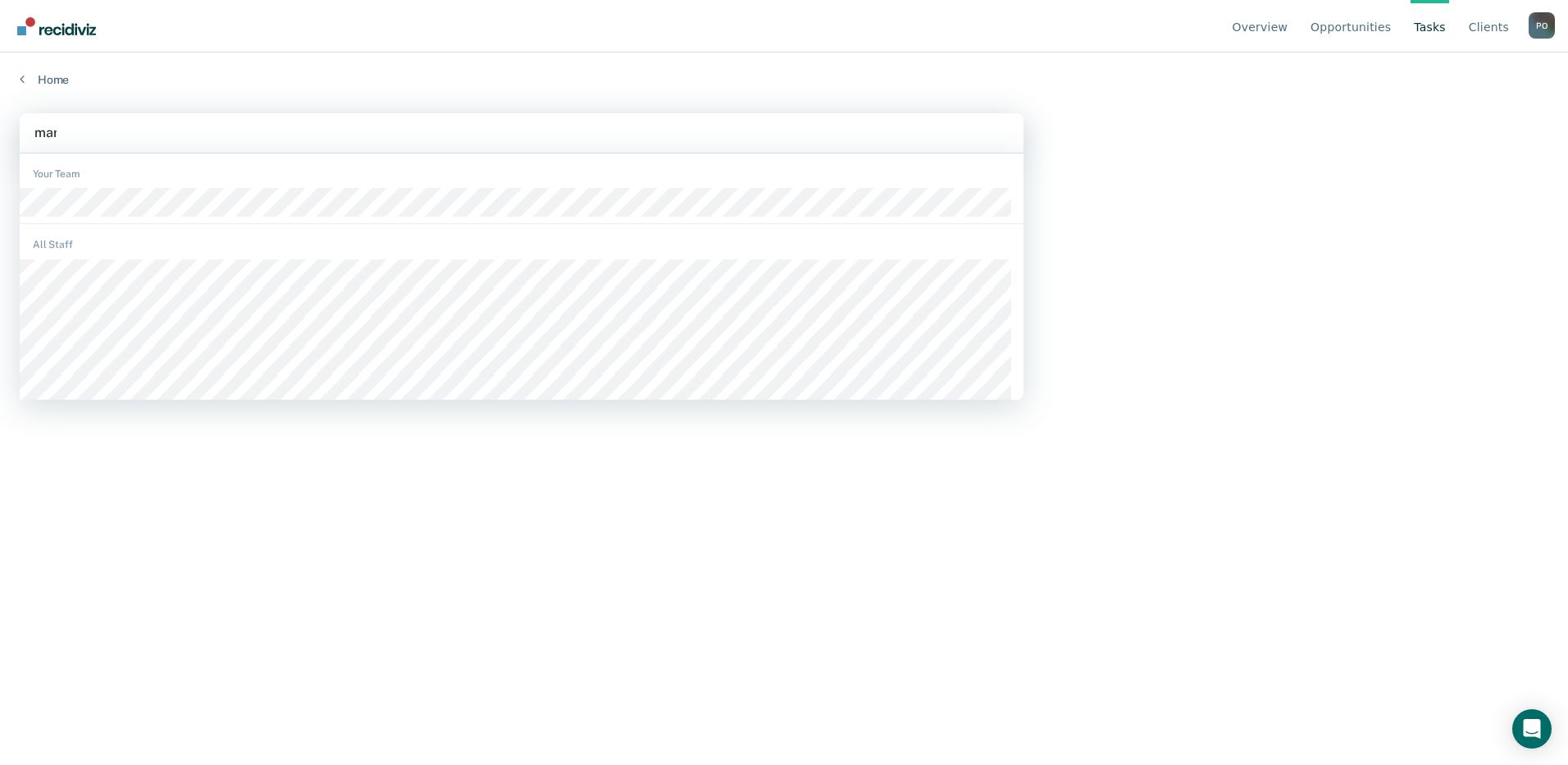
type input "mart"
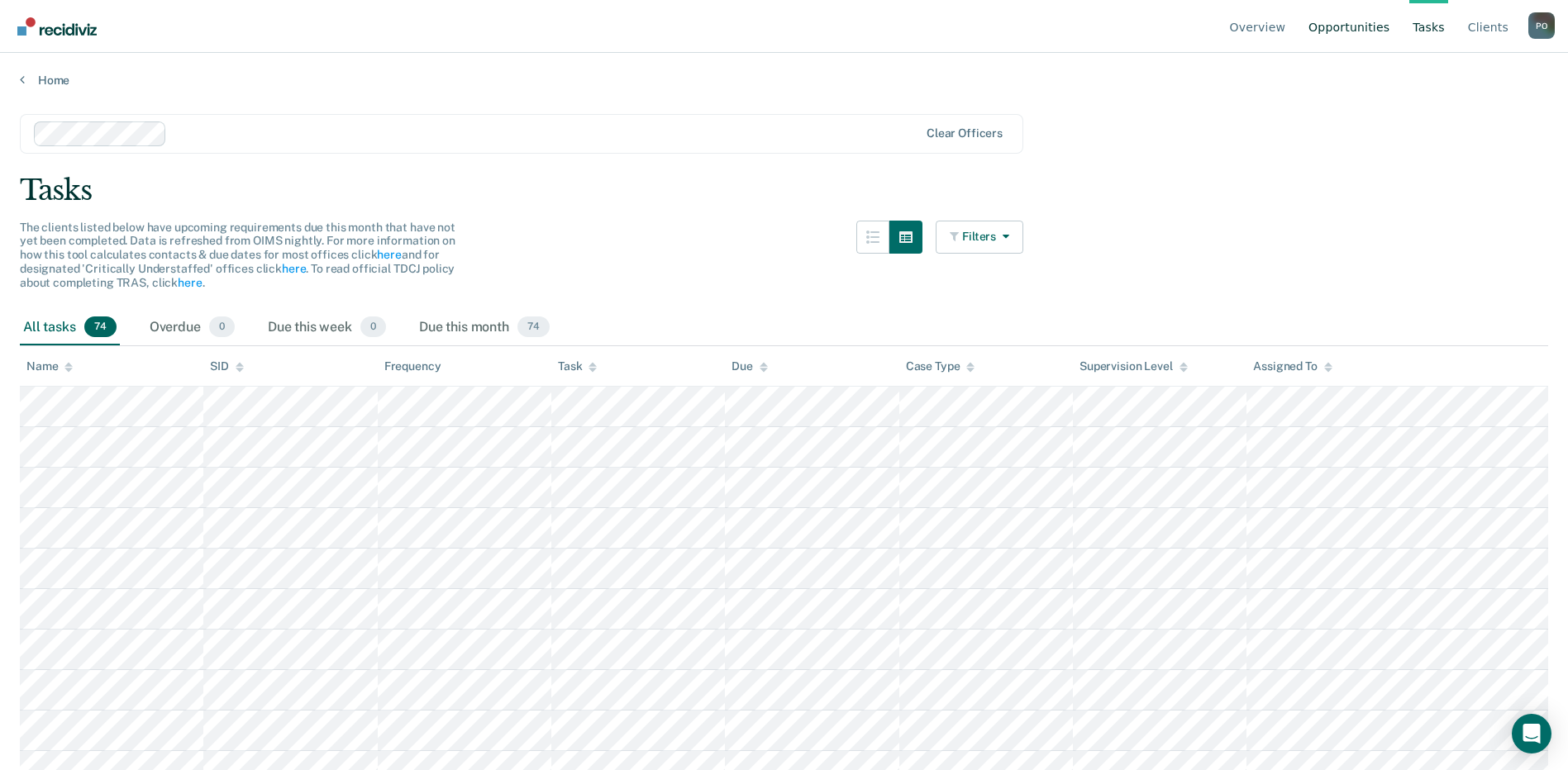
click at [1367, 26] on link "Opportunities" at bounding box center [1349, 26] width 88 height 53
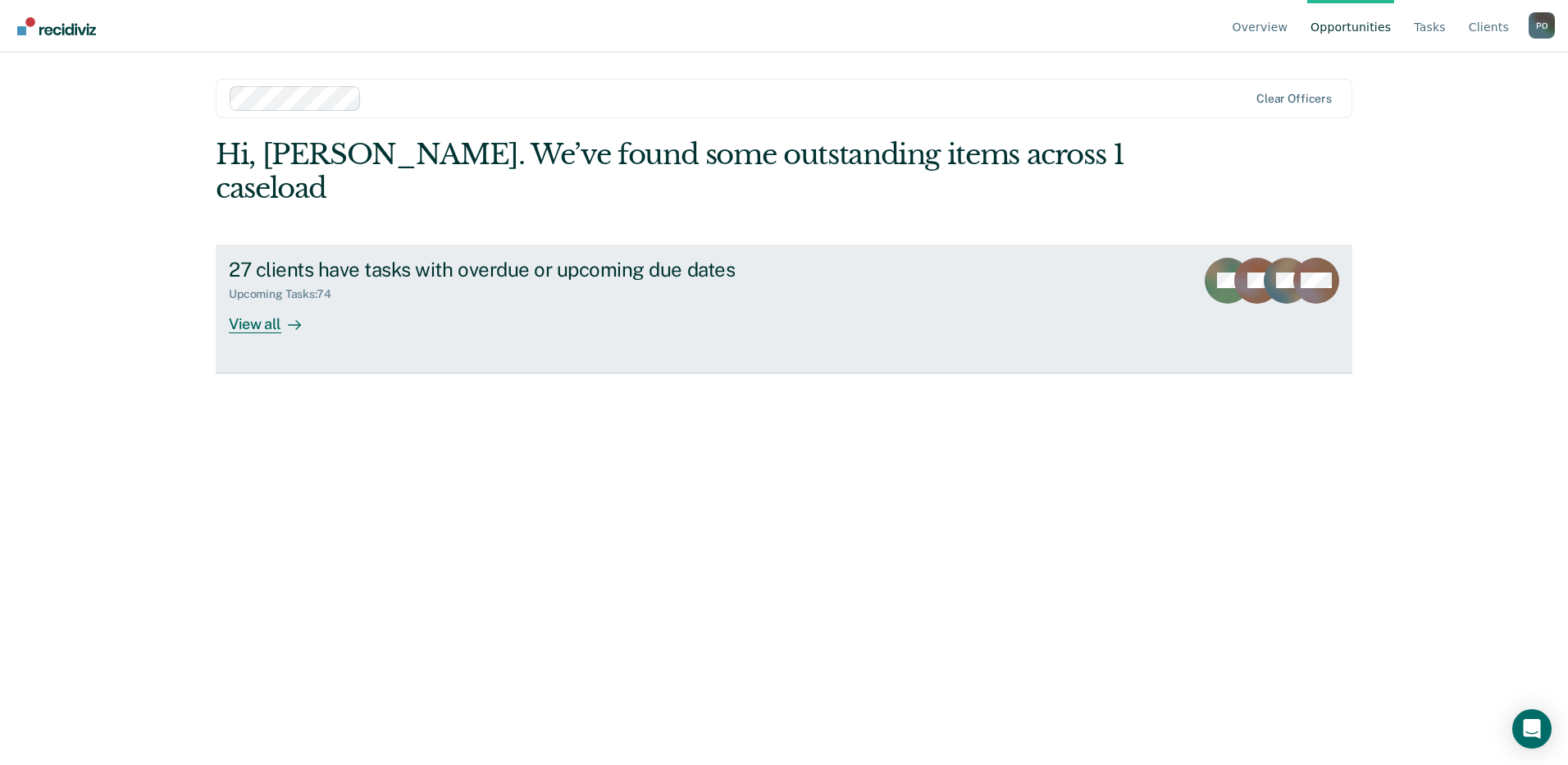
click at [245, 301] on div "View all" at bounding box center [274, 316] width 91 height 32
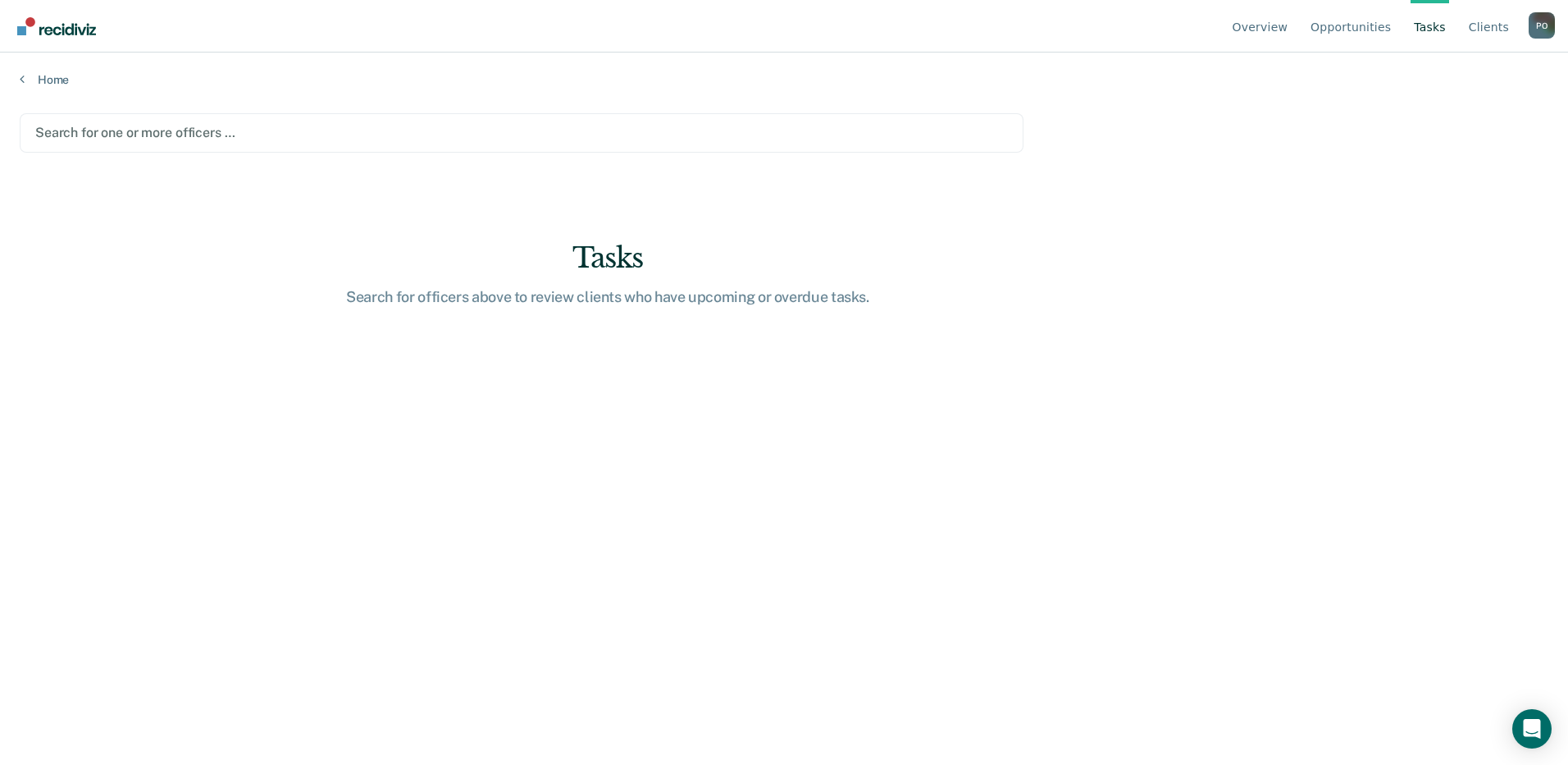
click at [171, 139] on div at bounding box center [522, 132] width 973 height 19
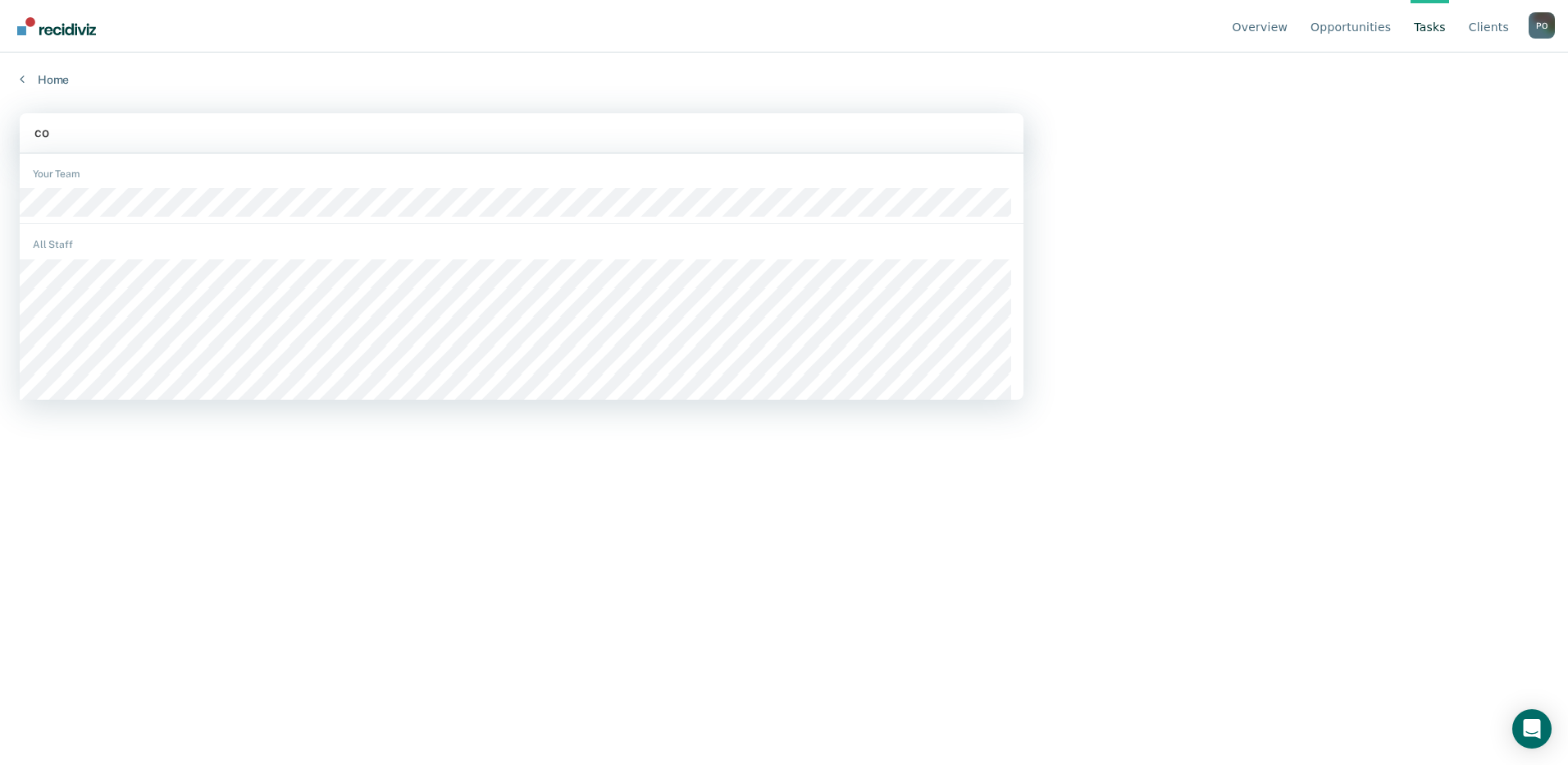
type input "col"
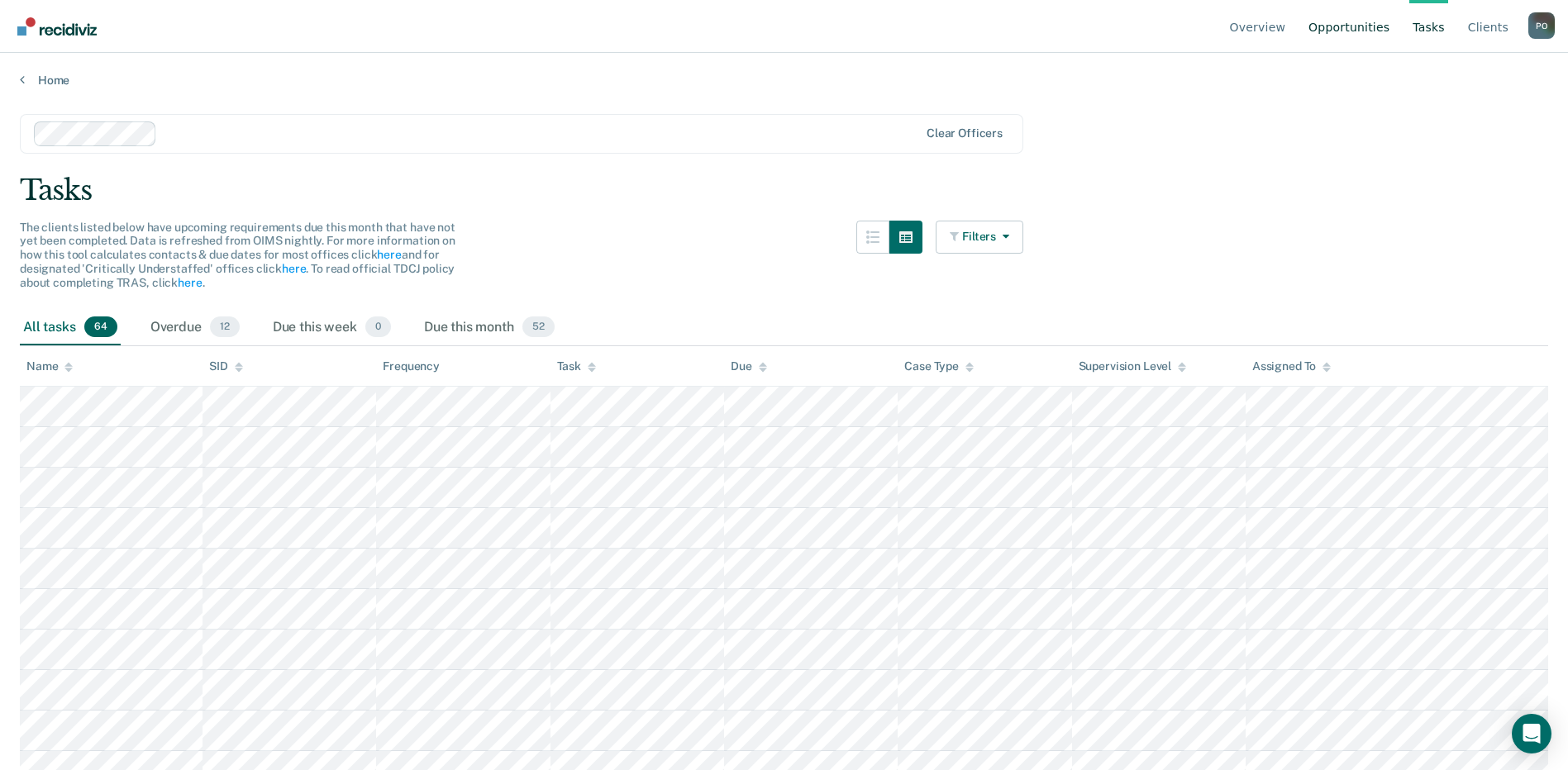
click at [1353, 23] on link "Opportunities" at bounding box center [1349, 26] width 88 height 53
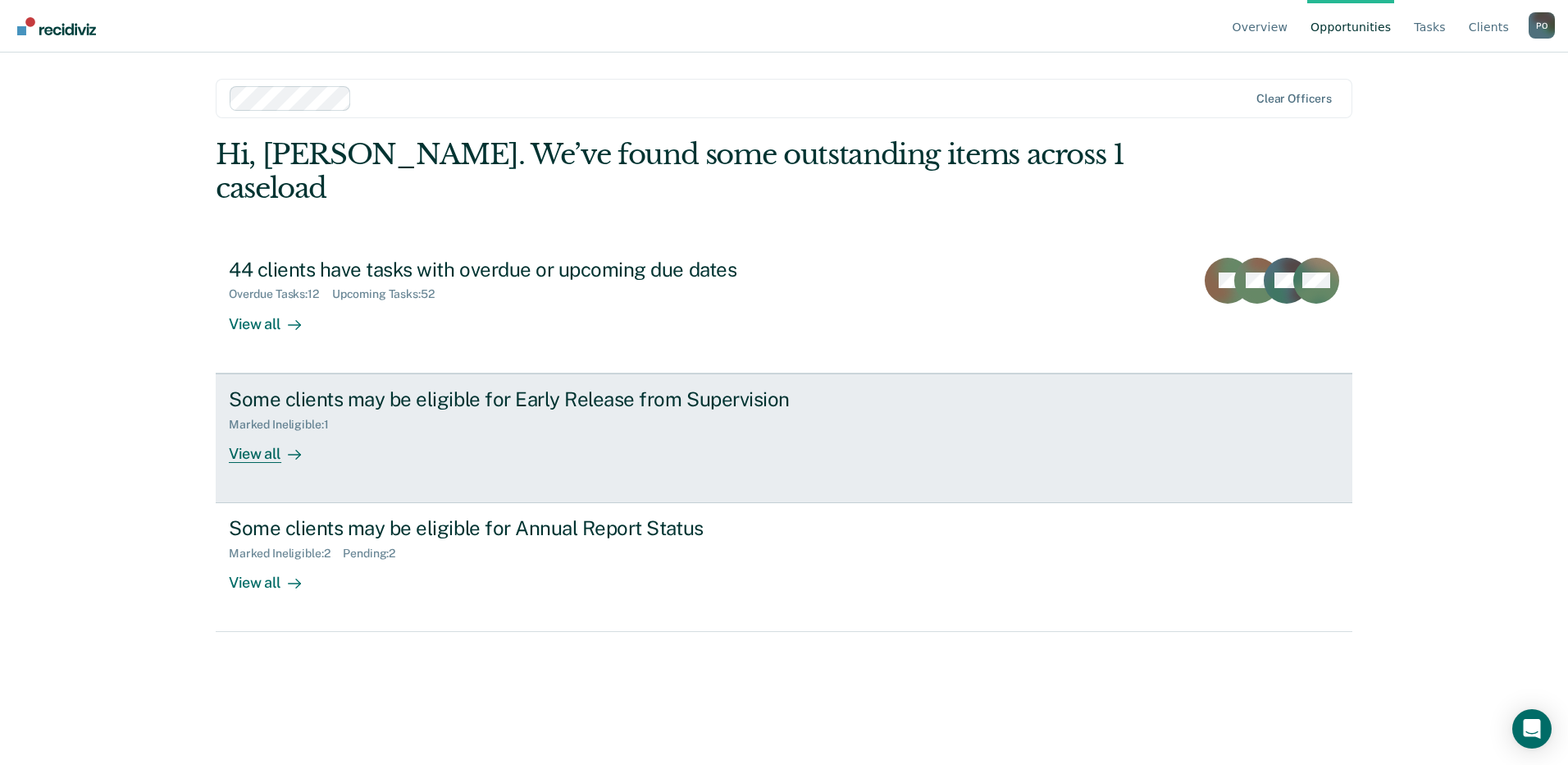
click at [254, 431] on div "View all" at bounding box center [274, 446] width 91 height 32
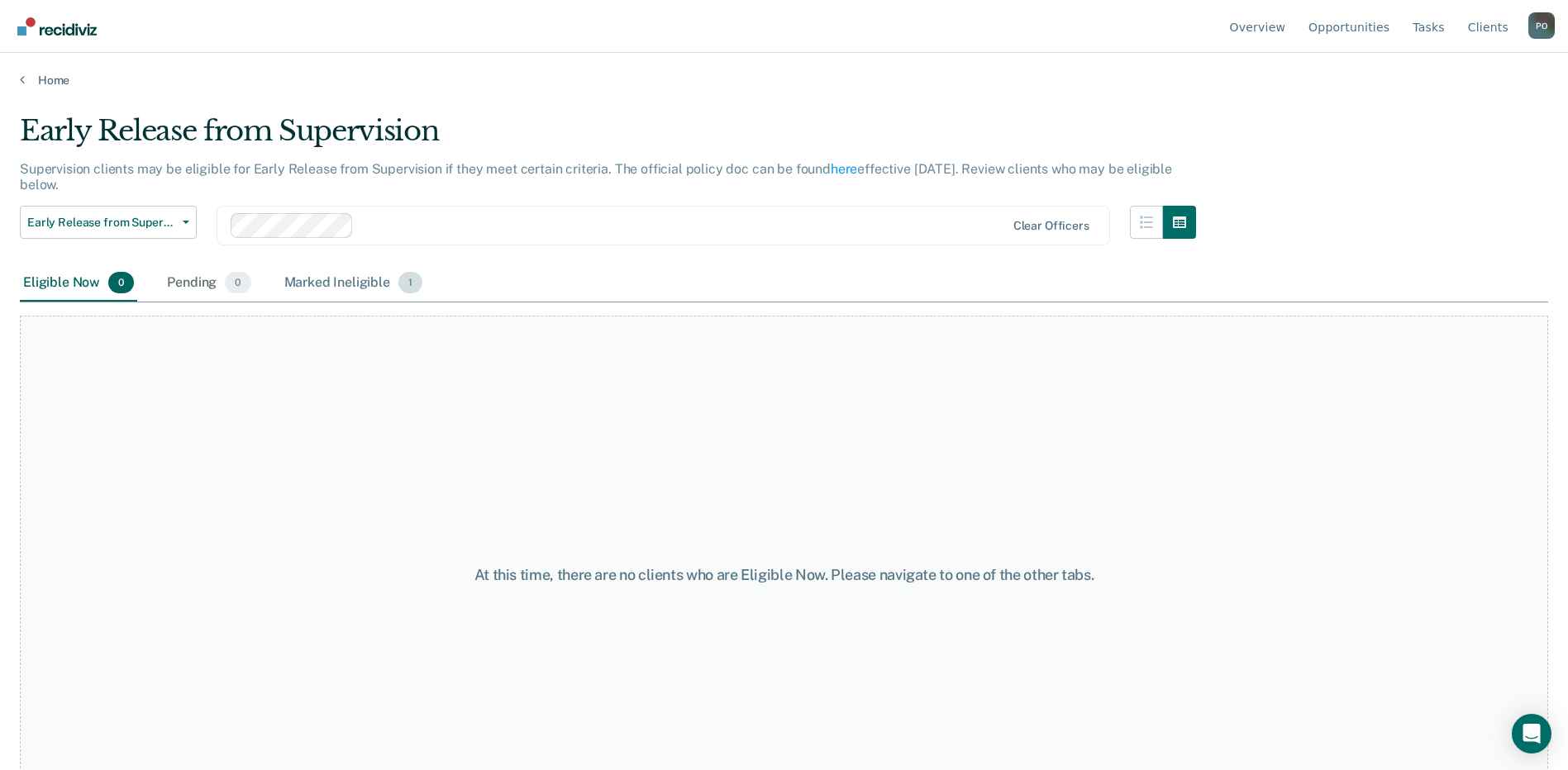
click at [410, 286] on span "1" at bounding box center [410, 283] width 24 height 22
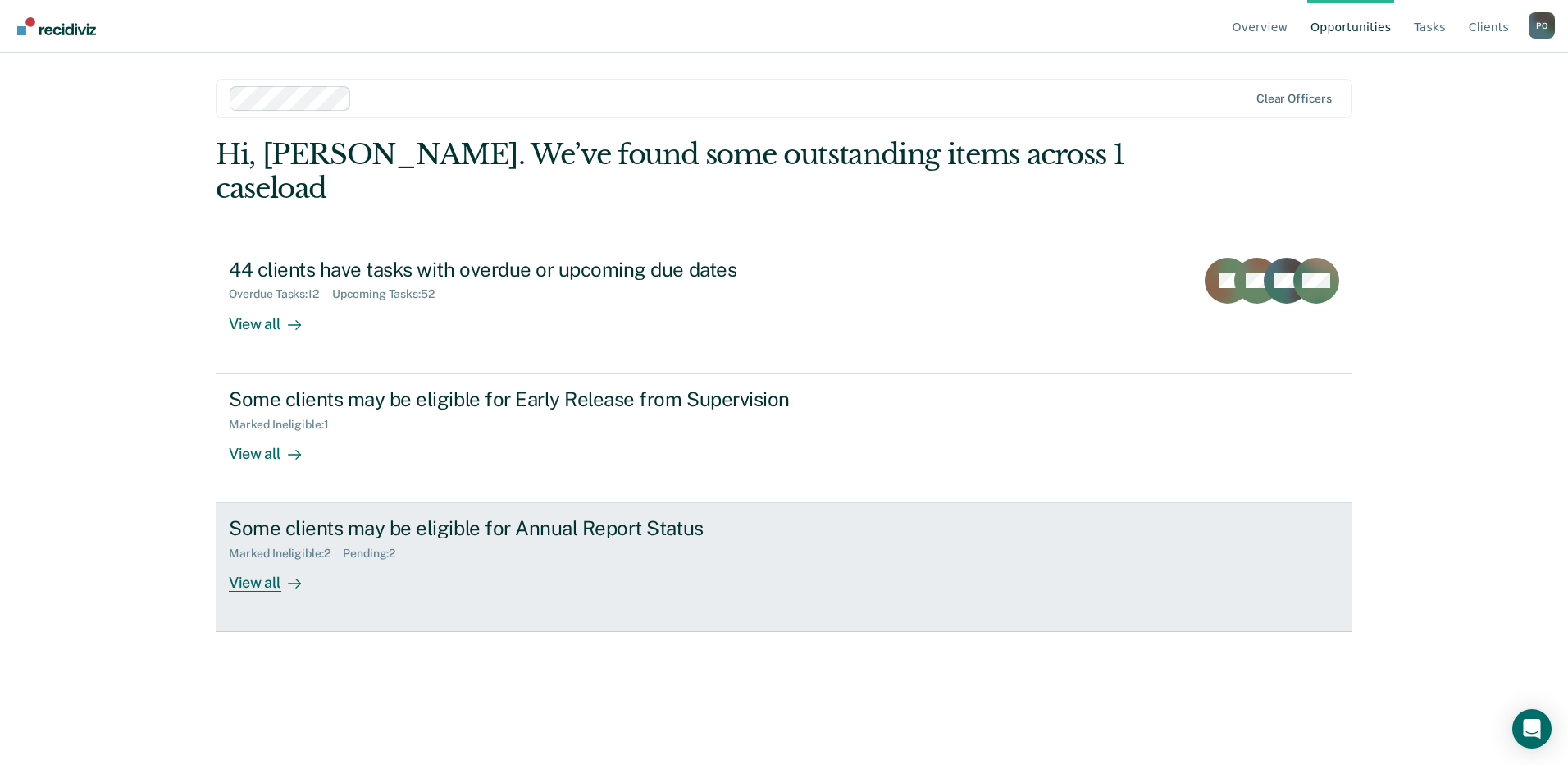
click at [266, 560] on div "View all" at bounding box center [274, 576] width 91 height 32
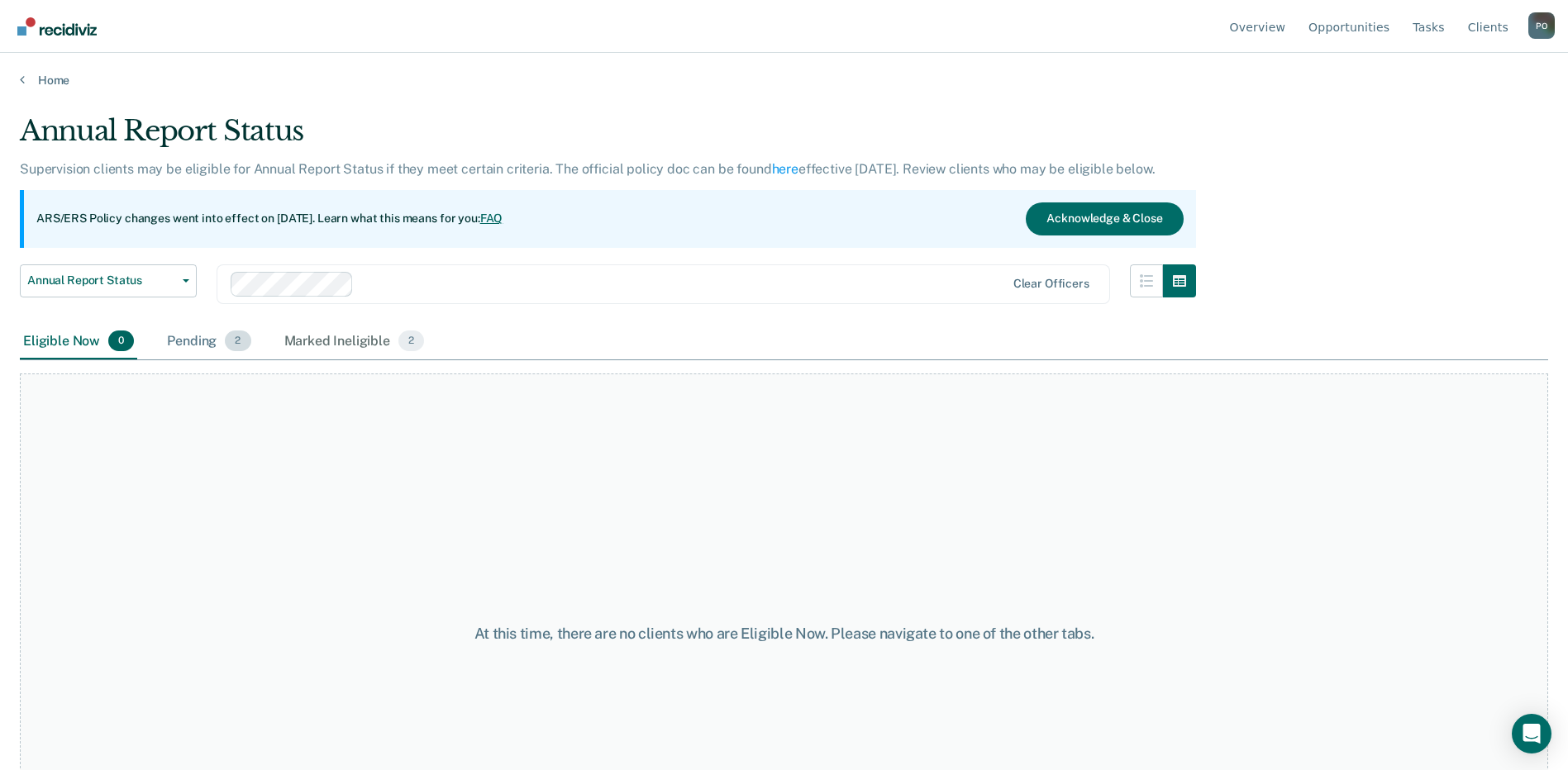
click at [197, 340] on div "Pending 2" at bounding box center [208, 342] width 90 height 36
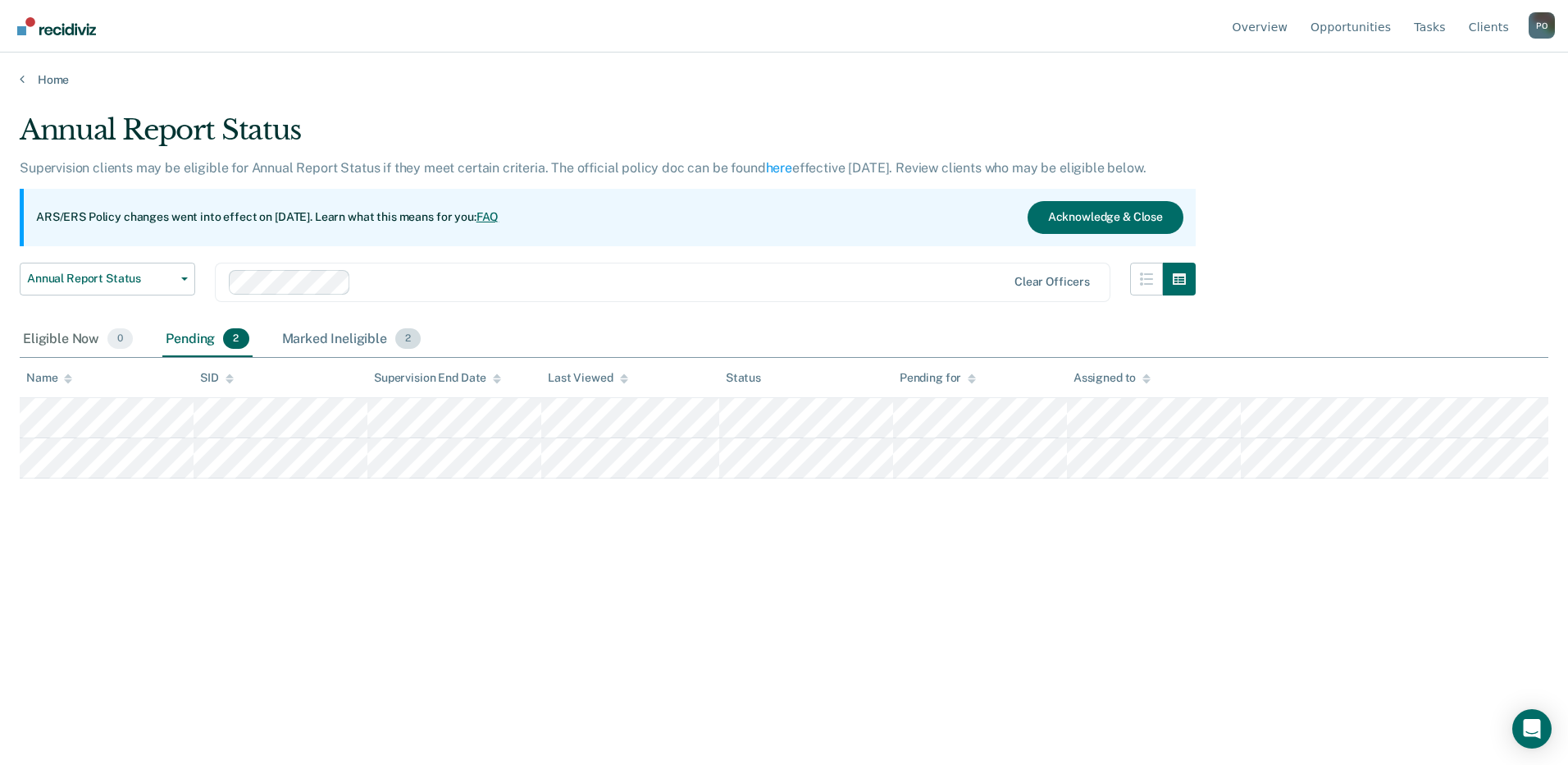
click at [410, 344] on span "2" at bounding box center [408, 339] width 25 height 22
click at [206, 338] on div "Pending 2" at bounding box center [207, 340] width 90 height 36
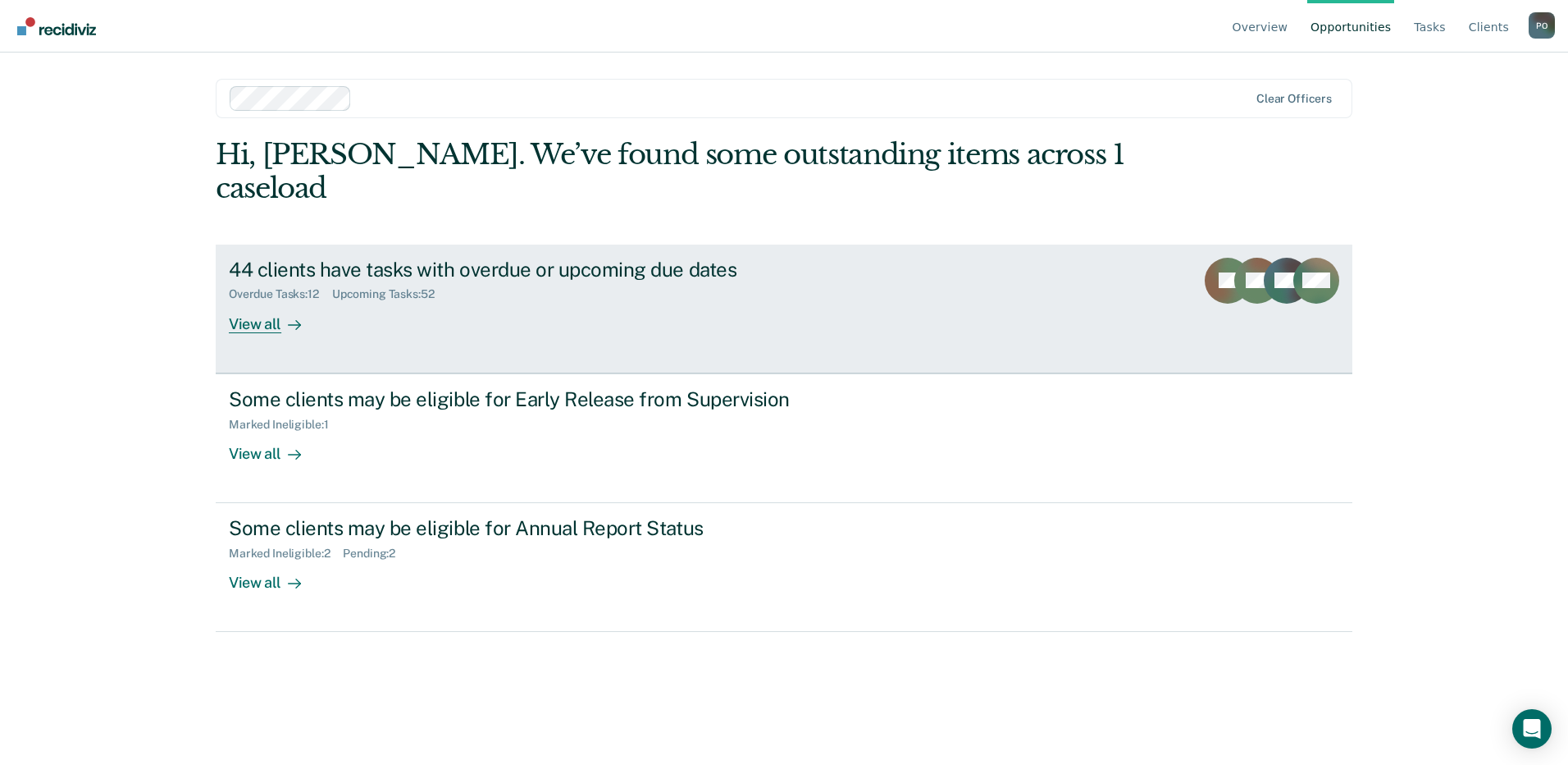
click at [243, 301] on div "View all" at bounding box center [274, 316] width 91 height 32
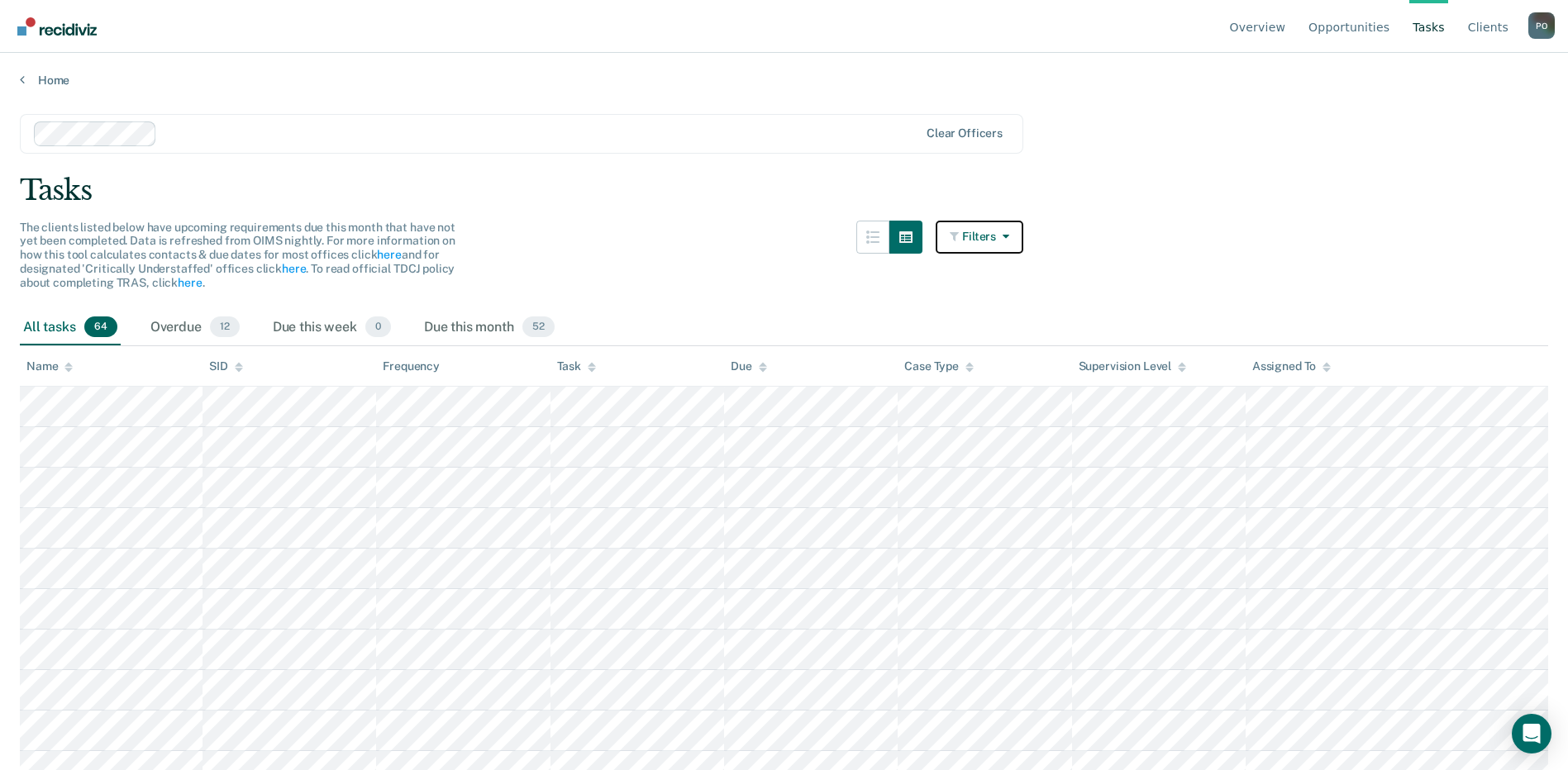
click at [1009, 241] on icon "button" at bounding box center [1002, 236] width 13 height 12
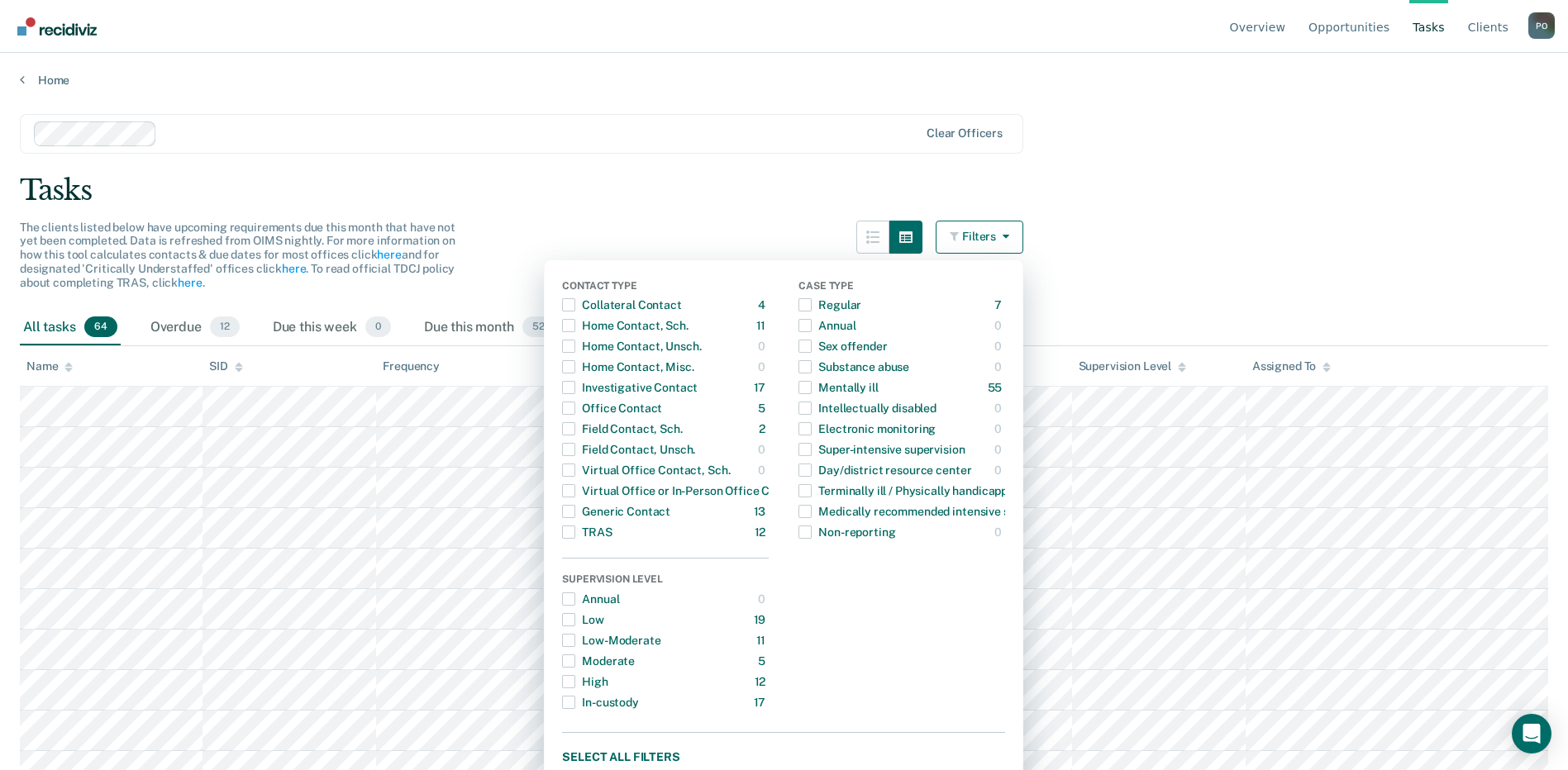
click at [593, 214] on main "Clear officers Tasks The clients listed below have upcoming requirements due th…" at bounding box center [784, 426] width 1568 height 677
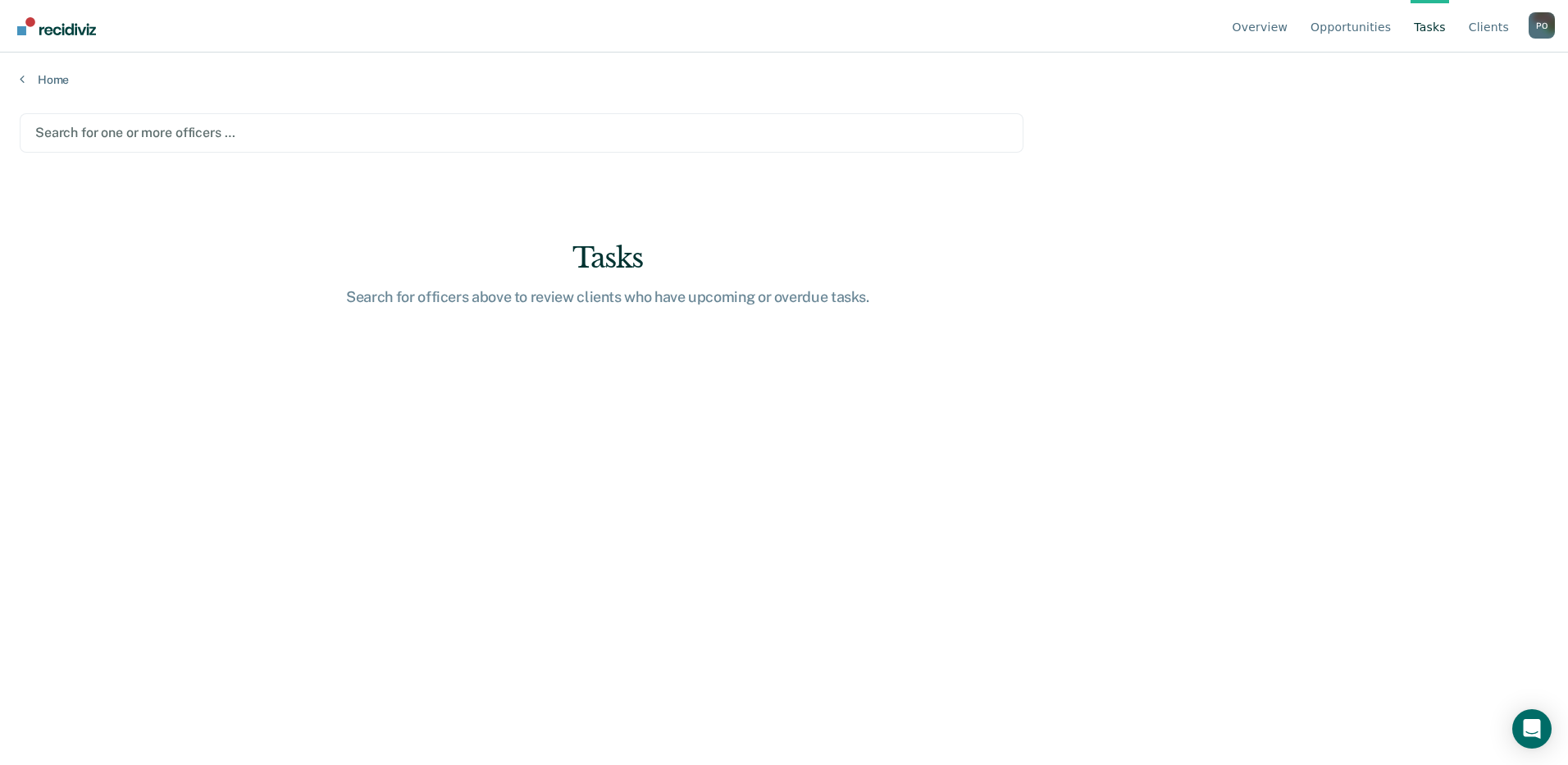
click at [141, 130] on div at bounding box center [522, 132] width 973 height 19
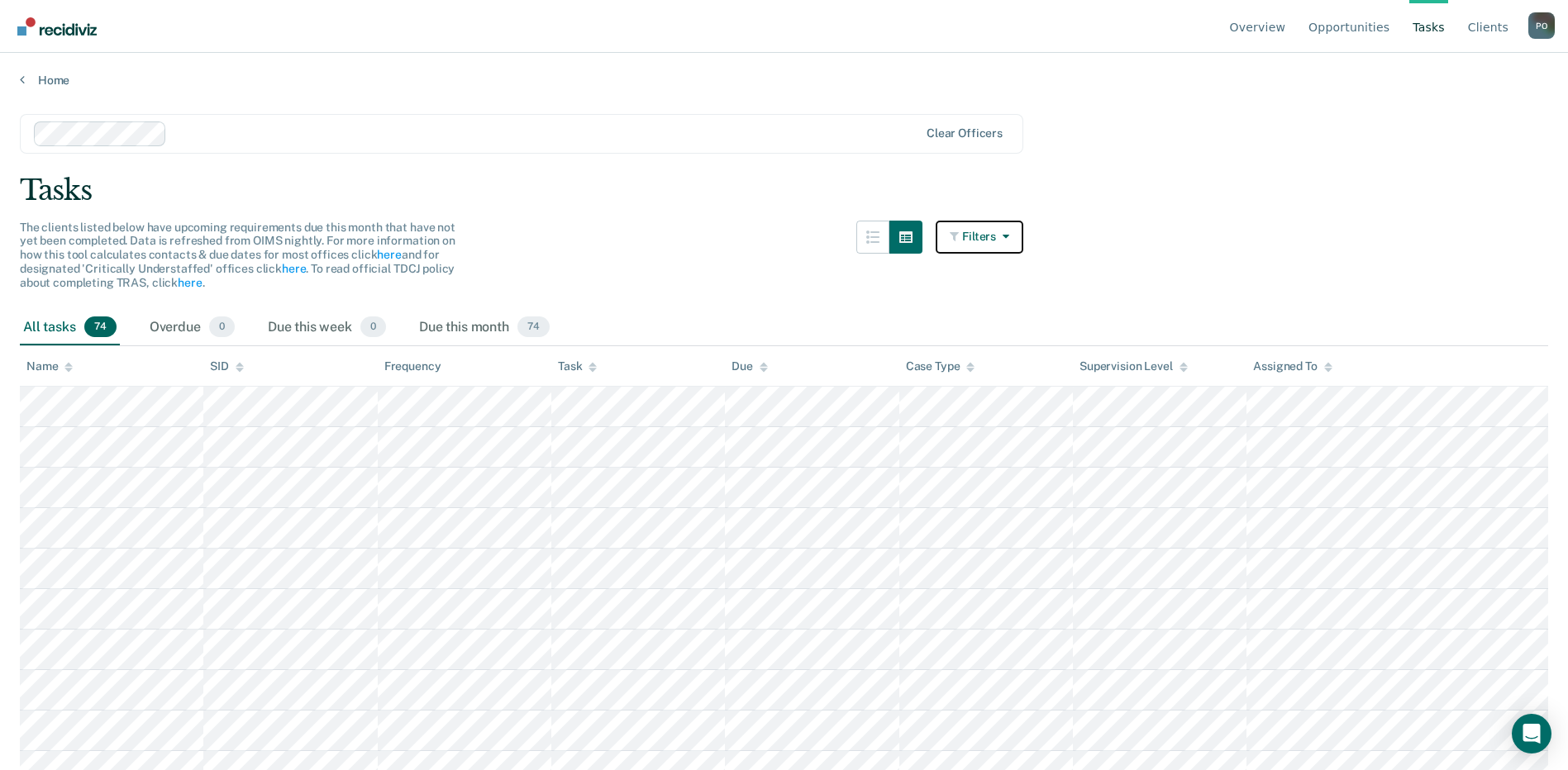
click at [955, 237] on button "Filters" at bounding box center [979, 237] width 88 height 33
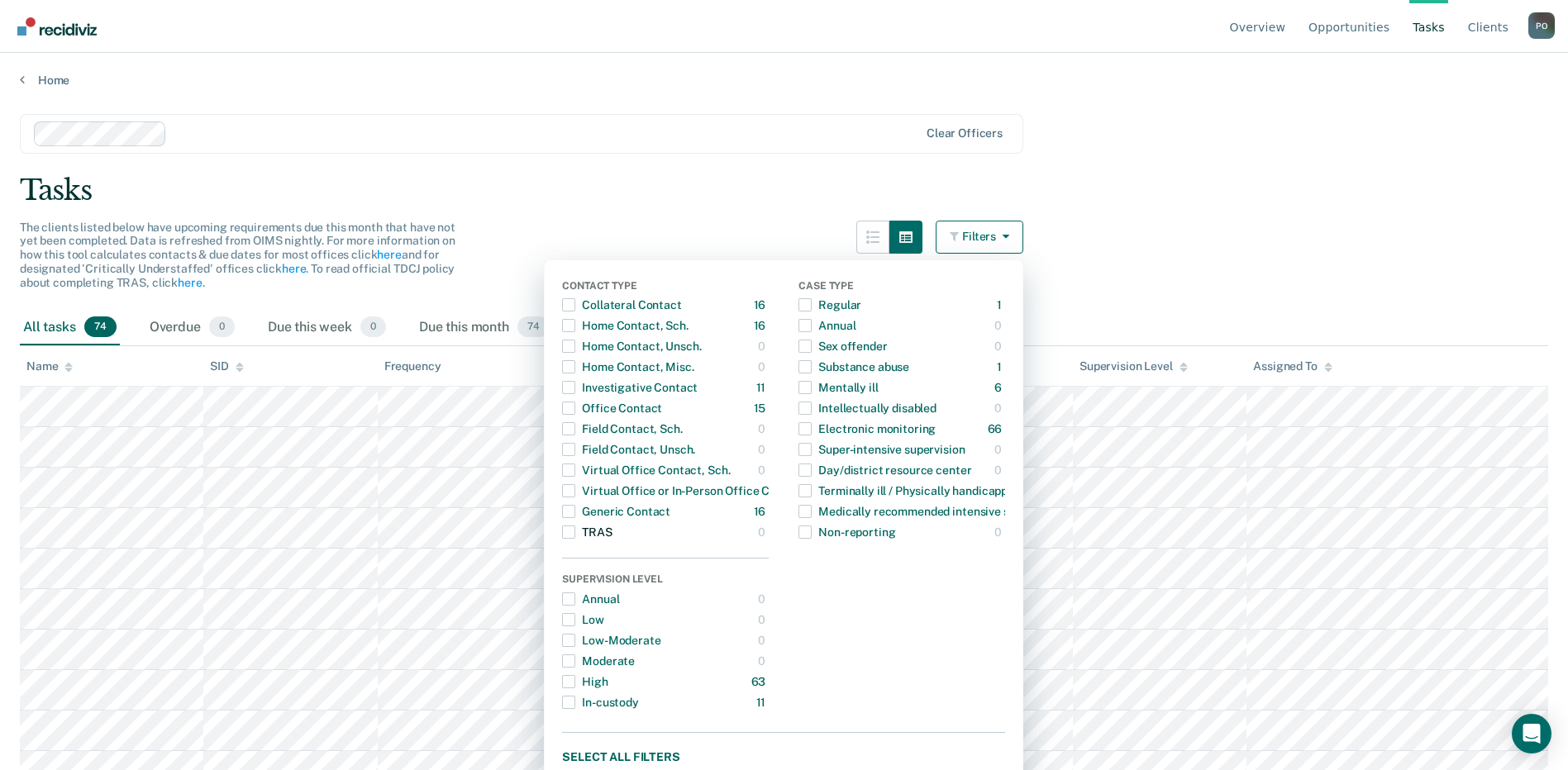
click at [575, 536] on span "Dropdown Menu" at bounding box center [569, 532] width 13 height 13
click at [588, 529] on div "TRAS" at bounding box center [587, 532] width 49 height 26
click at [575, 529] on span "Dropdown Menu" at bounding box center [569, 532] width 13 height 13
click at [605, 161] on main "Clear officers Tasks The clients listed below have upcoming requirements due th…" at bounding box center [784, 426] width 1568 height 677
